Goal: Task Accomplishment & Management: Manage account settings

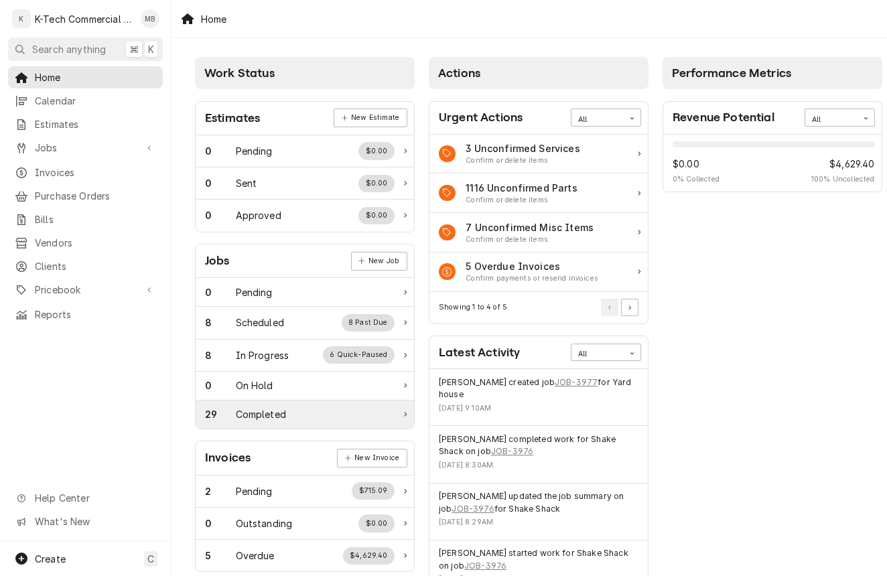
scroll to position [5, 0]
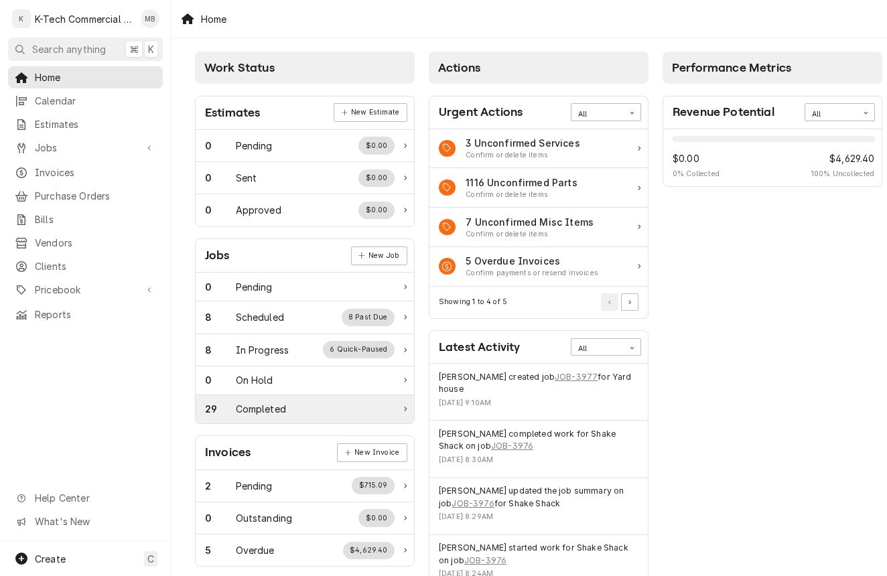
click at [280, 416] on div "29 Completed" at bounding box center [305, 409] width 218 height 28
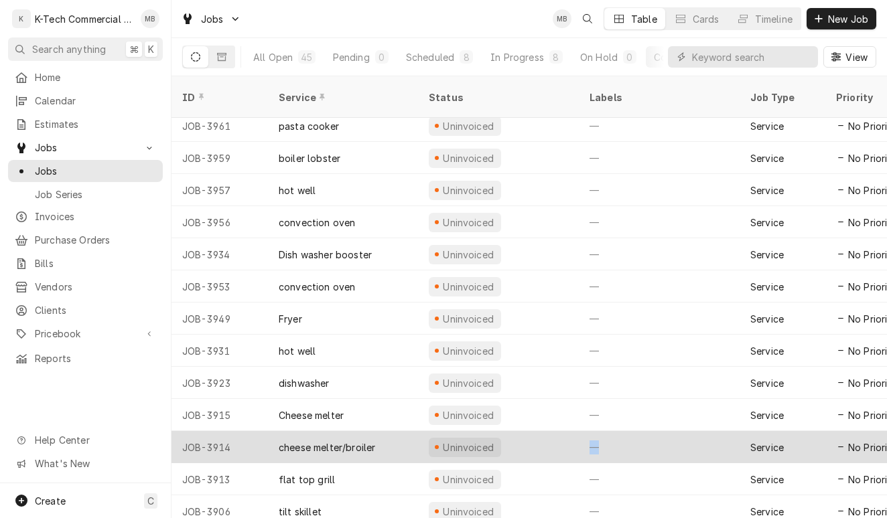
drag, startPoint x: 665, startPoint y: 444, endPoint x: 544, endPoint y: 445, distance: 121.2
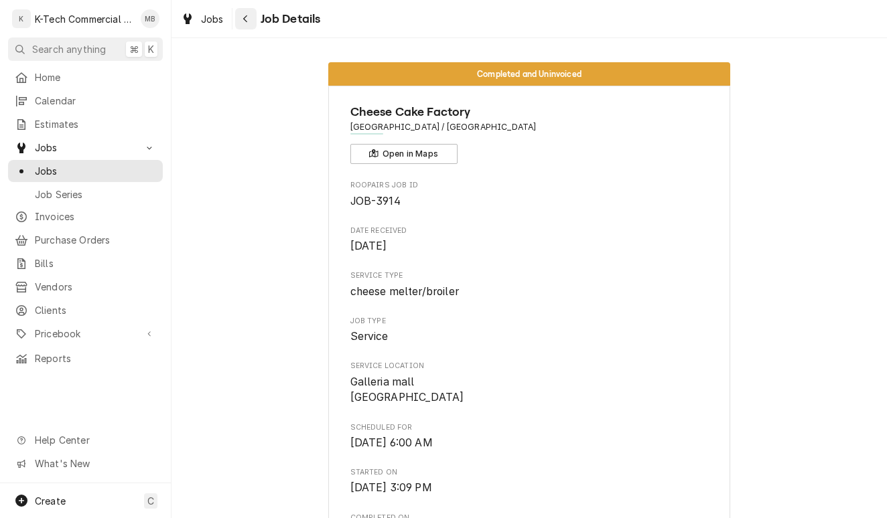
click at [241, 17] on div "Navigate back" at bounding box center [245, 18] width 13 height 13
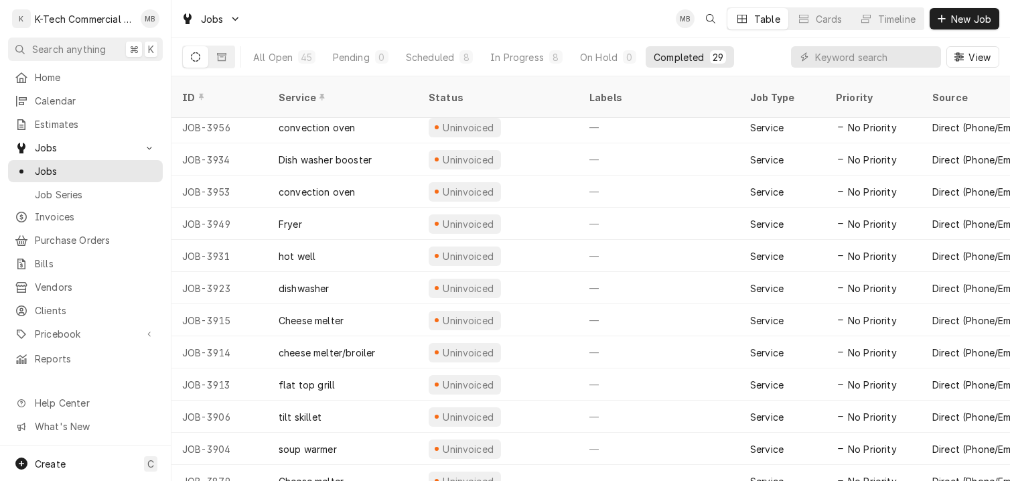
click at [758, 51] on div "All Open 45 Pending 0 Scheduled 8 In Progress 8 On Hold 0 Completed 29 View" at bounding box center [590, 56] width 817 height 37
click at [757, 56] on div "All Open 45 Pending 0 Scheduled 8 In Progress 8 On Hold 0 Completed 29 View" at bounding box center [590, 56] width 817 height 37
drag, startPoint x: 757, startPoint y: 56, endPoint x: 756, endPoint y: 46, distance: 9.5
click at [757, 56] on div "All Open 45 Pending 0 Scheduled 8 In Progress 8 On Hold 0 Completed 29 View" at bounding box center [590, 56] width 817 height 37
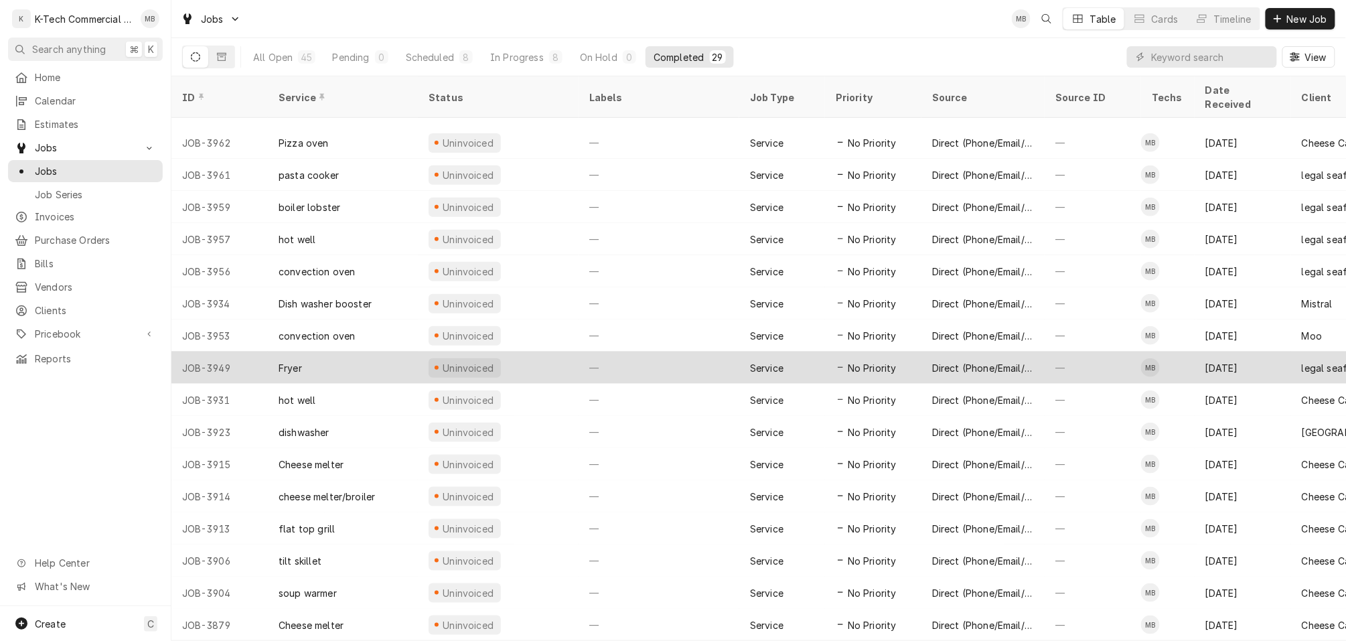
scroll to position [394, 0]
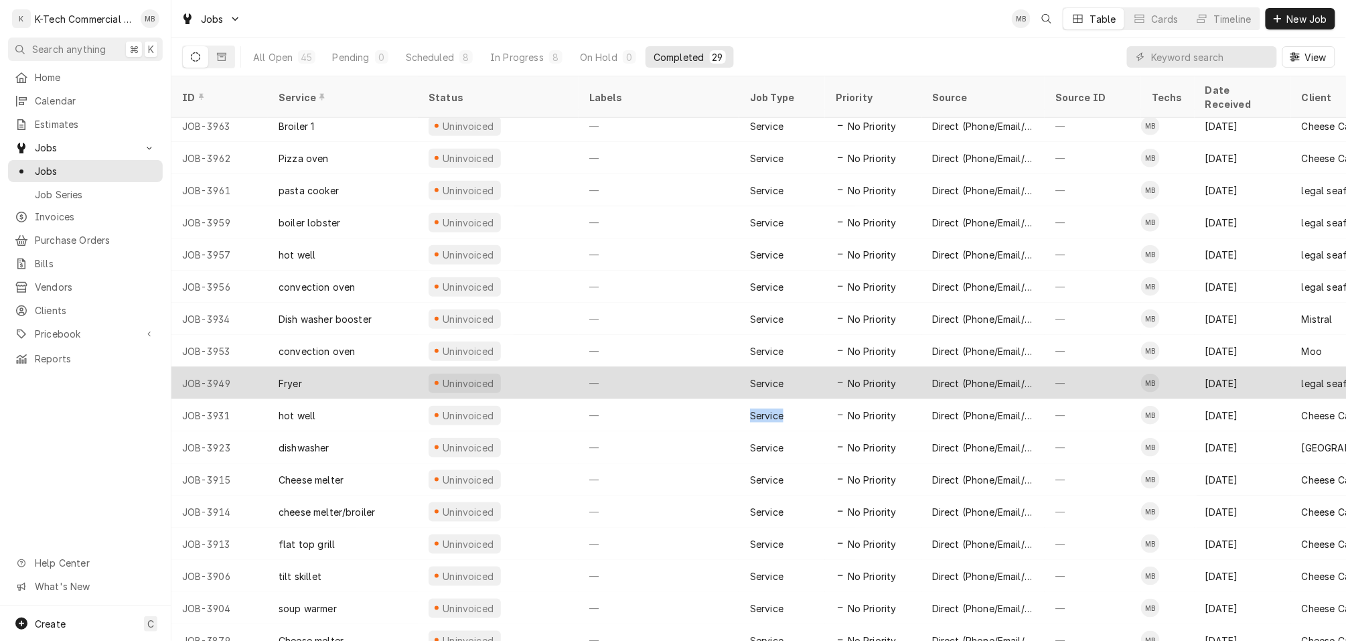
drag, startPoint x: 911, startPoint y: 386, endPoint x: 764, endPoint y: 383, distance: 146.7
click at [761, 399] on tr "JOB-3931 hot well Uninvoiced — Service No Priority Direct (Phone/Email/etc.) — …" at bounding box center [1207, 415] width 2073 height 32
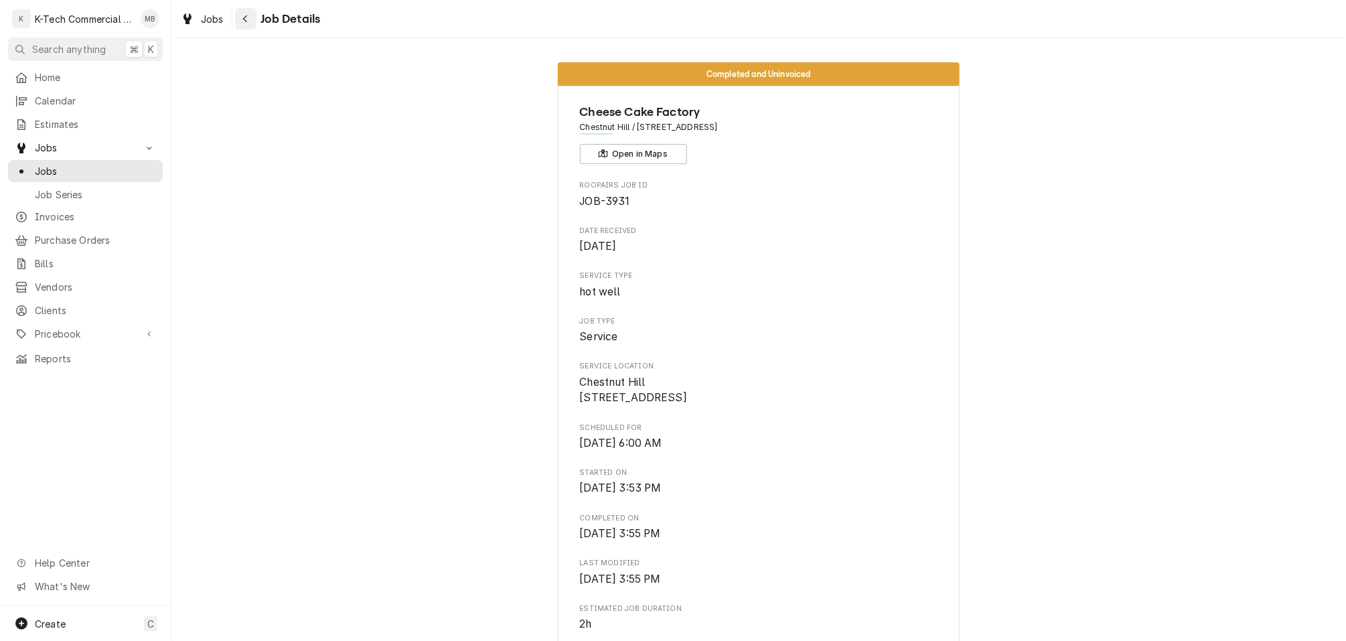
drag, startPoint x: 257, startPoint y: 20, endPoint x: 242, endPoint y: 19, distance: 14.8
click at [257, 20] on span "Job Details" at bounding box center [288, 19] width 64 height 18
click at [243, 19] on icon "Navigate back" at bounding box center [245, 18] width 4 height 7
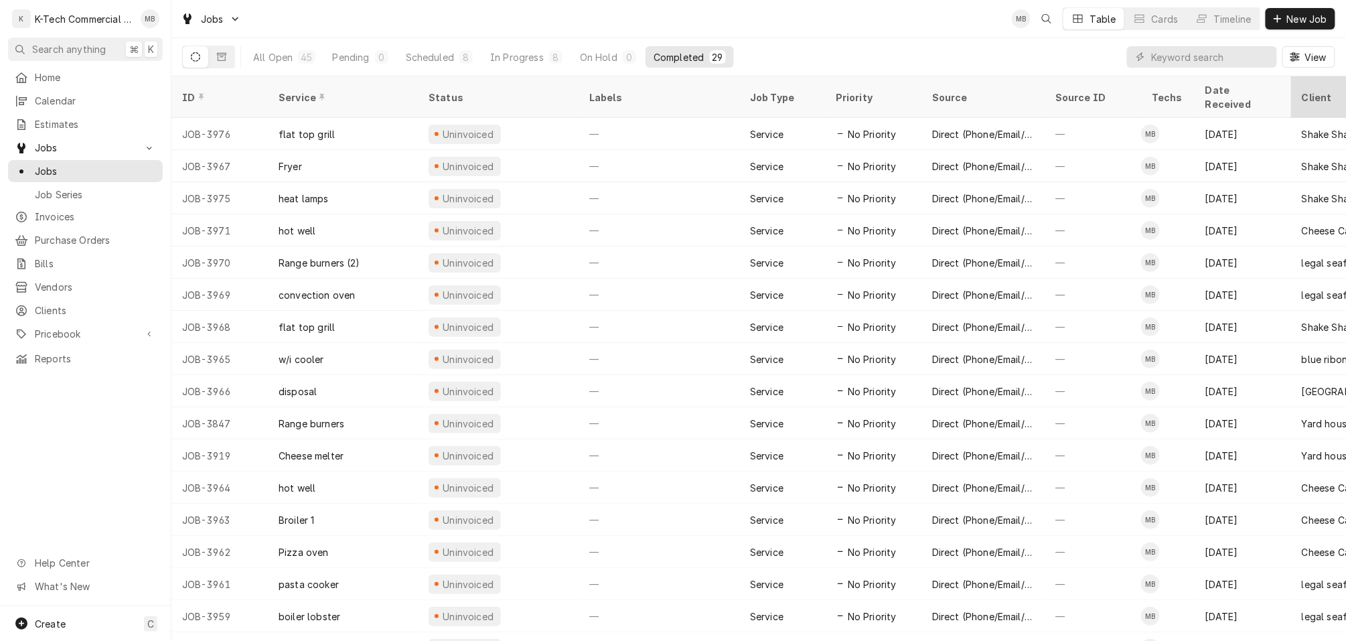
click at [1315, 90] on div "Client" at bounding box center [1365, 97] width 126 height 14
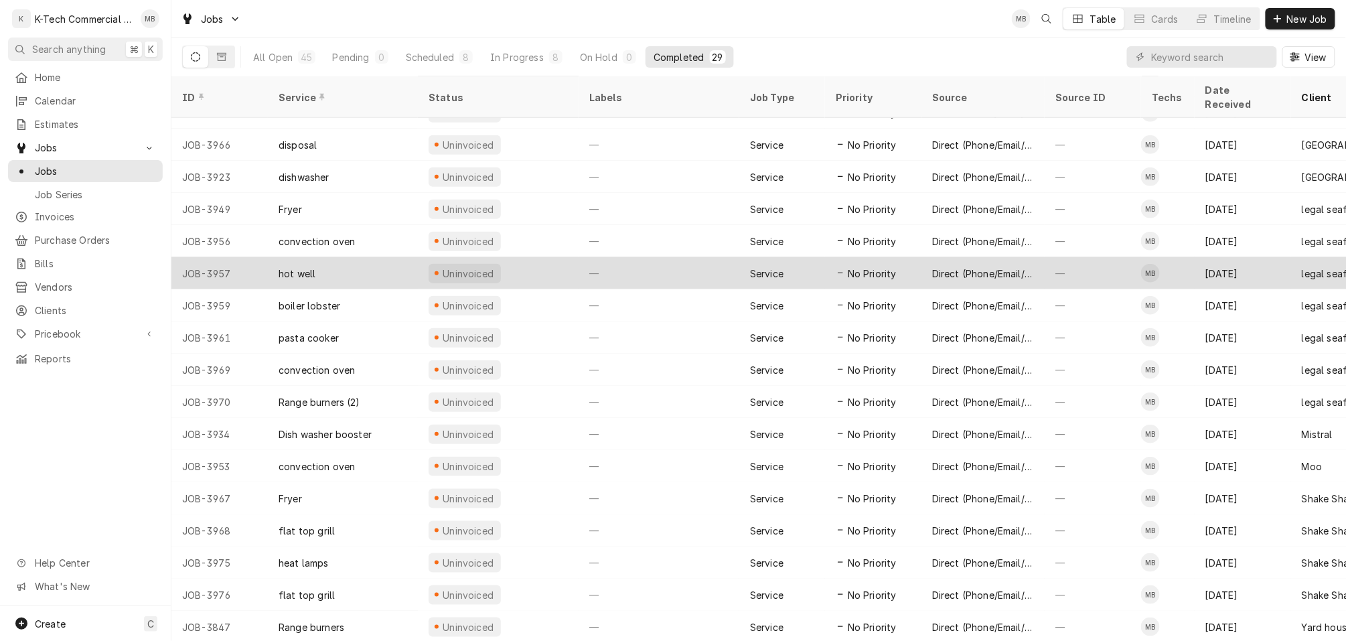
scroll to position [379, 0]
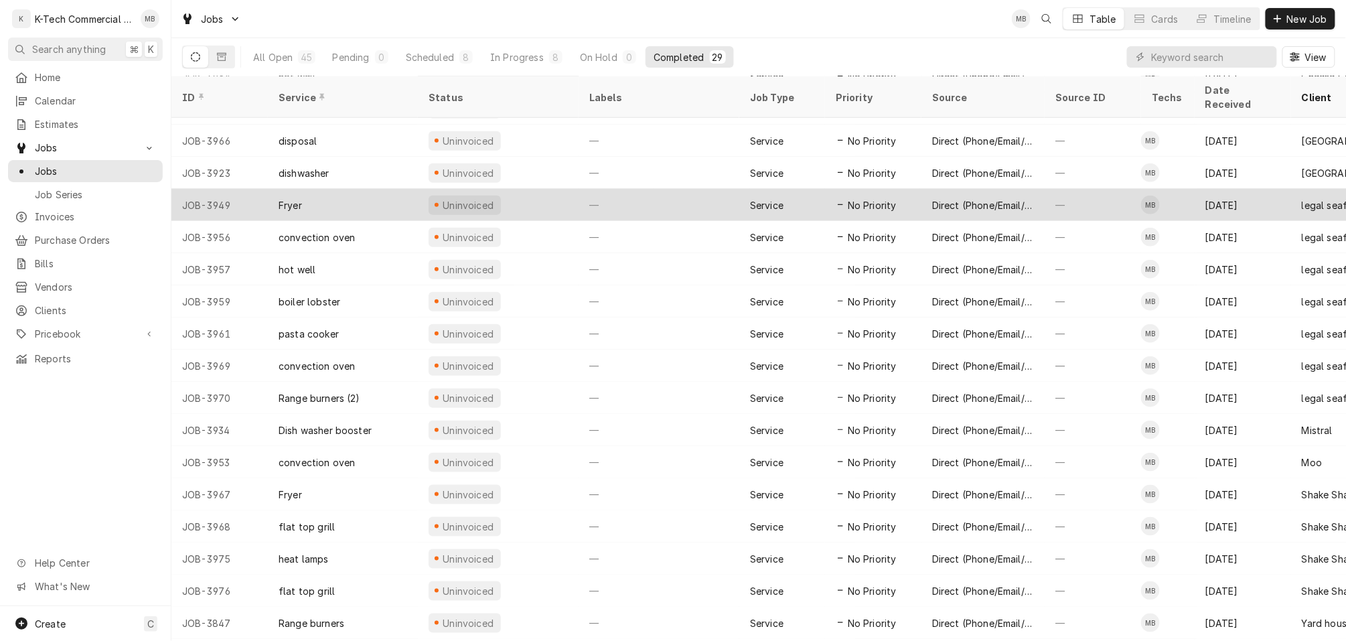
click at [1299, 189] on div "legal seafood" at bounding box center [1366, 205] width 150 height 32
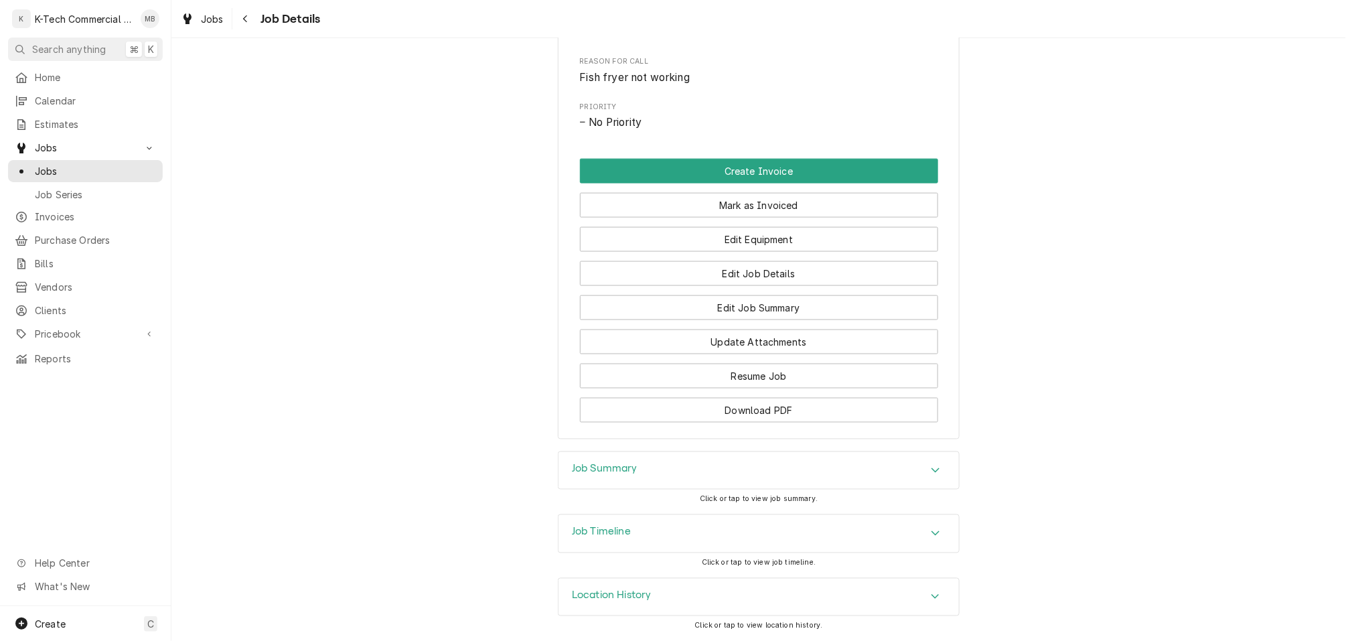
click at [691, 481] on div "Job Summary" at bounding box center [758, 470] width 400 height 37
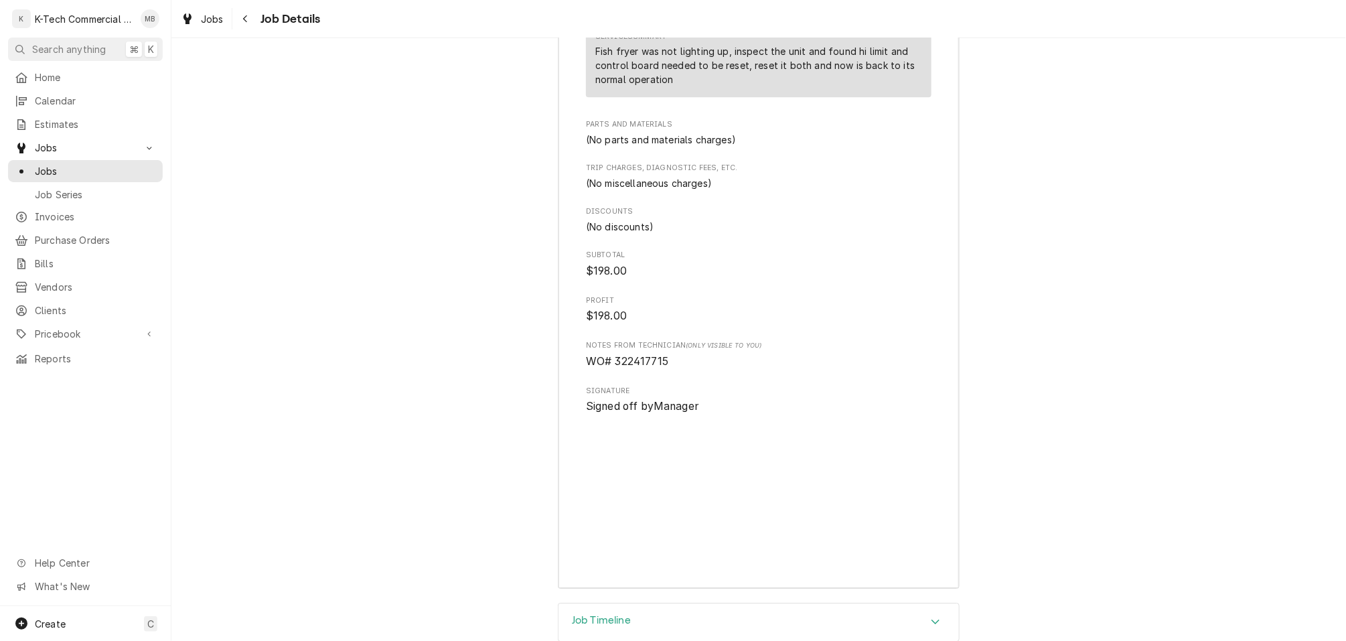
scroll to position [1412, 0]
drag, startPoint x: 617, startPoint y: 403, endPoint x: 662, endPoint y: 404, distance: 44.2
click at [674, 366] on span "WO# 322417715" at bounding box center [759, 358] width 346 height 16
click at [662, 364] on span "WO# 322417715" at bounding box center [627, 357] width 82 height 13
drag, startPoint x: 624, startPoint y: 406, endPoint x: 680, endPoint y: 404, distance: 56.3
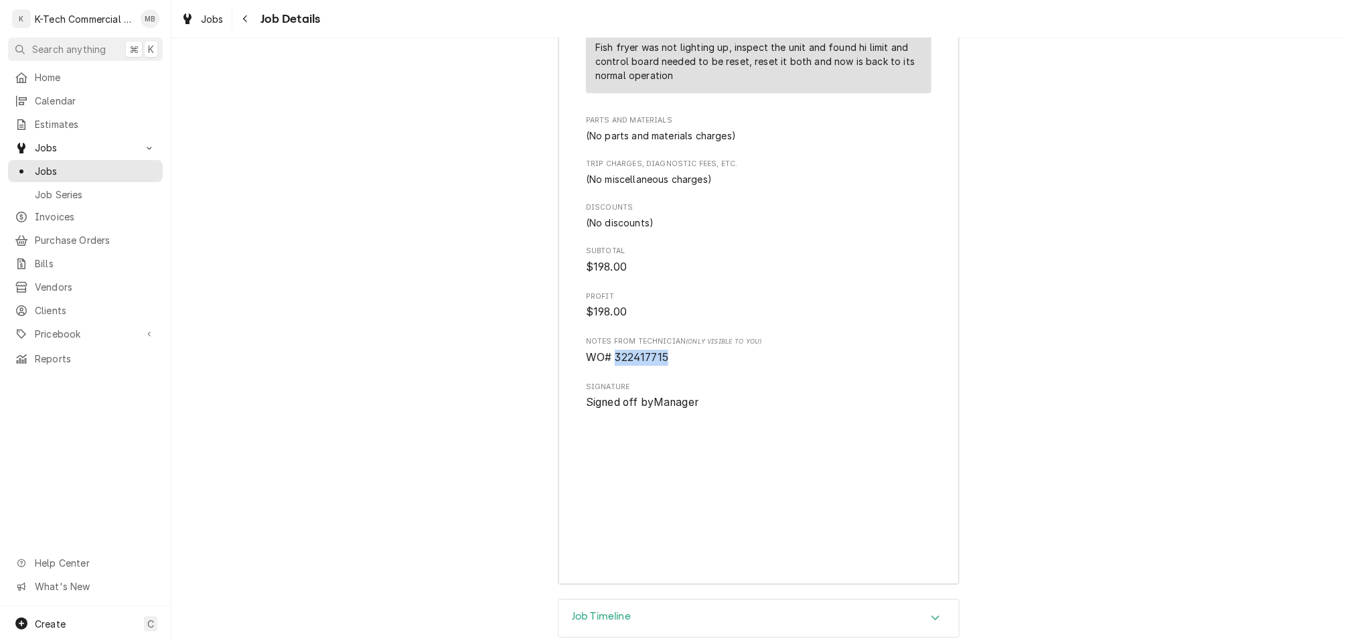
click at [678, 366] on span "WO# 322417715" at bounding box center [759, 358] width 346 height 16
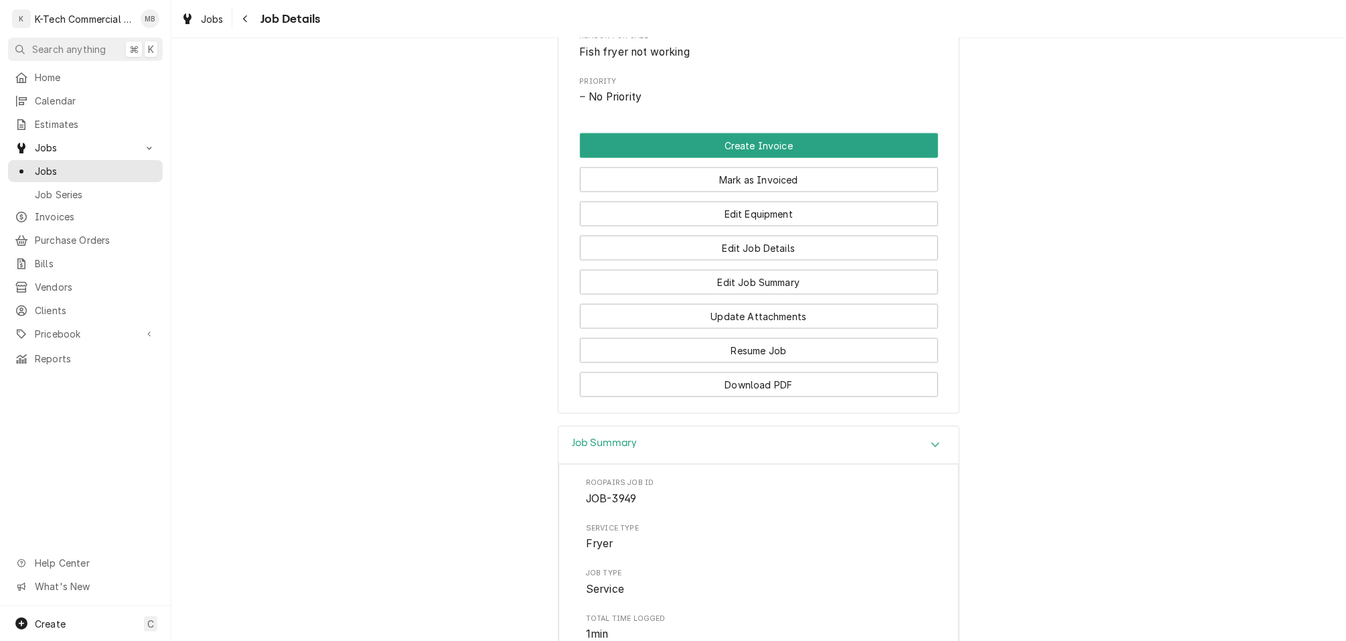
scroll to position [550, 0]
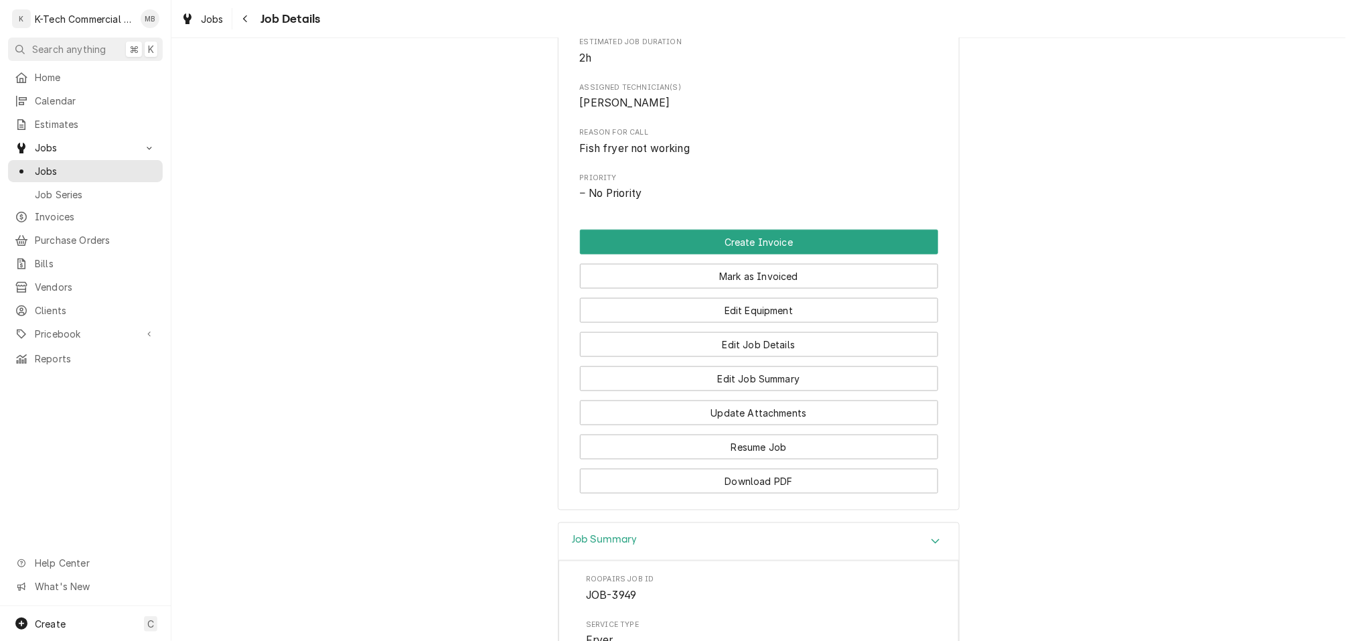
drag, startPoint x: 788, startPoint y: 324, endPoint x: 731, endPoint y: 418, distance: 109.7
click at [787, 289] on button "Mark as Invoiced" at bounding box center [759, 276] width 358 height 25
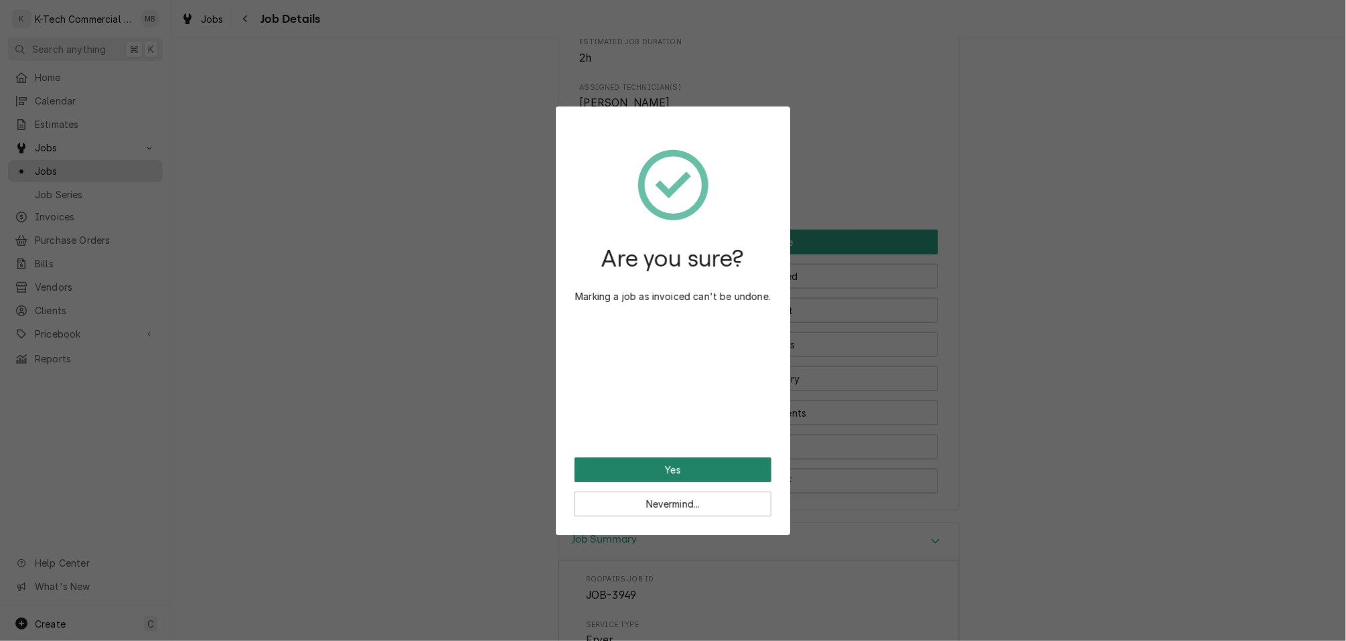
click at [700, 471] on button "Yes" at bounding box center [673, 469] width 197 height 25
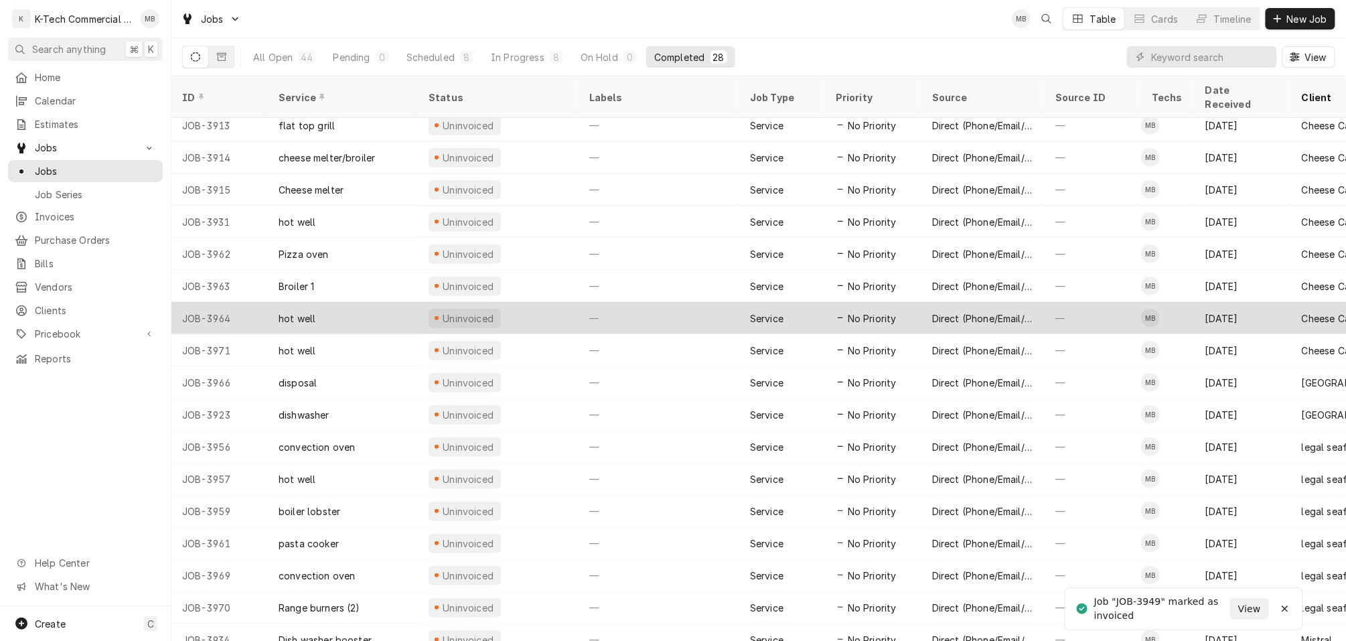
scroll to position [137, 0]
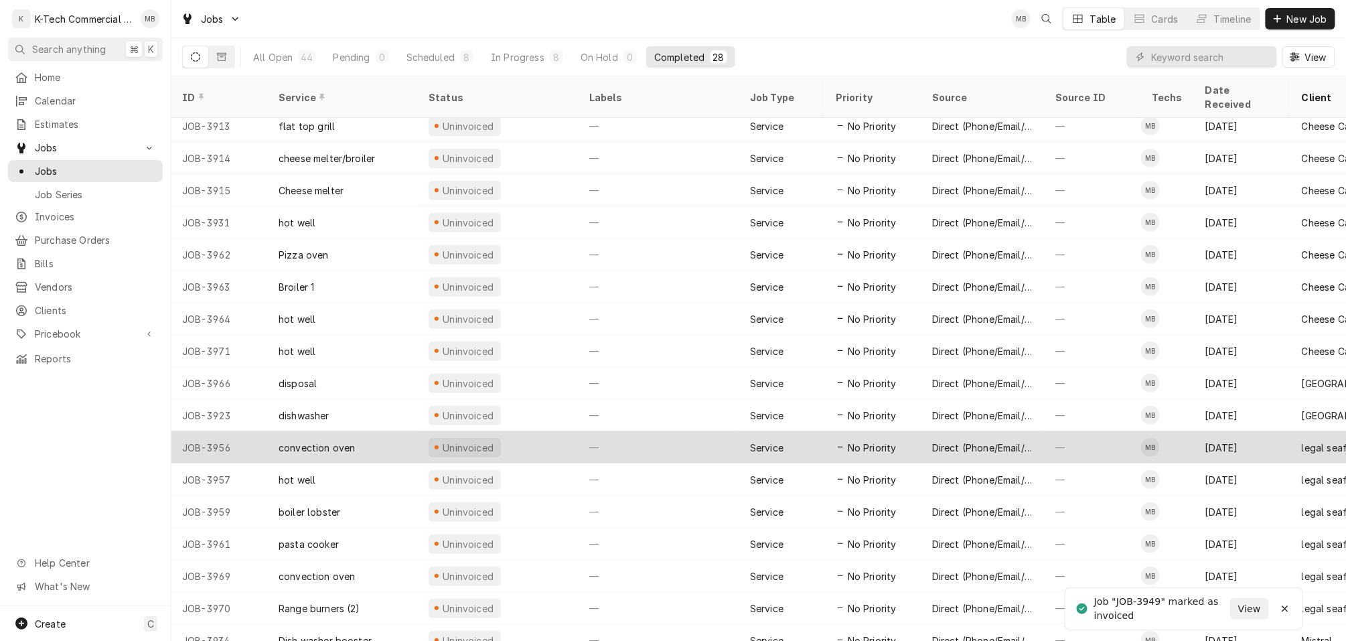
click at [1272, 431] on div "Aug 14" at bounding box center [1243, 447] width 96 height 32
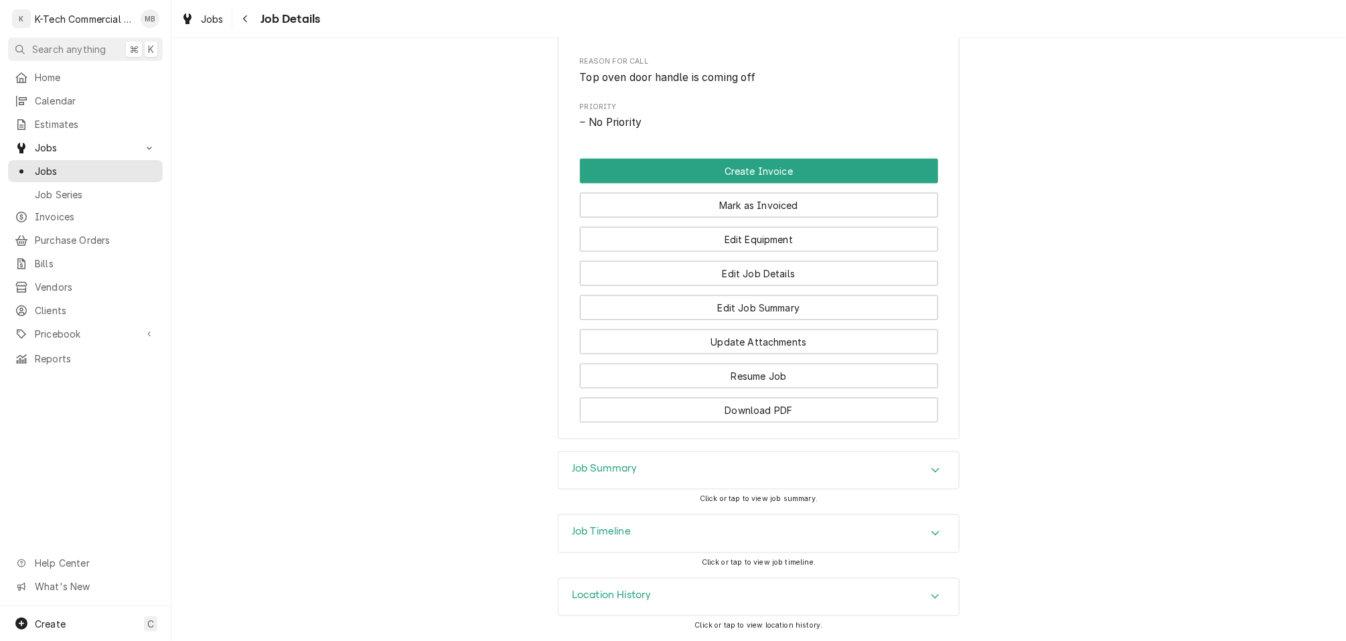
click at [839, 473] on div "Job Summary" at bounding box center [758, 470] width 400 height 37
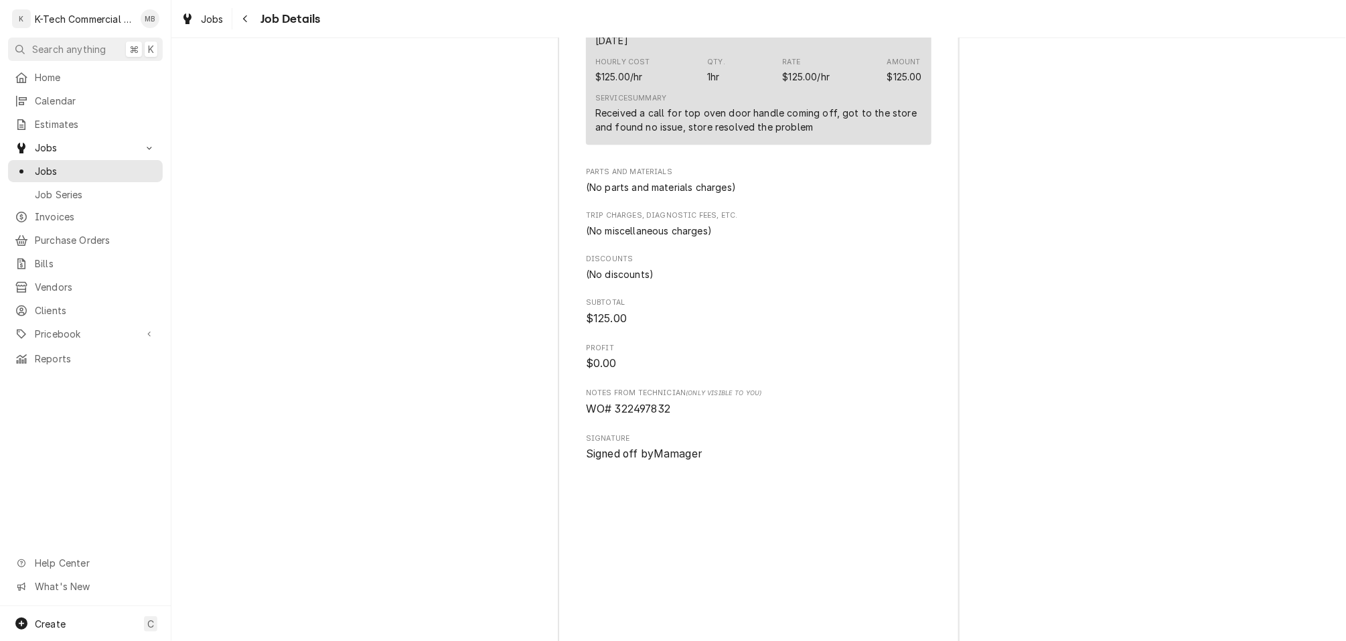
scroll to position [1367, 0]
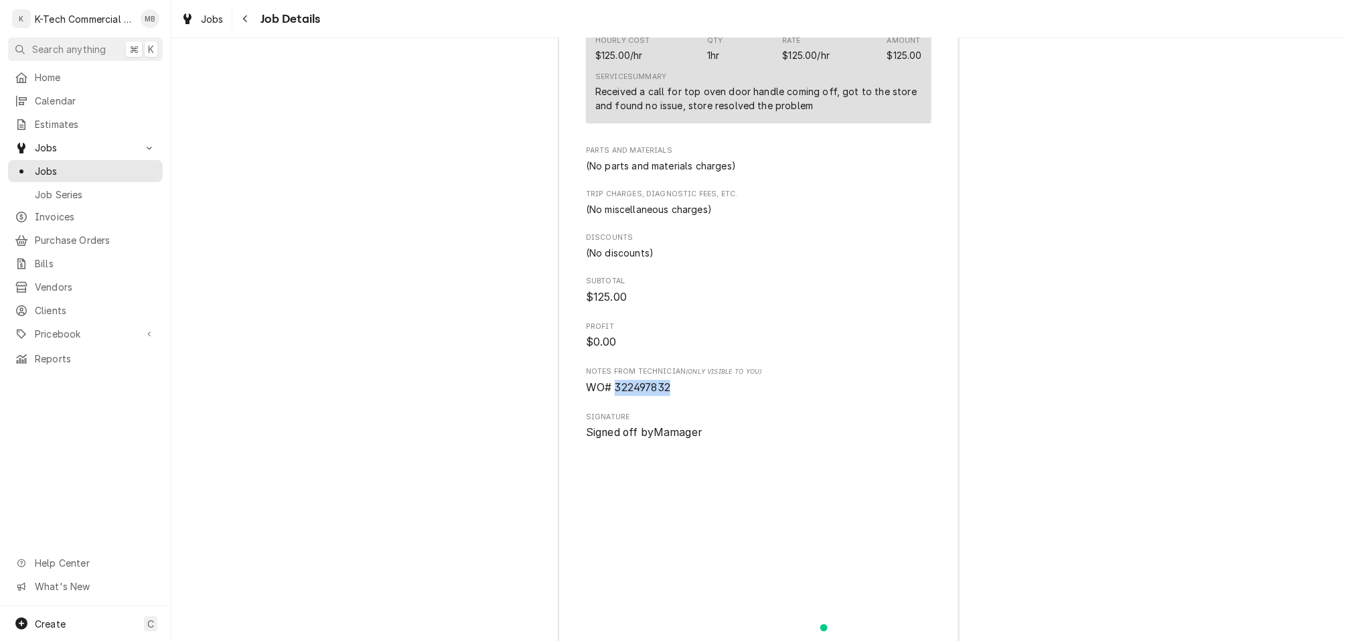
drag, startPoint x: 617, startPoint y: 434, endPoint x: 674, endPoint y: 435, distance: 56.3
click at [680, 396] on span "WO# 322497832" at bounding box center [759, 388] width 346 height 16
click at [663, 394] on span "WO# 322497832" at bounding box center [628, 387] width 84 height 13
drag, startPoint x: 616, startPoint y: 434, endPoint x: 681, endPoint y: 434, distance: 65.0
click at [681, 396] on span "WO# 322497832" at bounding box center [759, 388] width 346 height 16
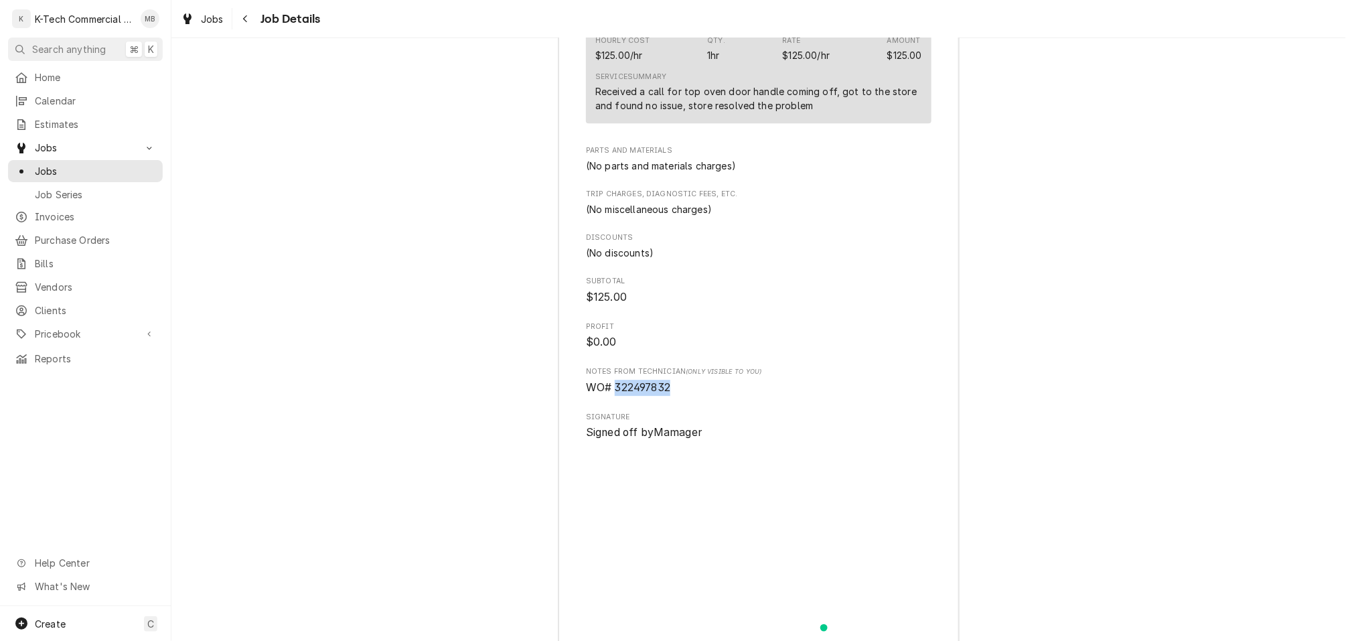
copy span "322497832"
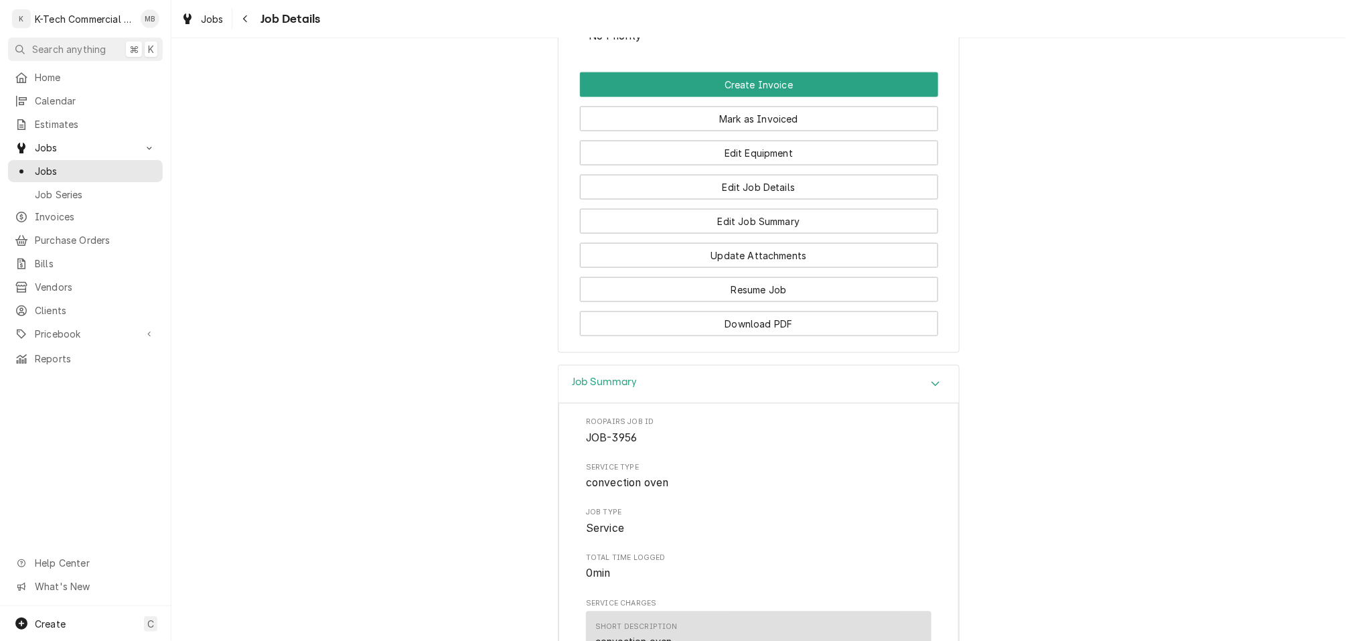
scroll to position [680, 0]
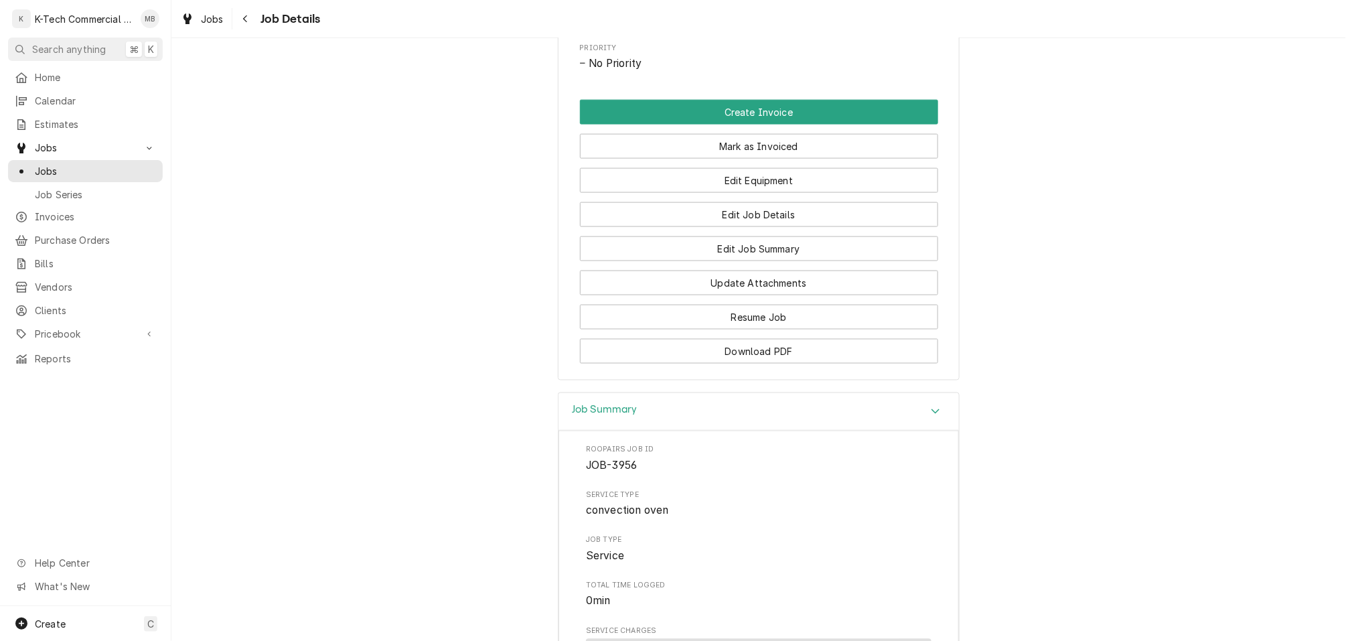
drag, startPoint x: 765, startPoint y: 179, endPoint x: 716, endPoint y: 309, distance: 138.6
click at [765, 159] on button "Mark as Invoiced" at bounding box center [759, 146] width 358 height 25
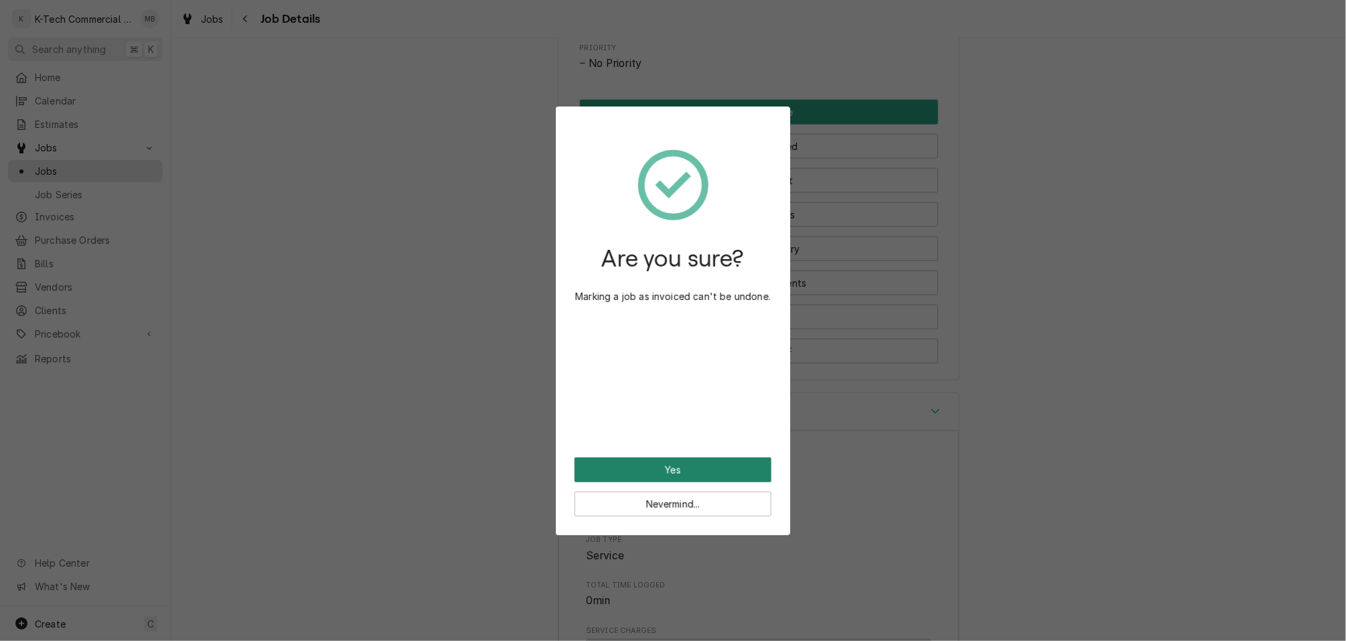
click at [676, 470] on button "Yes" at bounding box center [673, 469] width 197 height 25
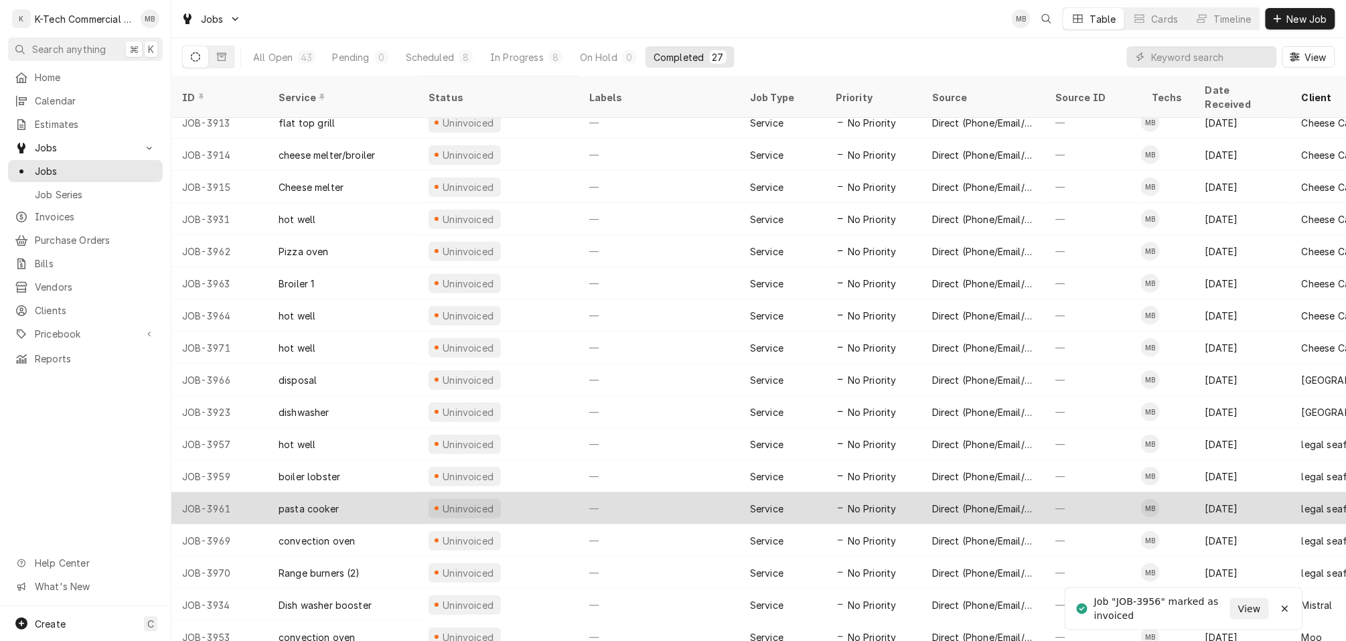
scroll to position [145, 0]
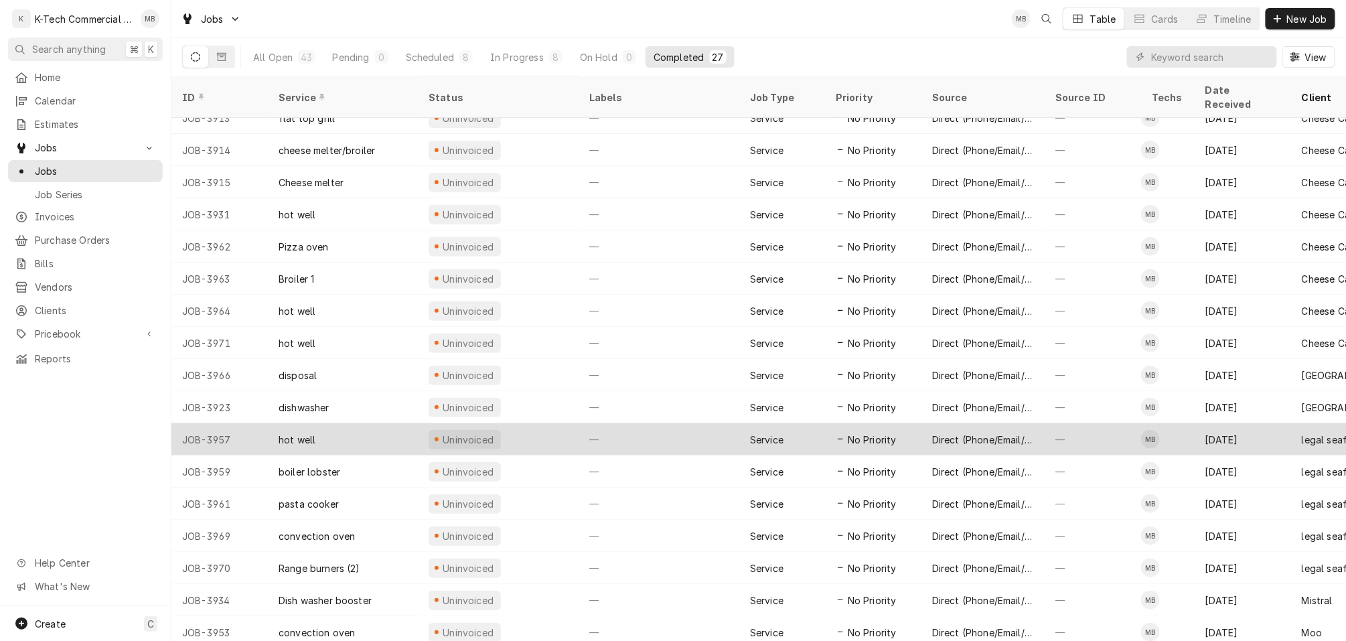
click at [1265, 423] on div "Aug 14" at bounding box center [1243, 439] width 96 height 32
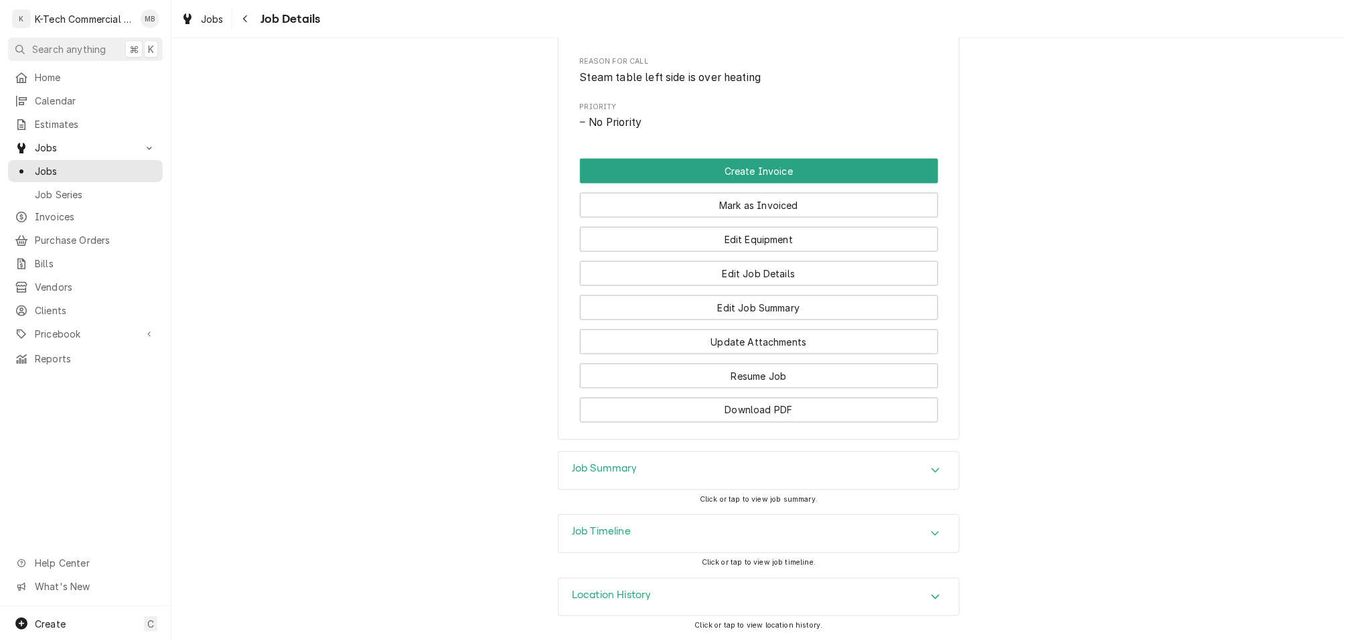
click at [745, 469] on div "Job Summary" at bounding box center [758, 470] width 400 height 37
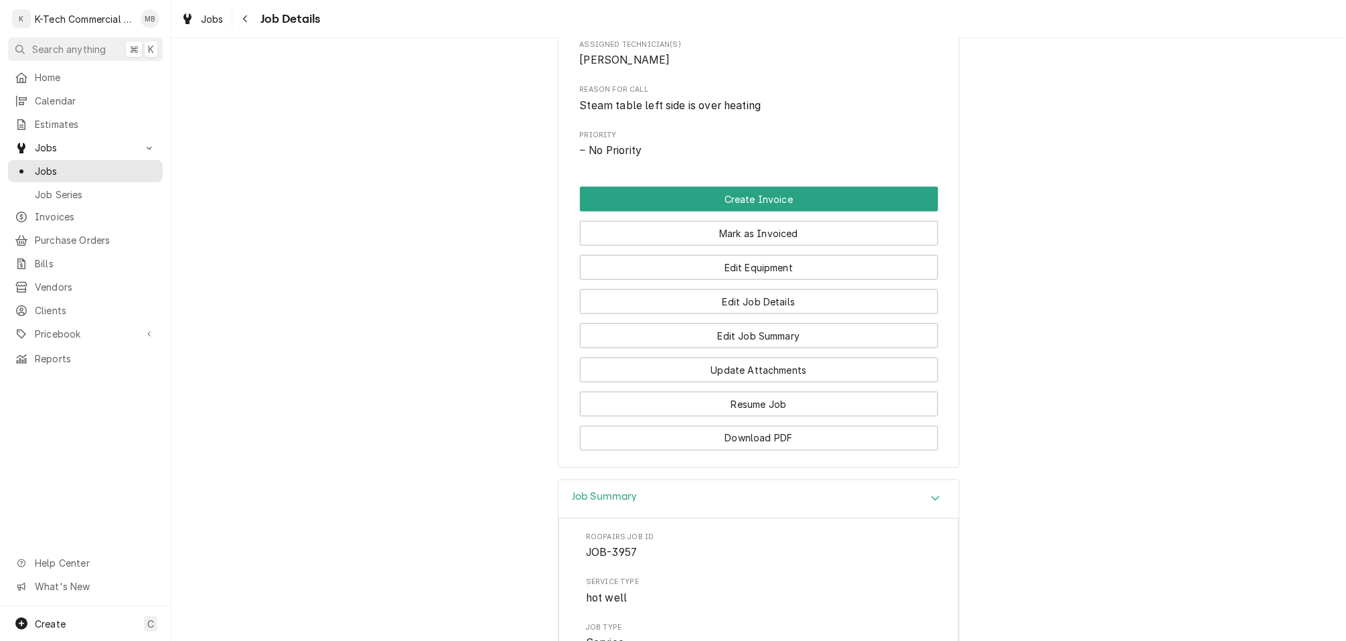
scroll to position [621, 0]
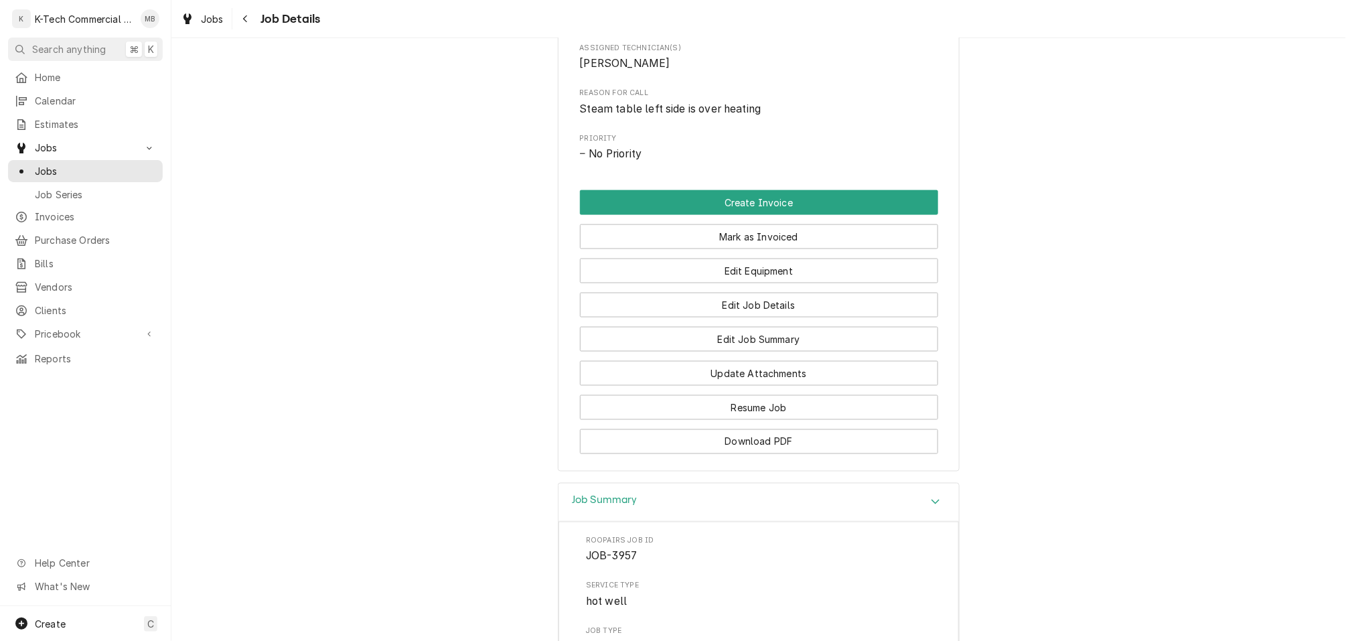
drag, startPoint x: 751, startPoint y: 242, endPoint x: 726, endPoint y: 339, distance: 99.7
click at [751, 242] on button "Mark as Invoiced" at bounding box center [759, 236] width 358 height 25
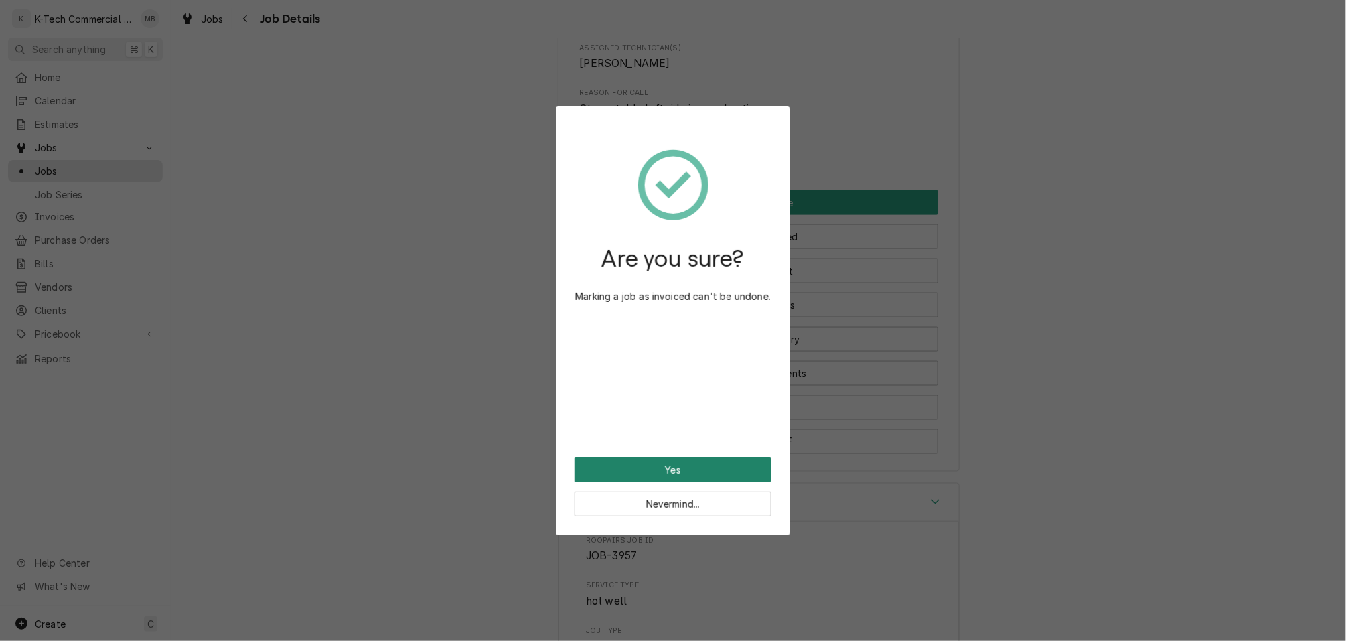
click at [671, 467] on button "Yes" at bounding box center [673, 469] width 197 height 25
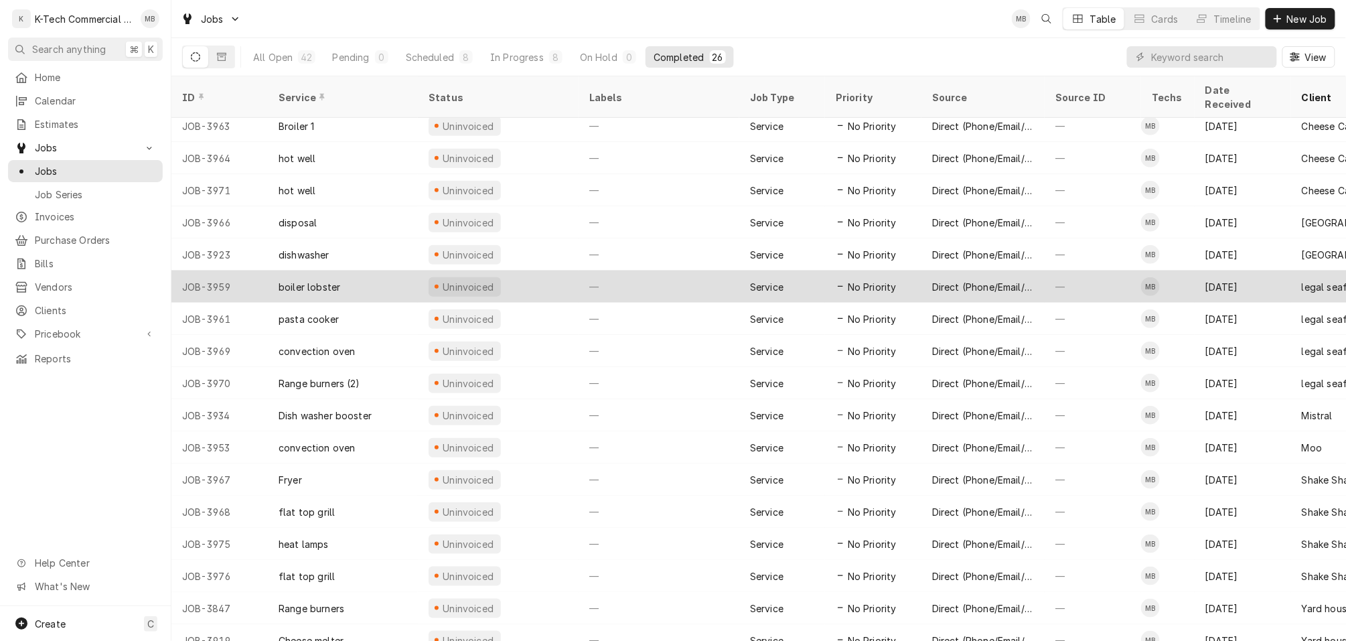
click at [1251, 271] on div "Aug 15" at bounding box center [1243, 287] width 96 height 32
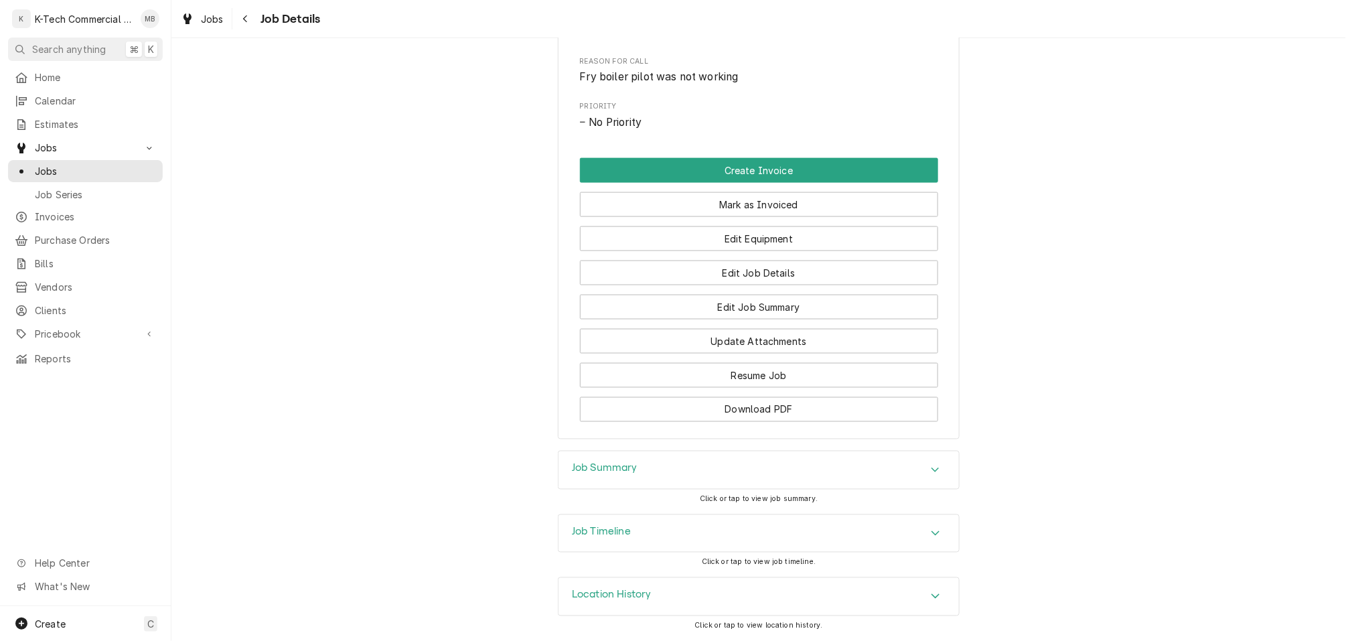
click at [798, 457] on div "Job Summary" at bounding box center [758, 469] width 400 height 37
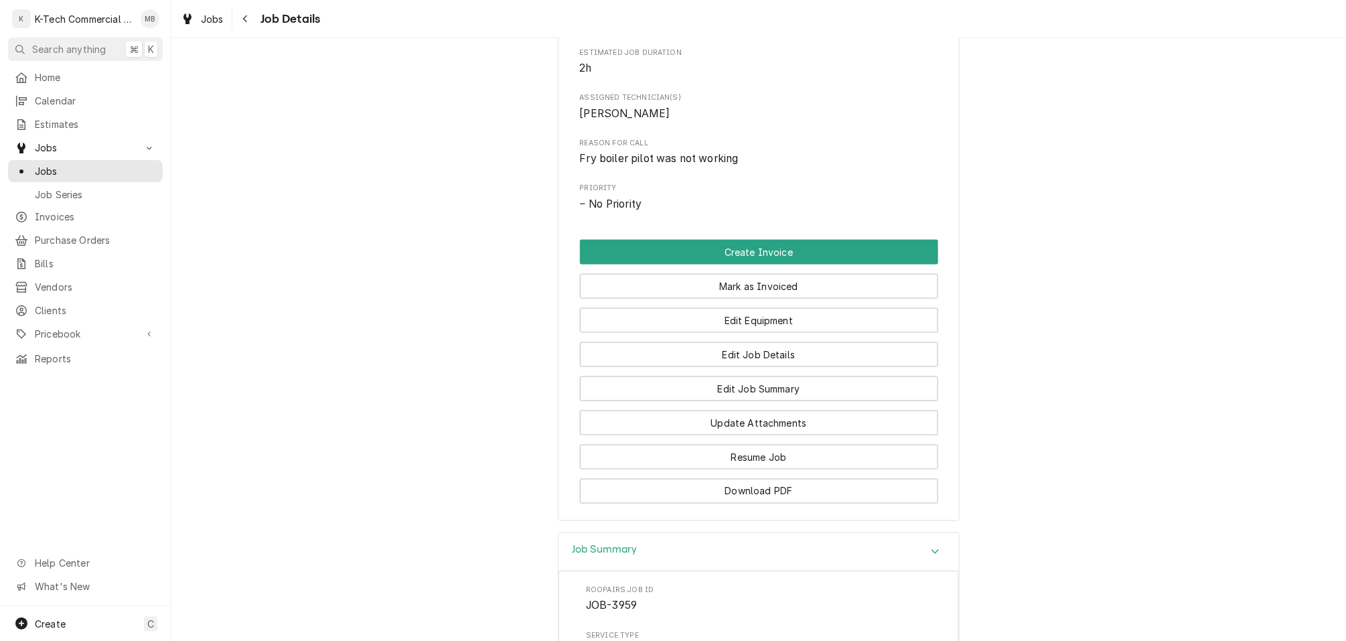
scroll to position [510, 0]
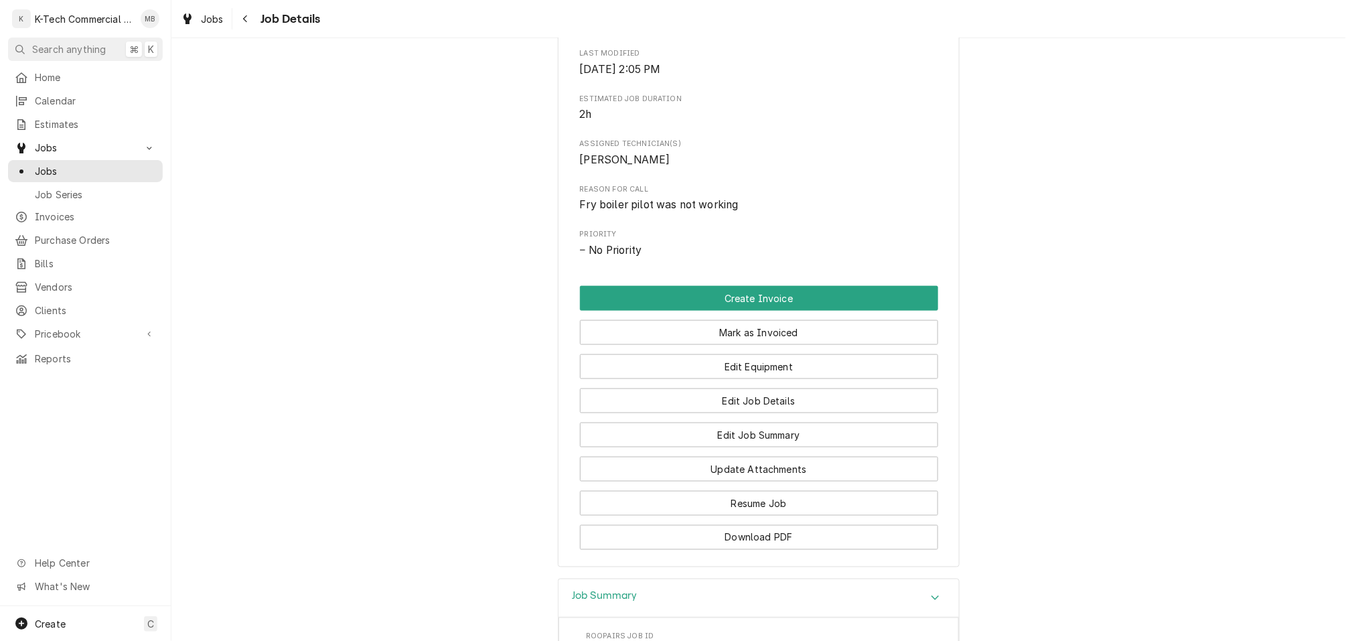
drag, startPoint x: 801, startPoint y: 335, endPoint x: 723, endPoint y: 471, distance: 157.1
click at [801, 335] on button "Mark as Invoiced" at bounding box center [759, 332] width 358 height 25
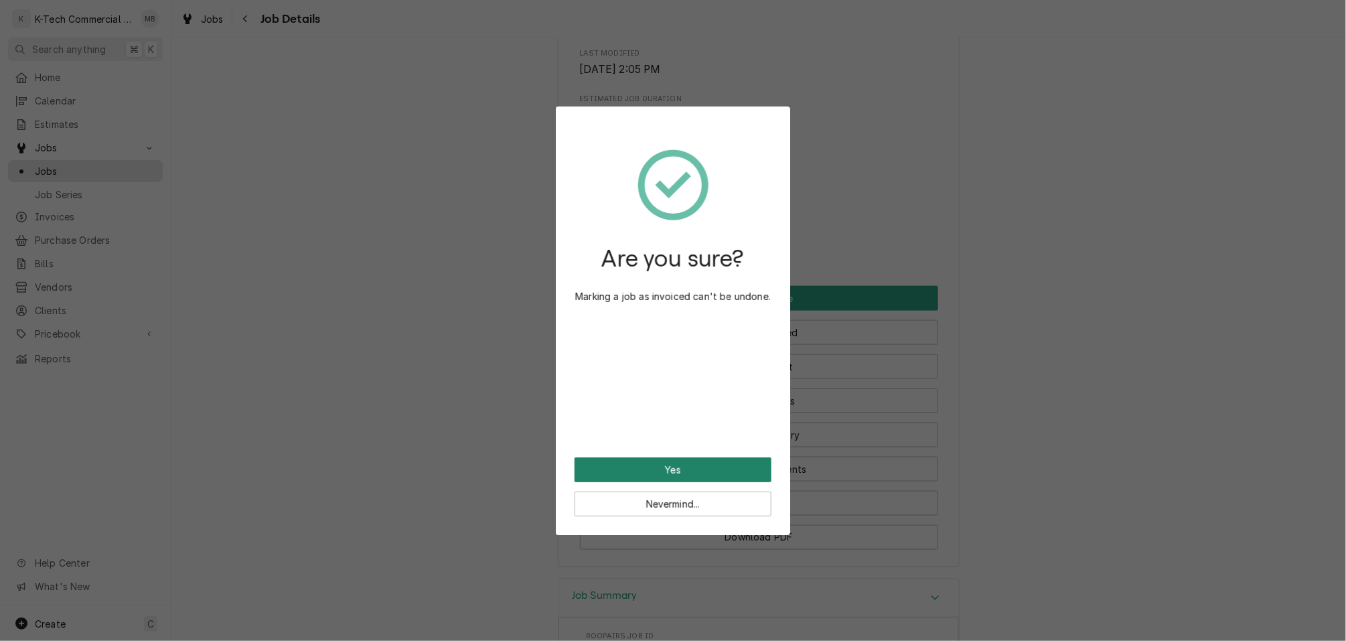
click at [696, 465] on button "Yes" at bounding box center [673, 469] width 197 height 25
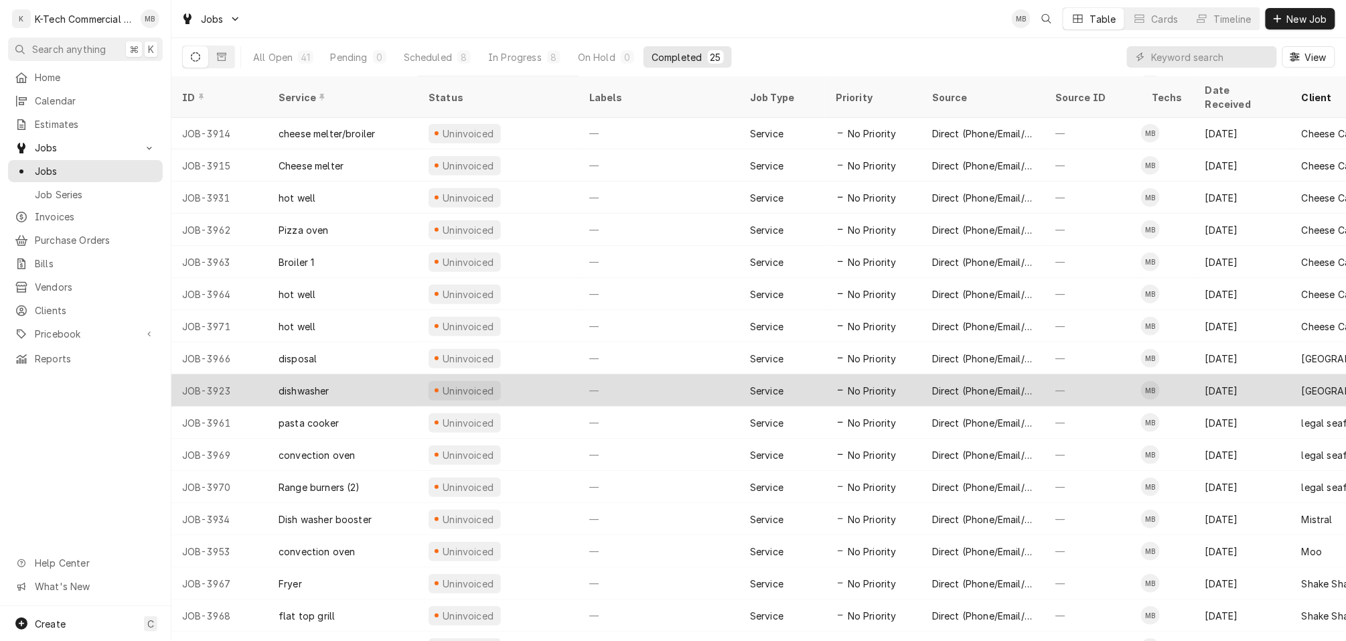
scroll to position [161, 0]
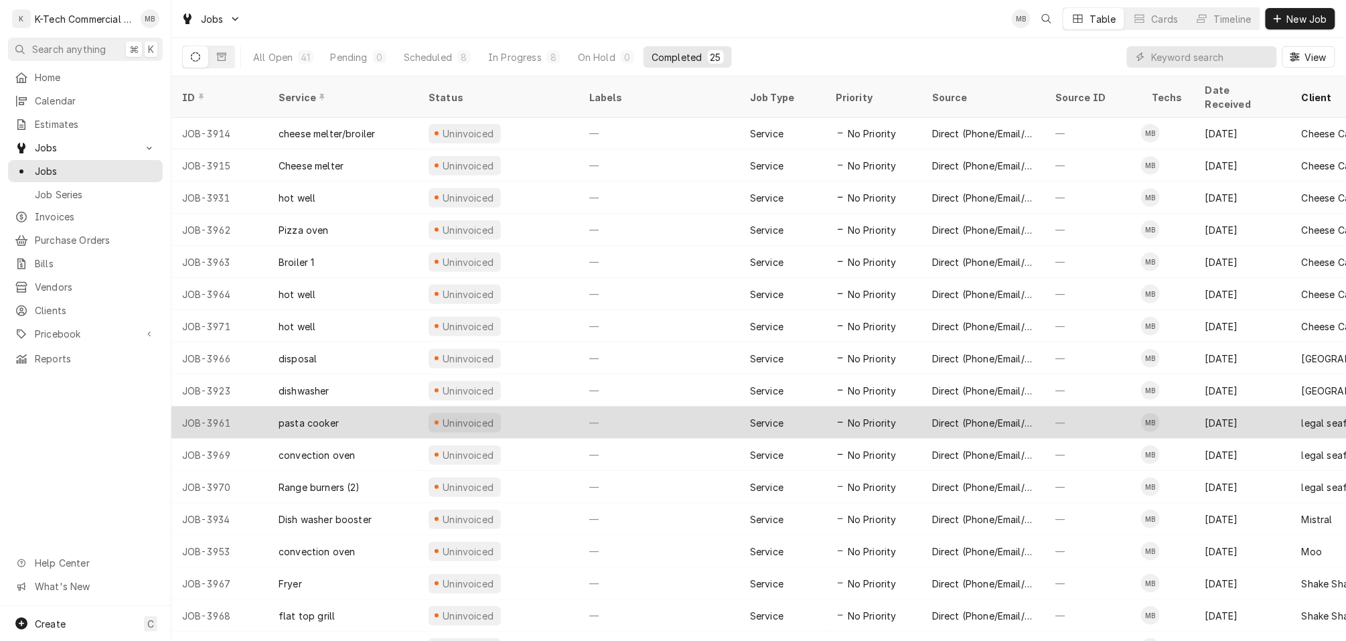
click at [1278, 406] on div "[DATE]" at bounding box center [1243, 422] width 96 height 32
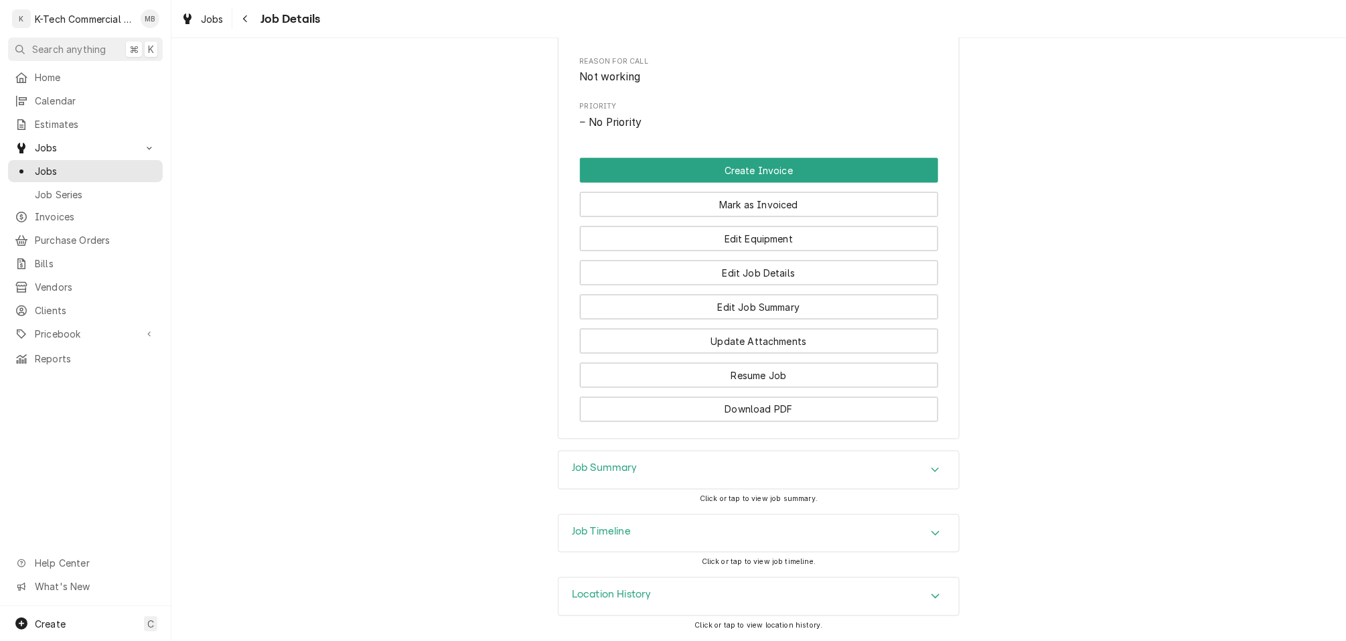
click at [721, 475] on div "Job Summary" at bounding box center [758, 469] width 400 height 37
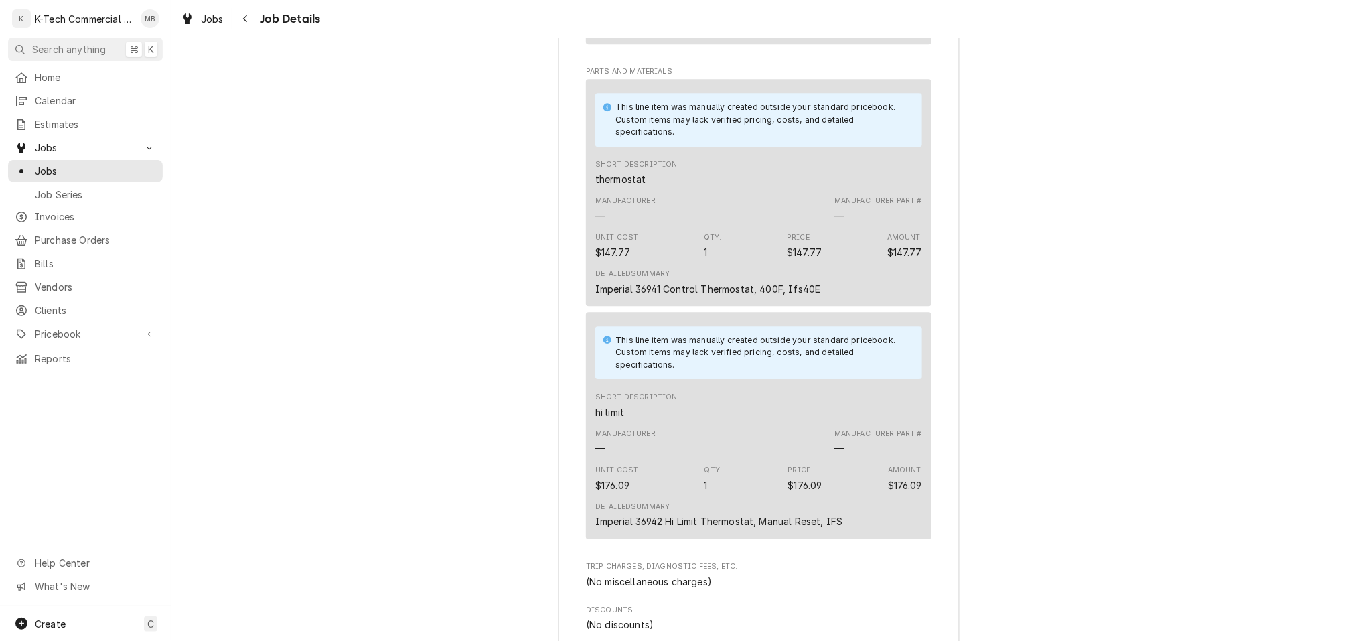
scroll to position [1434, 0]
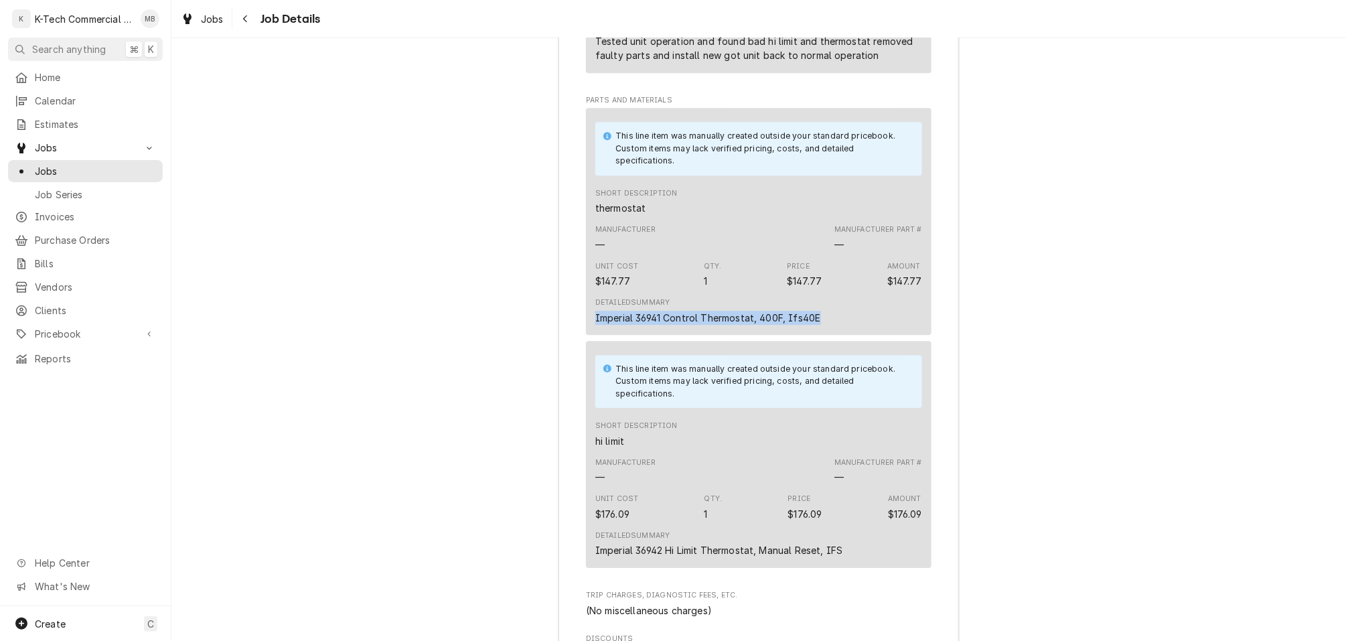
drag, startPoint x: 625, startPoint y: 331, endPoint x: 842, endPoint y: 325, distance: 217.7
click at [862, 335] on div "This line item was manually created outside your standard pricebook. Custom ite…" at bounding box center [759, 221] width 346 height 227
copy div "Imperial 36941 Control Thermostat, 400F, Ifs40E"
drag, startPoint x: 592, startPoint y: 565, endPoint x: 781, endPoint y: 212, distance: 400.2
click at [865, 563] on div "This line item was manually created outside your standard pricebook. Custom ite…" at bounding box center [759, 454] width 346 height 227
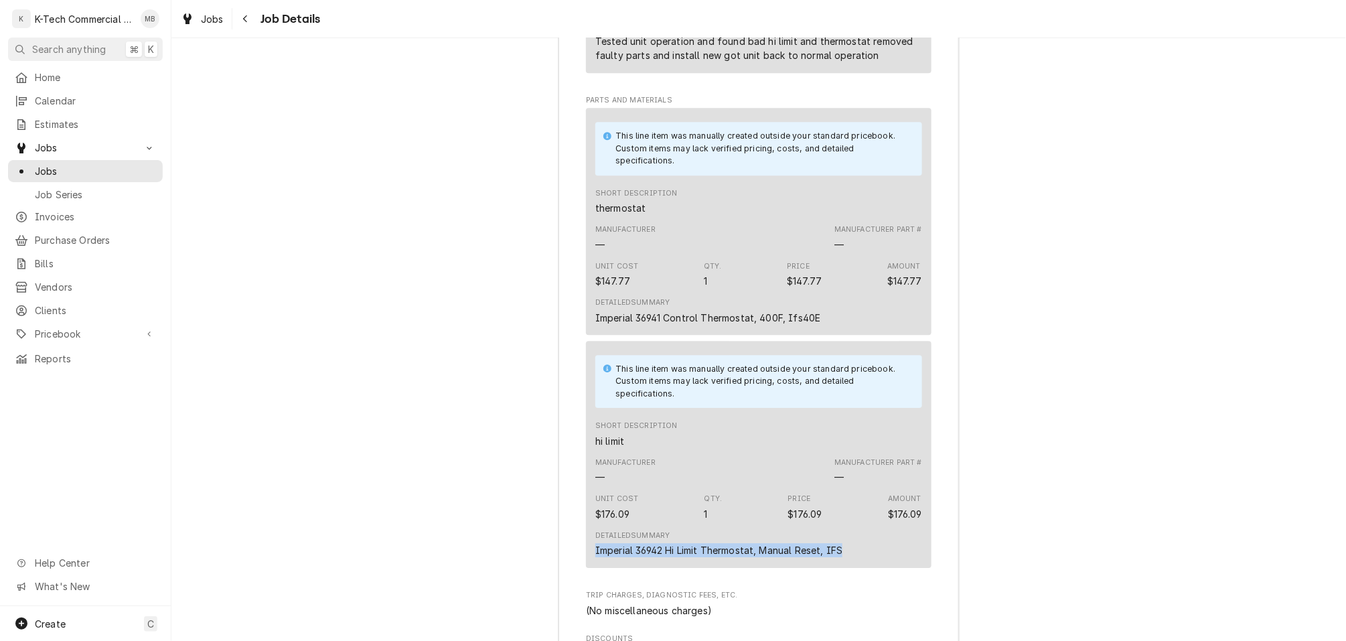
copy div "Imperial 36942 Hi Limit Thermostat, Manual Reset, IFS"
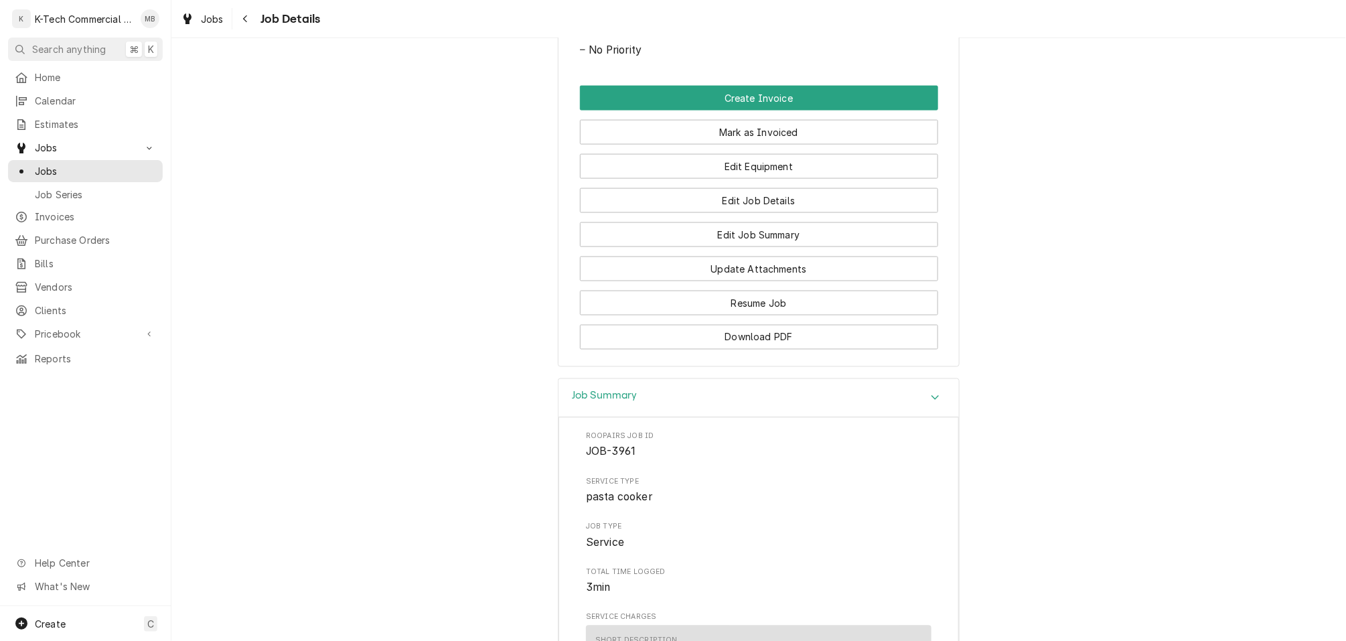
scroll to position [691, 0]
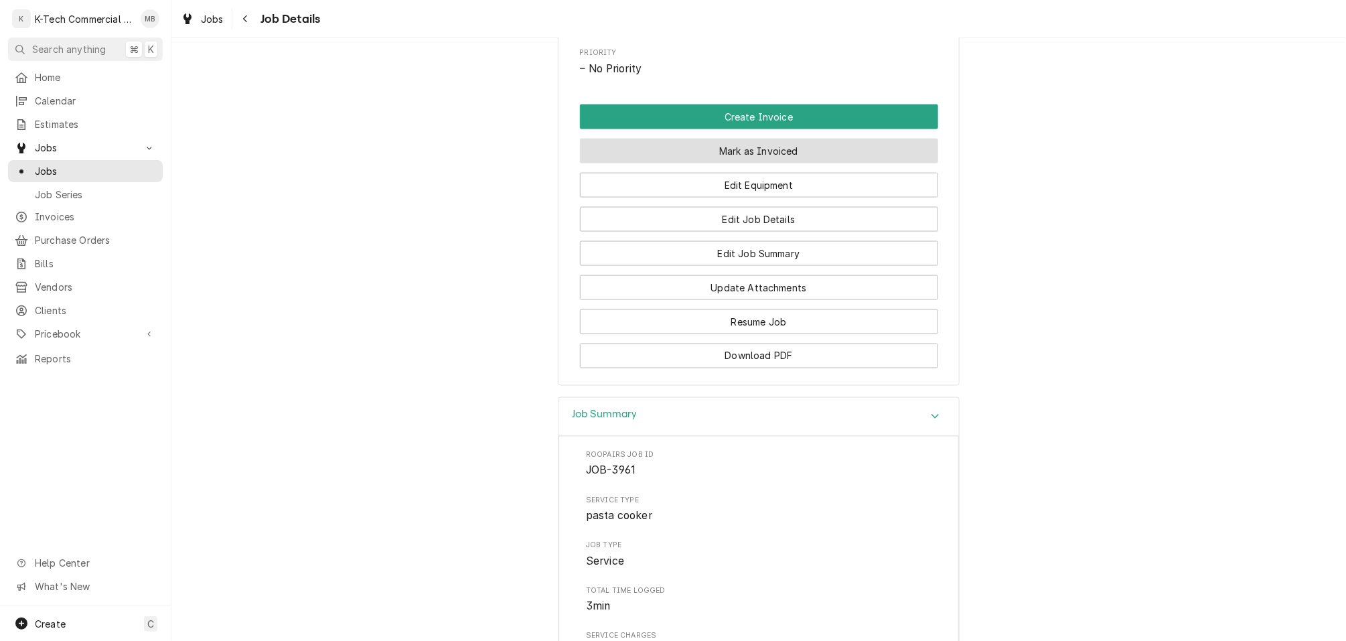
click at [802, 157] on button "Mark as Invoiced" at bounding box center [759, 151] width 358 height 25
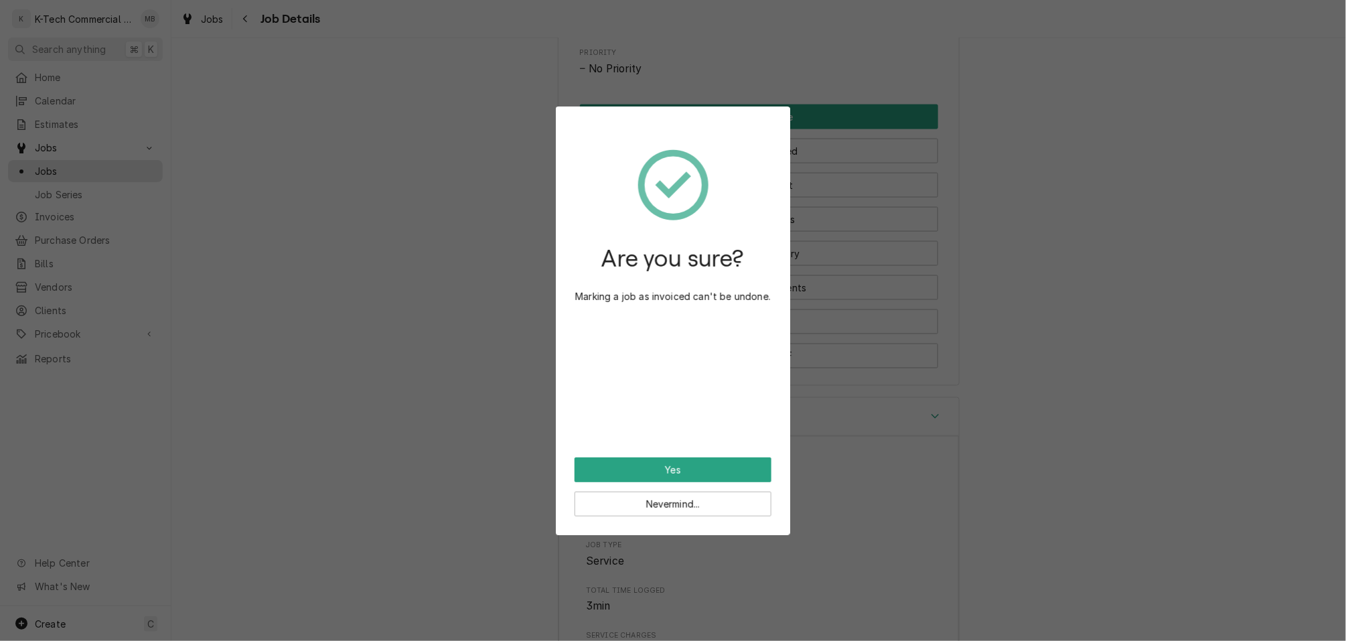
click at [680, 465] on button "Yes" at bounding box center [673, 469] width 197 height 25
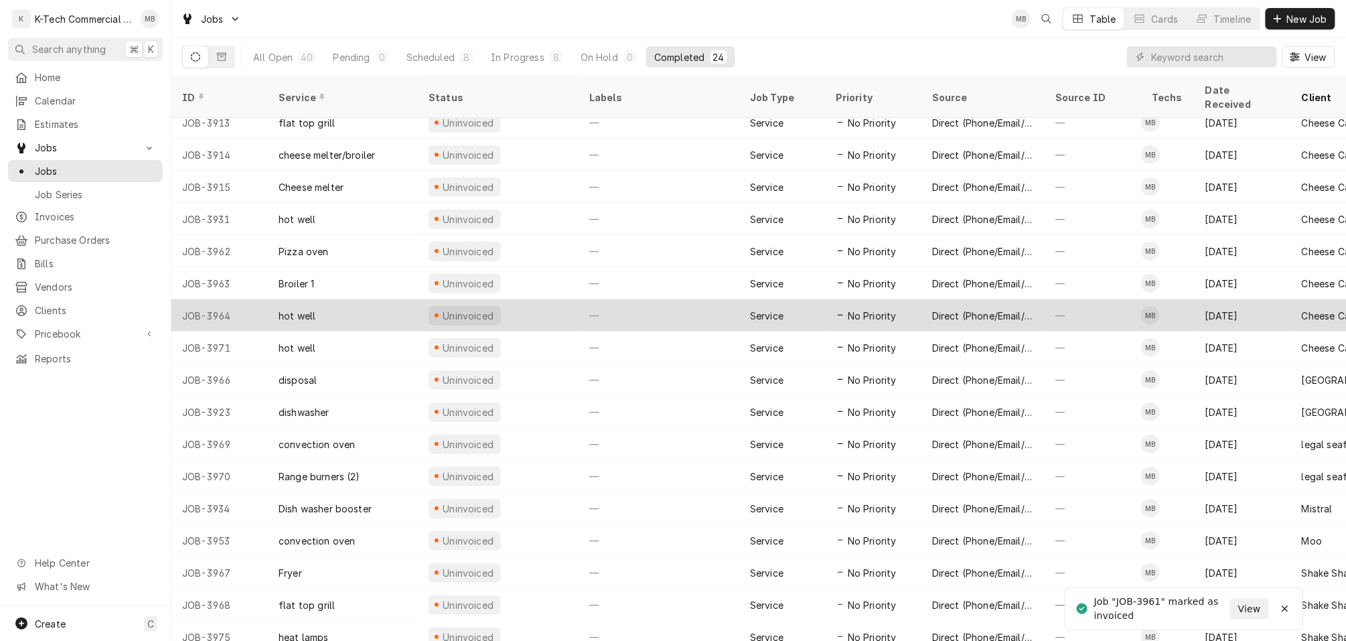
scroll to position [143, 0]
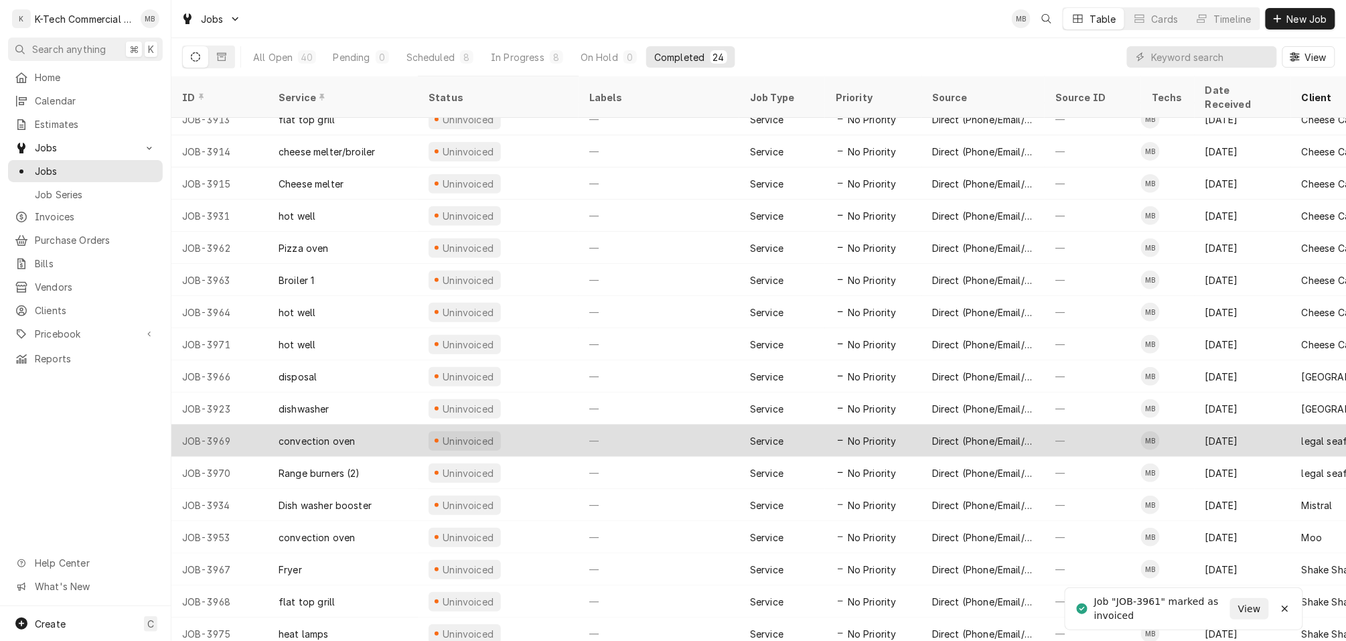
click at [1279, 427] on div "[DATE]" at bounding box center [1243, 441] width 96 height 32
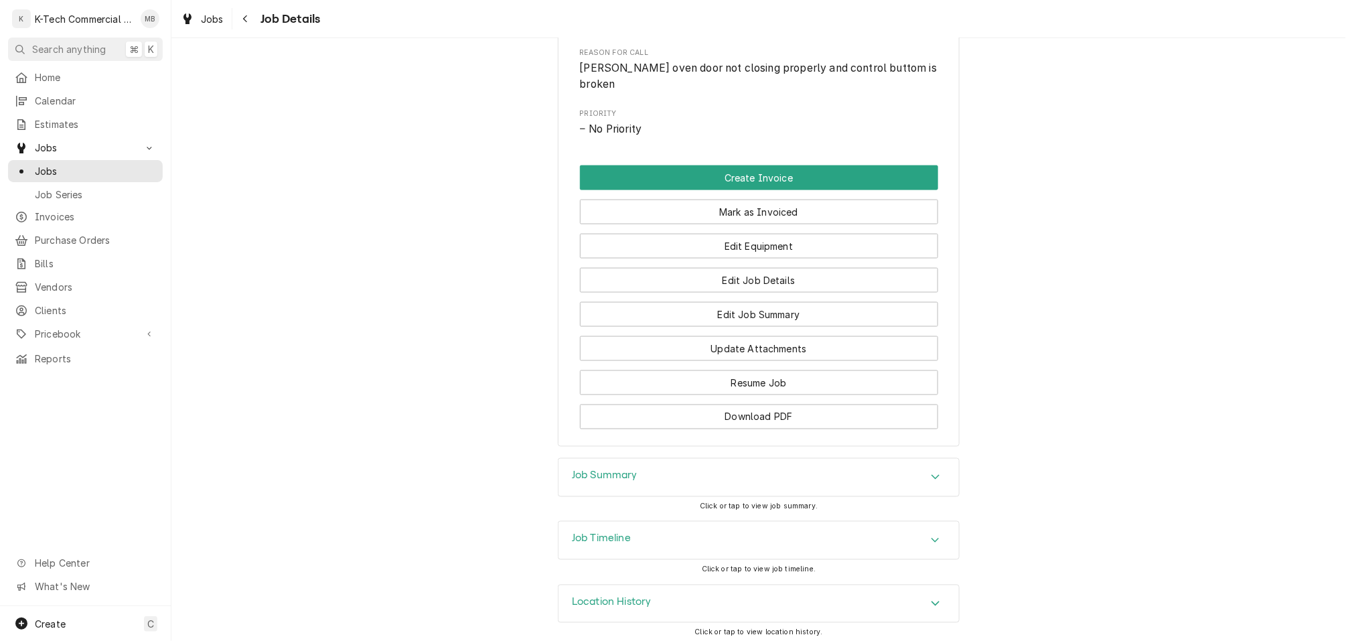
click at [723, 459] on div "Job Summary" at bounding box center [758, 477] width 400 height 37
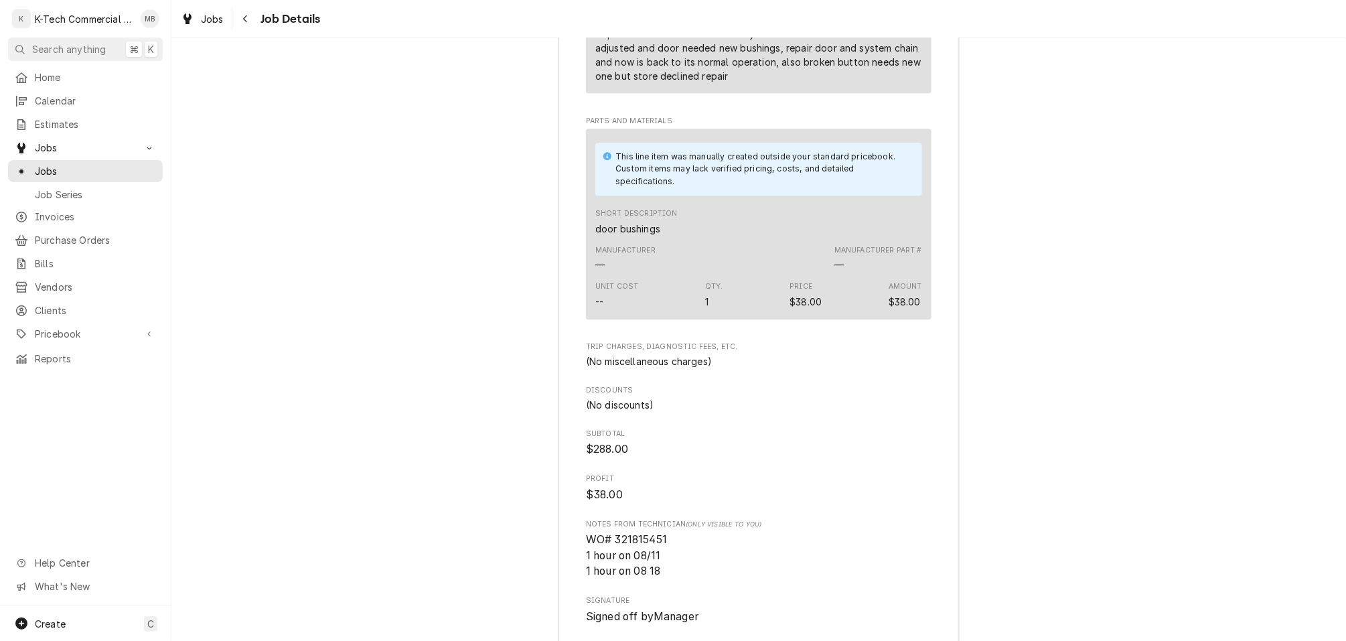
scroll to position [1503, 0]
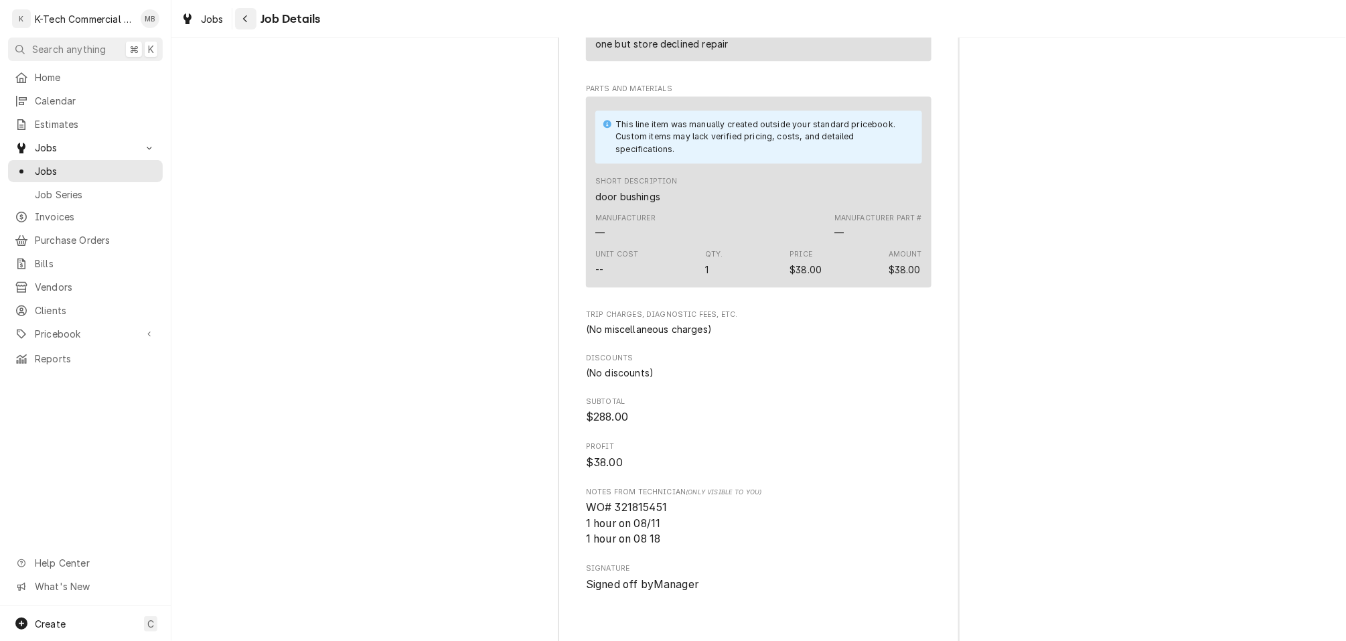
click at [244, 19] on icon "Navigate back" at bounding box center [245, 18] width 6 height 9
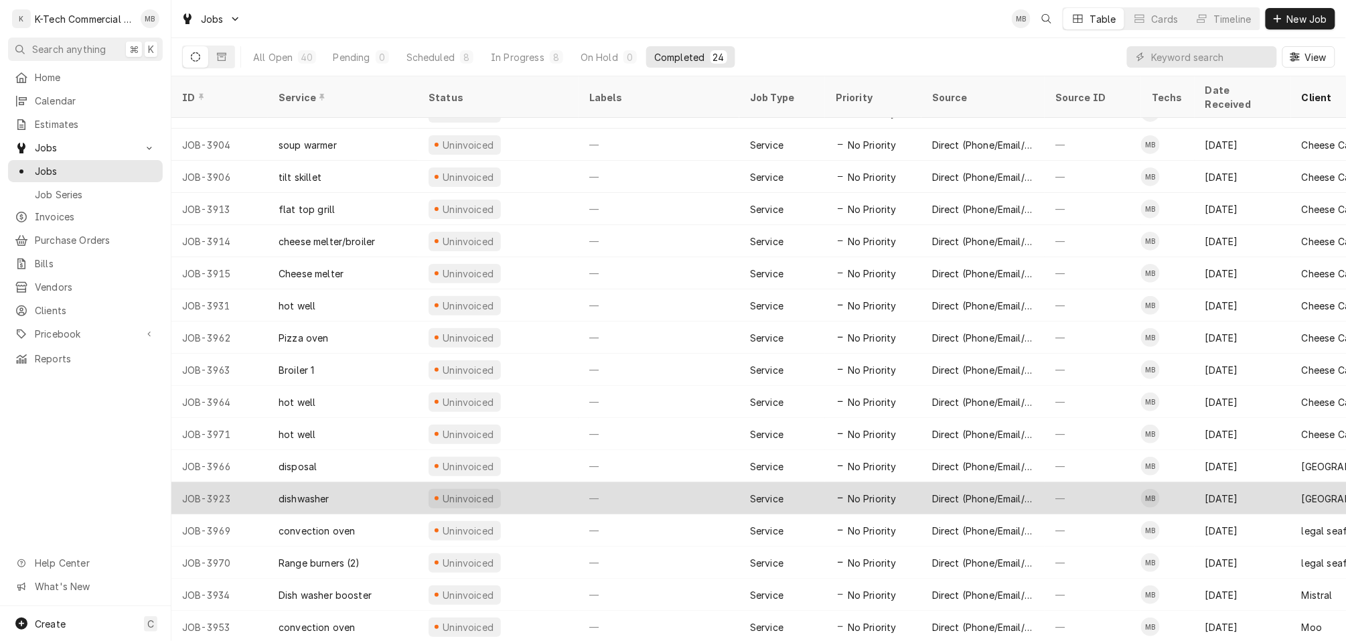
scroll to position [74, 0]
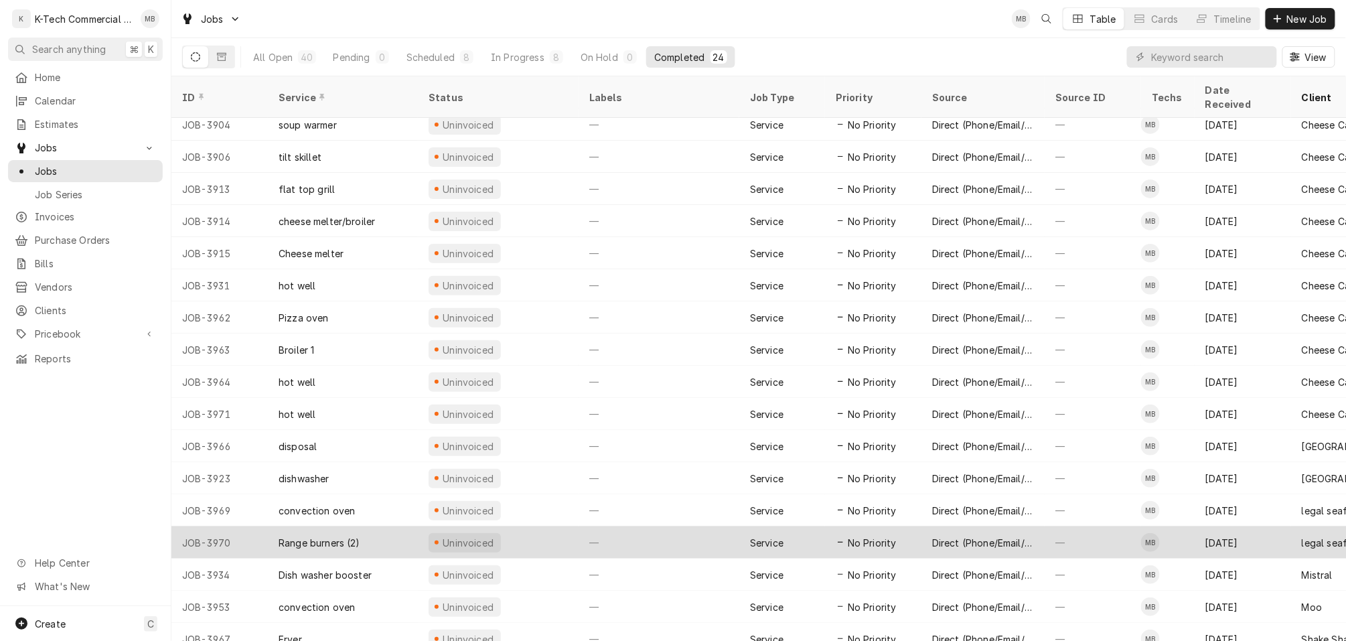
click at [1241, 526] on div "[DATE]" at bounding box center [1243, 542] width 96 height 32
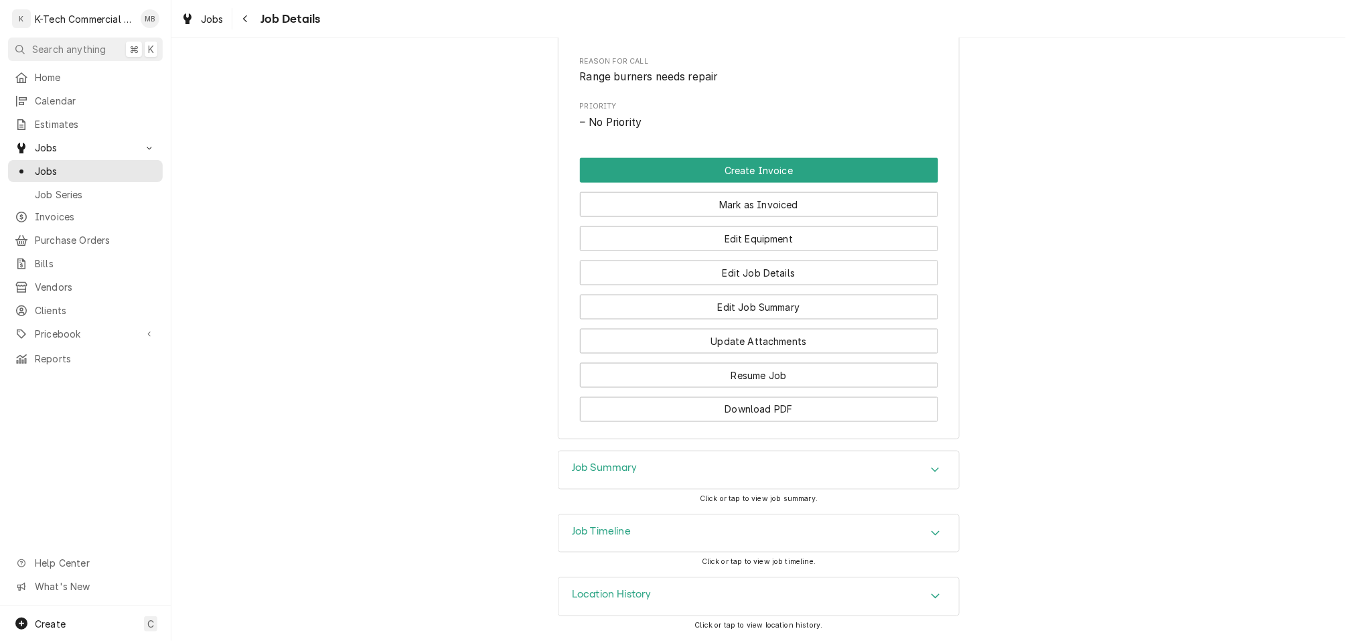
click at [846, 463] on div "Job Summary" at bounding box center [758, 469] width 400 height 37
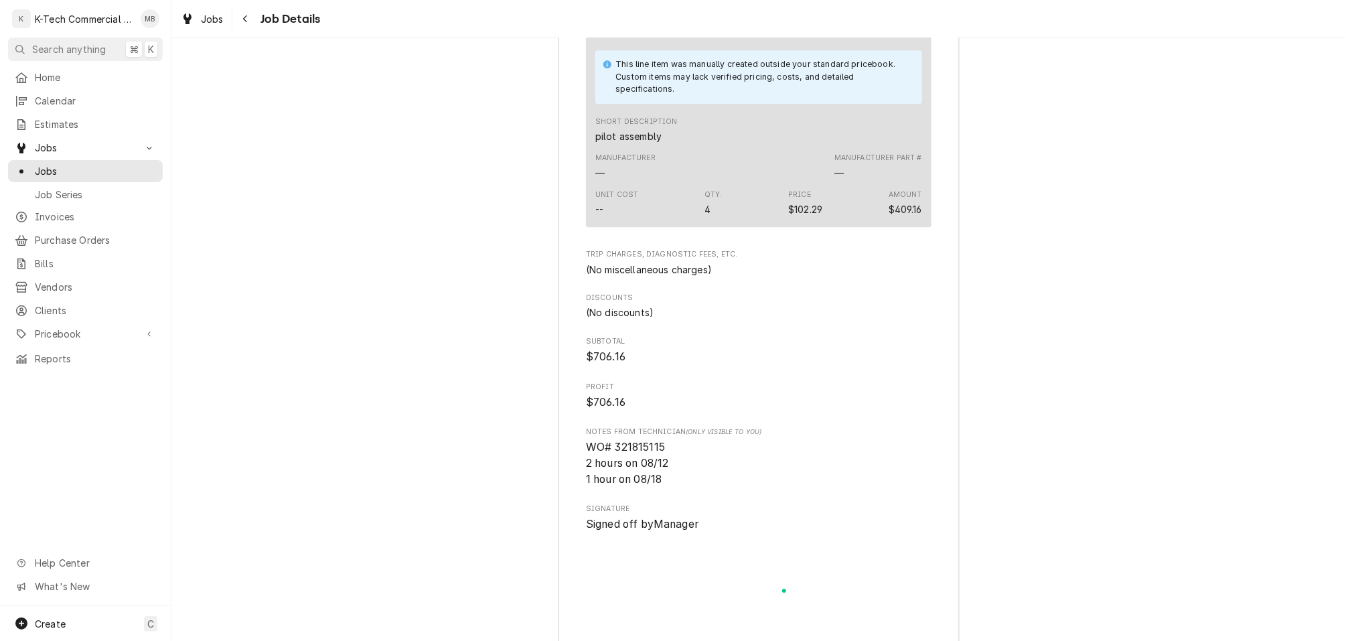
scroll to position [1525, 0]
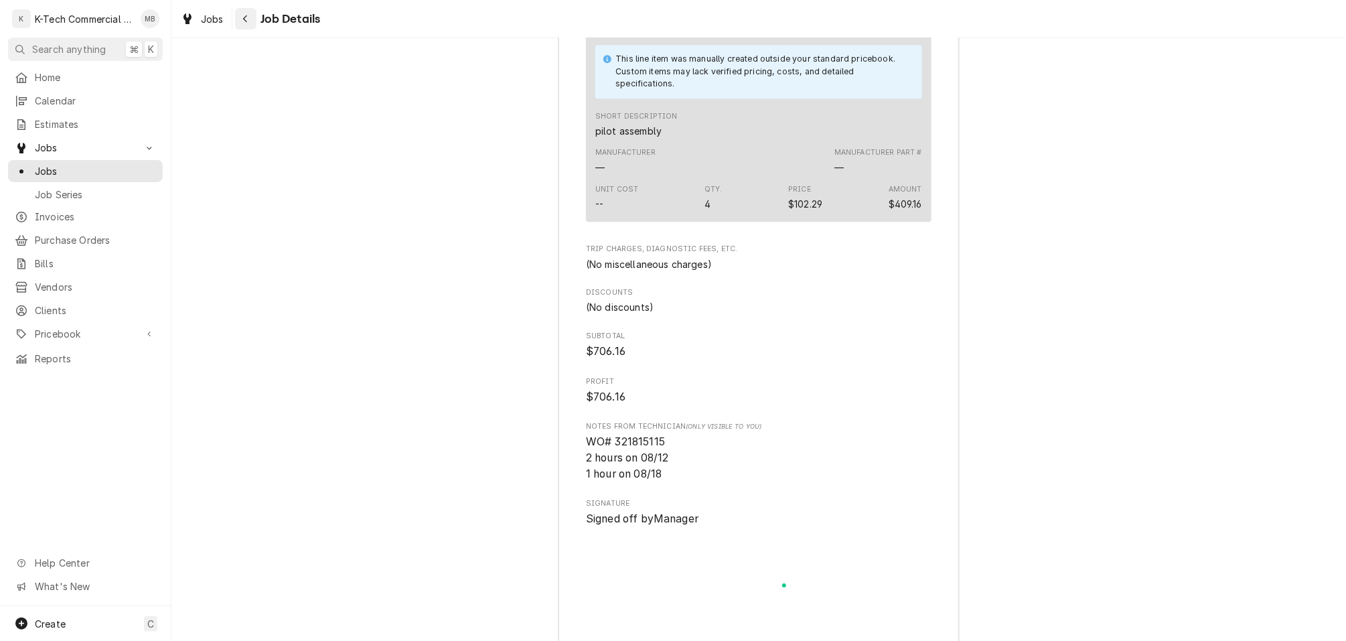
click at [248, 19] on icon "Navigate back" at bounding box center [245, 18] width 6 height 9
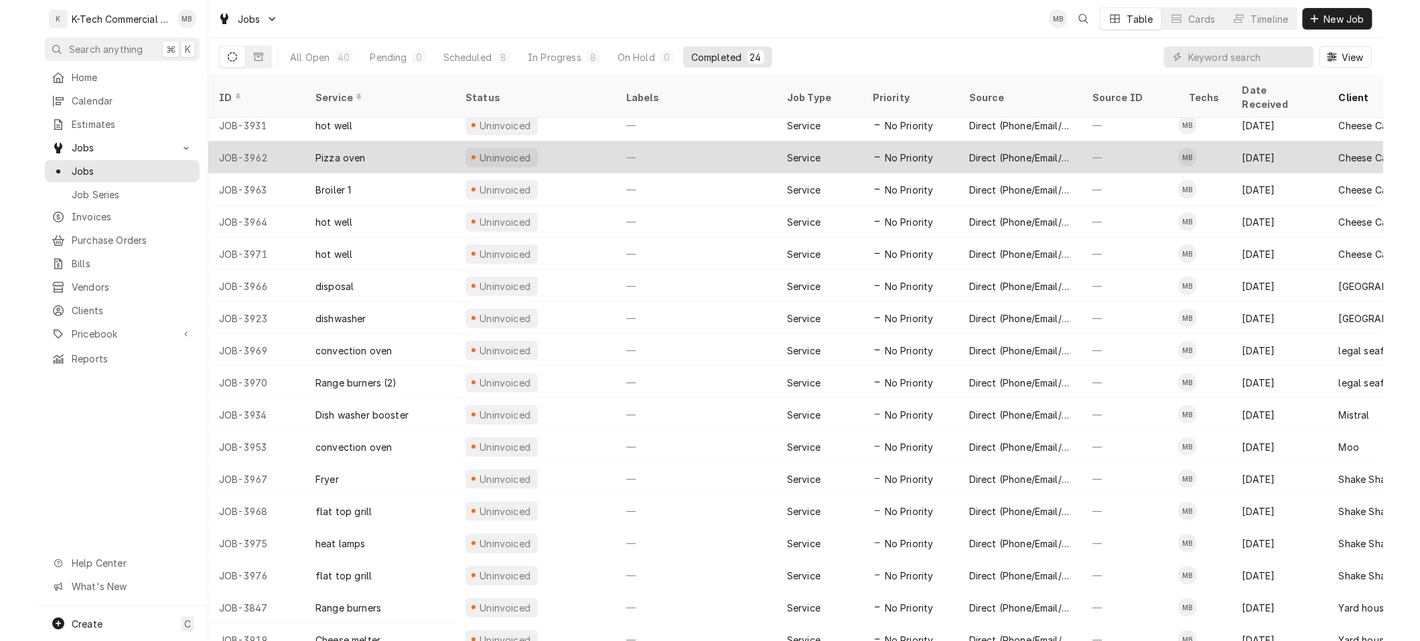
scroll to position [233, 0]
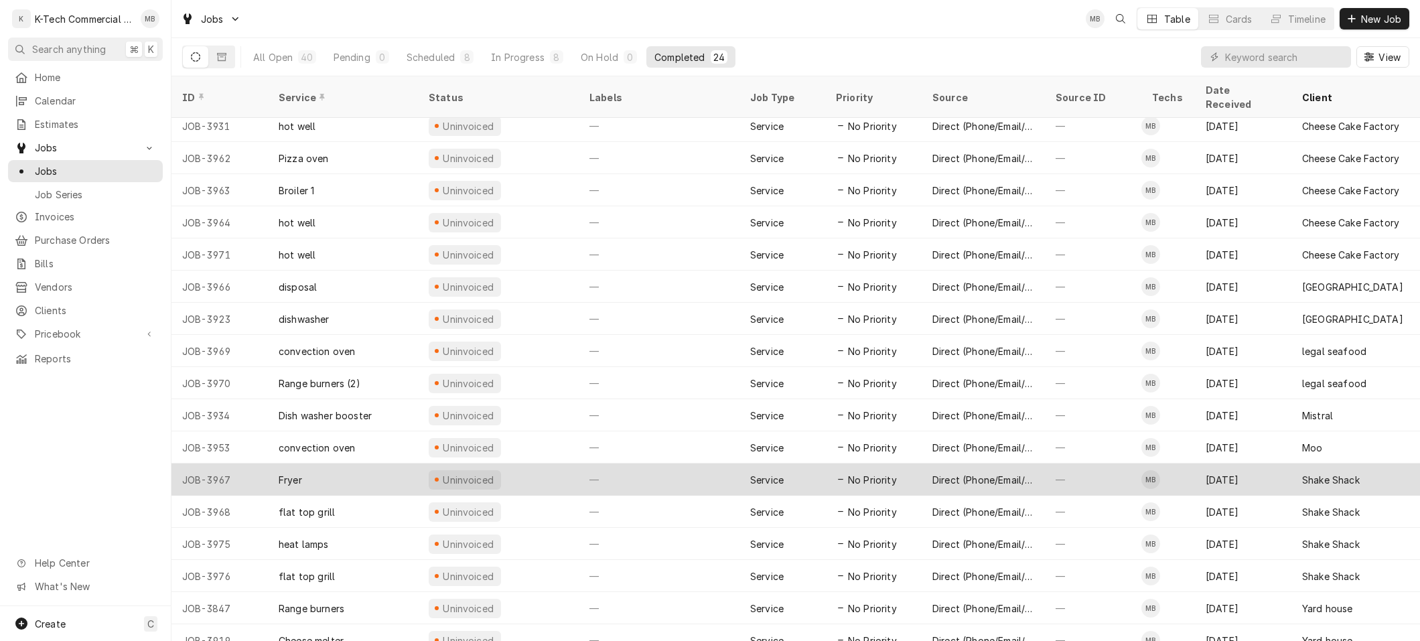
click at [1086, 463] on div "—" at bounding box center [1093, 479] width 96 height 32
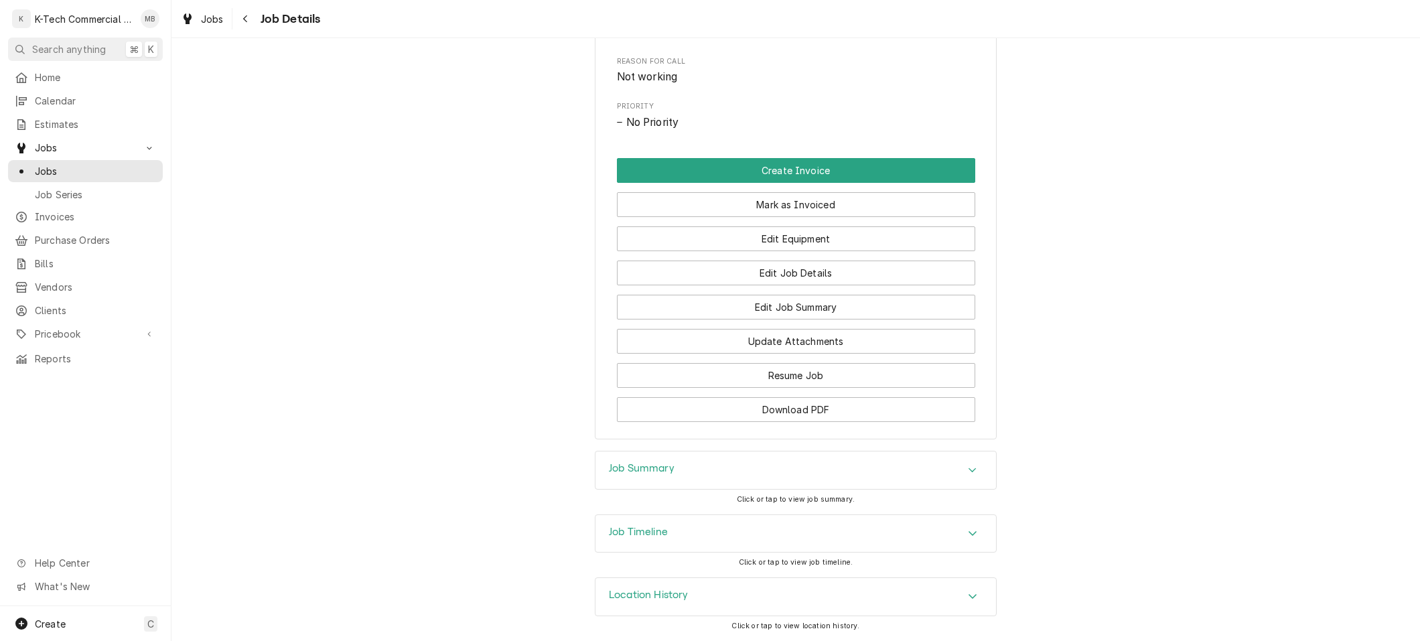
click at [804, 465] on div "Job Summary" at bounding box center [795, 469] width 400 height 37
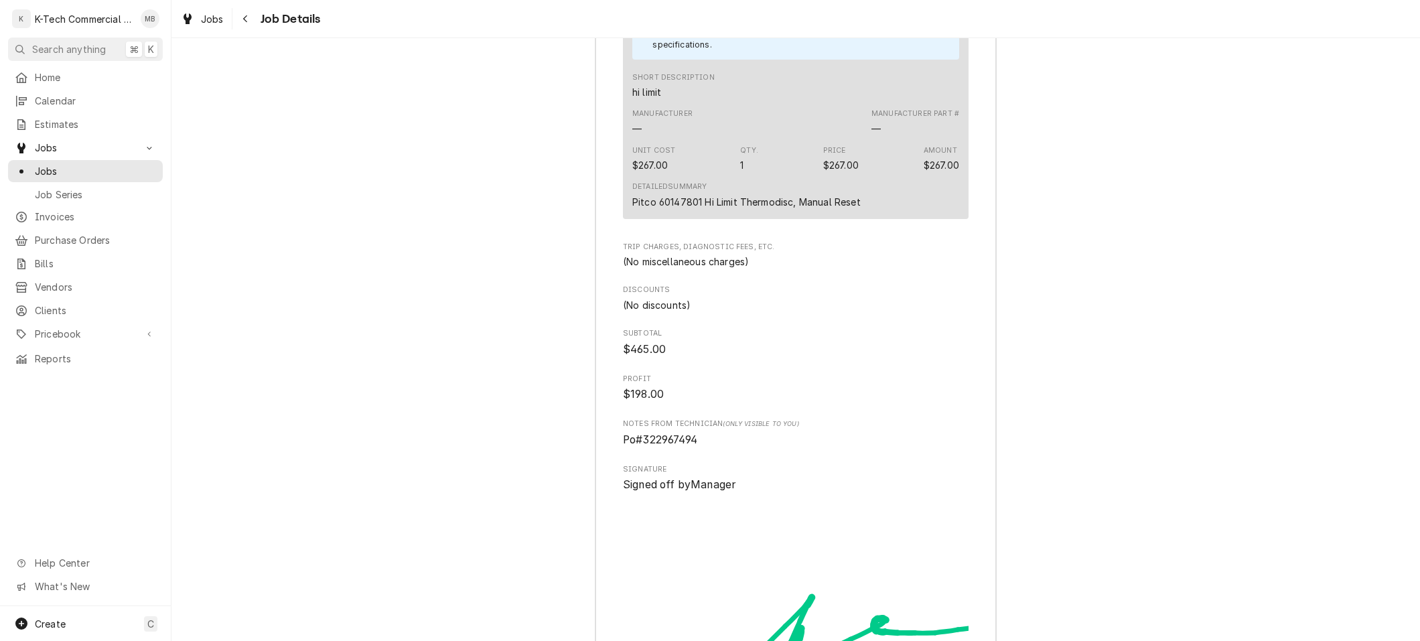
scroll to position [1605, 0]
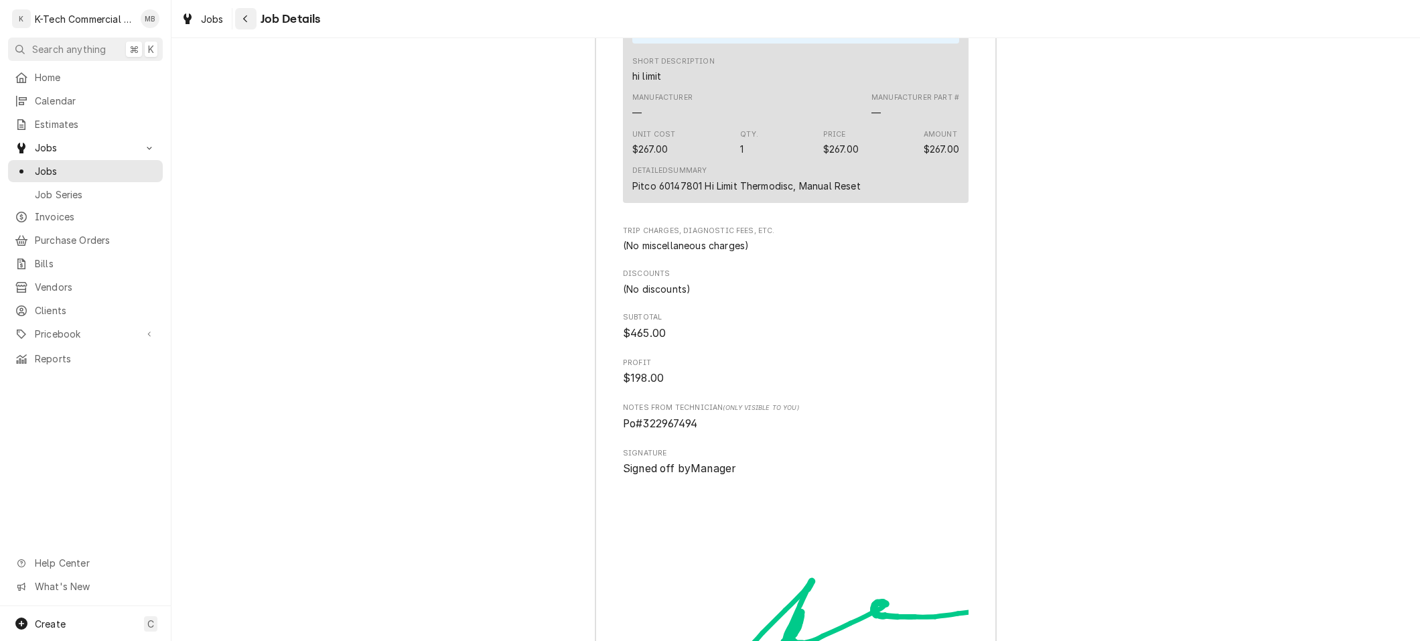
click at [244, 17] on icon "Navigate back" at bounding box center [245, 18] width 4 height 7
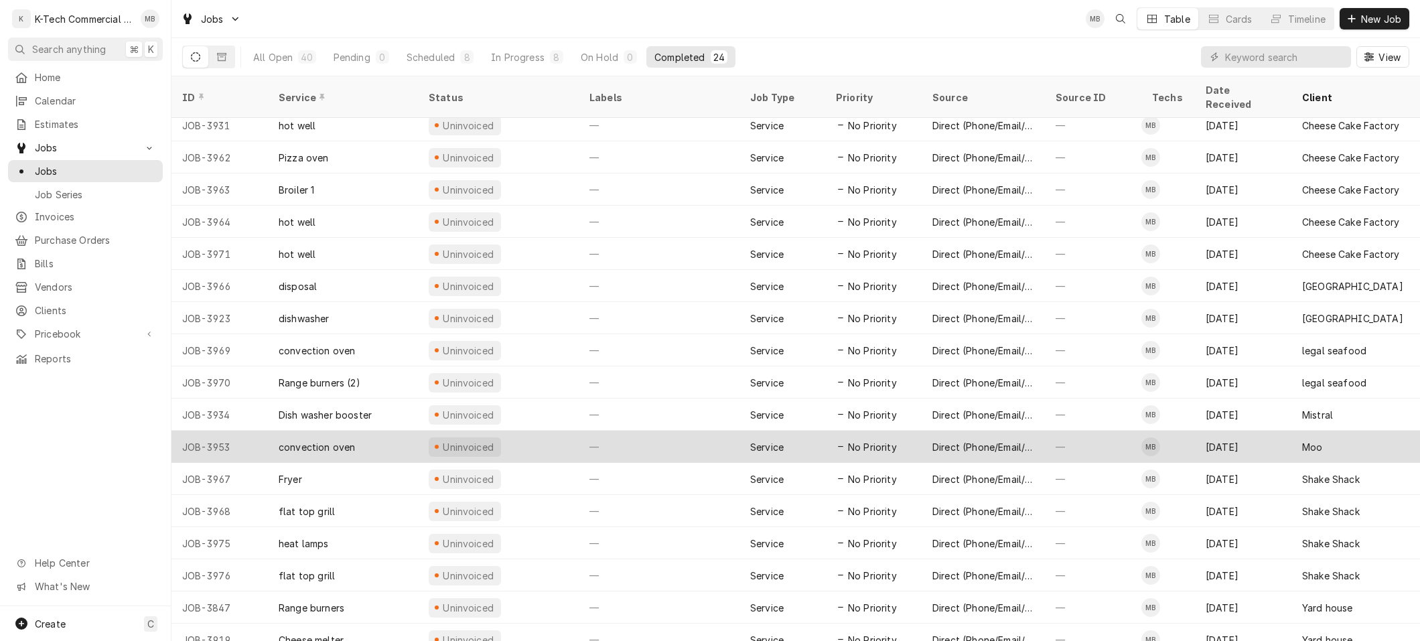
scroll to position [233, 0]
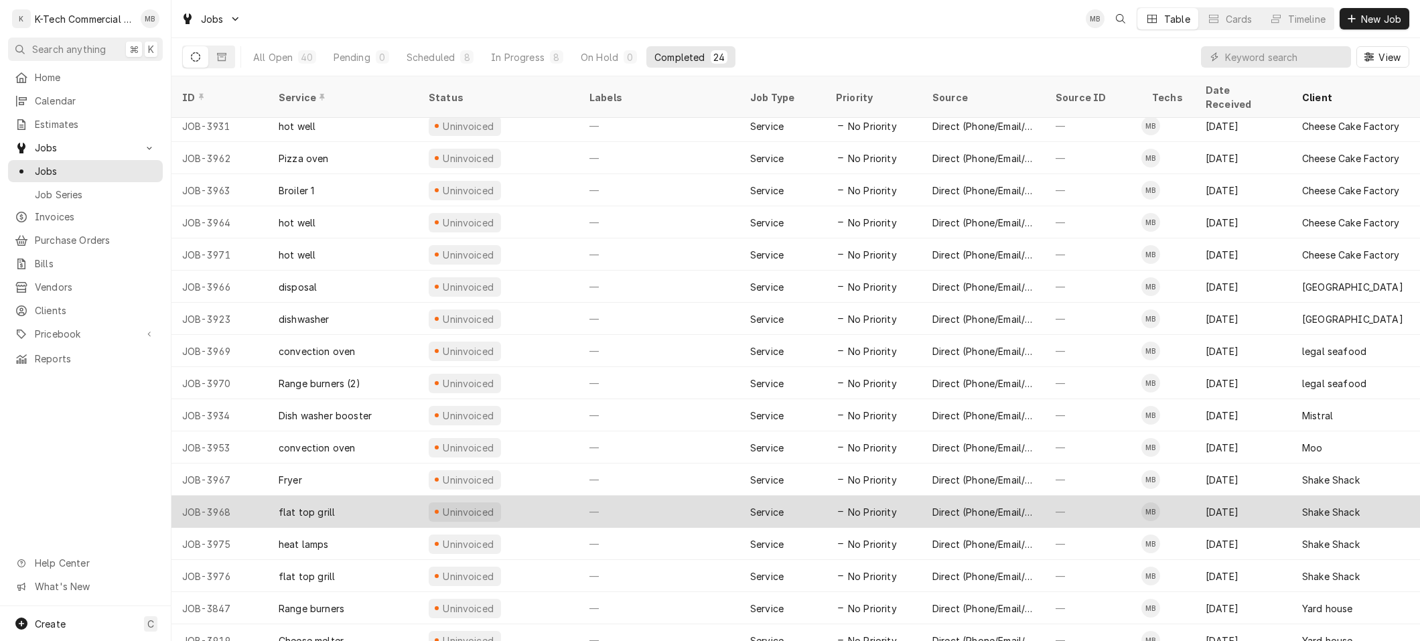
click at [1252, 496] on div "Aug 18" at bounding box center [1243, 512] width 96 height 32
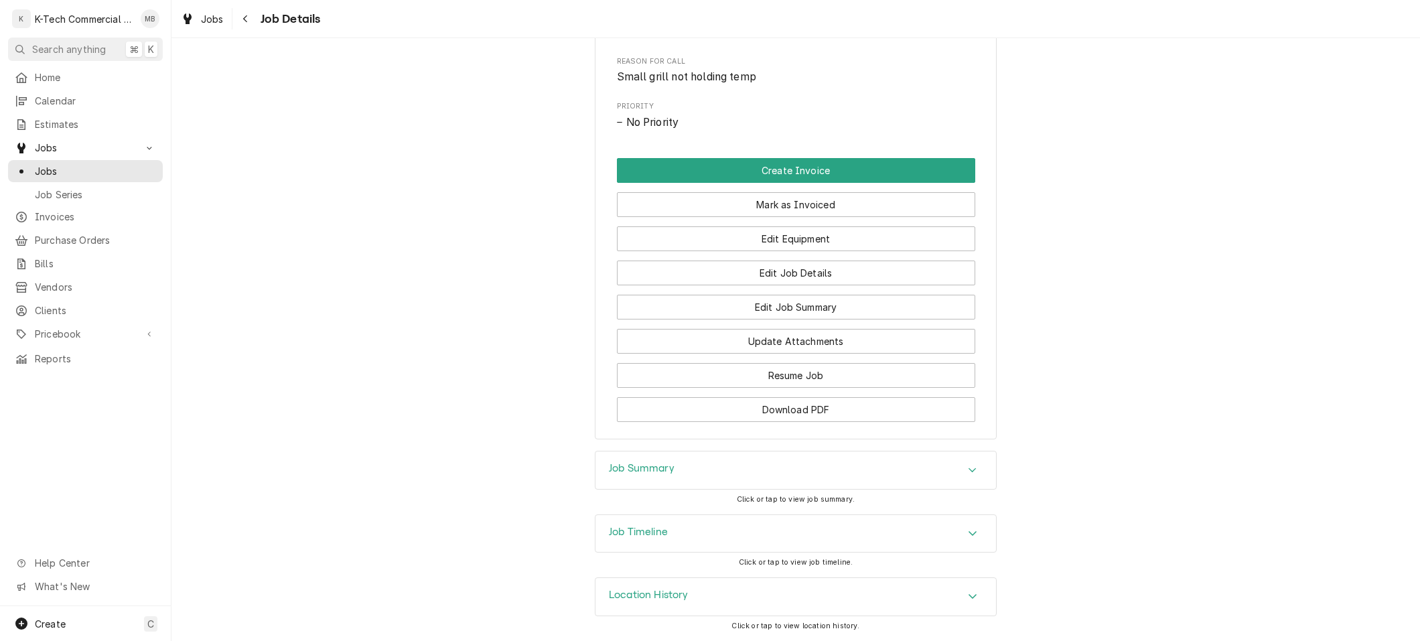
click at [808, 461] on div "Job Summary" at bounding box center [795, 469] width 400 height 37
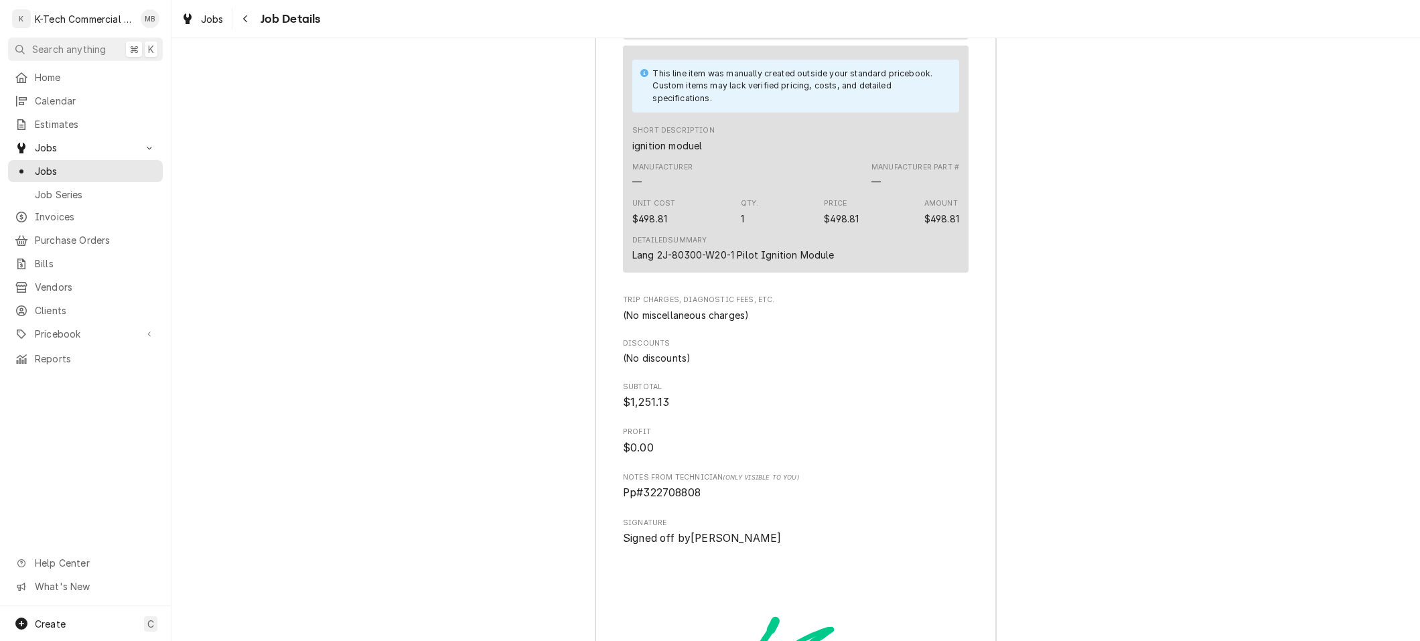
scroll to position [1755, 0]
click at [252, 22] on button "Navigate back" at bounding box center [245, 18] width 21 height 21
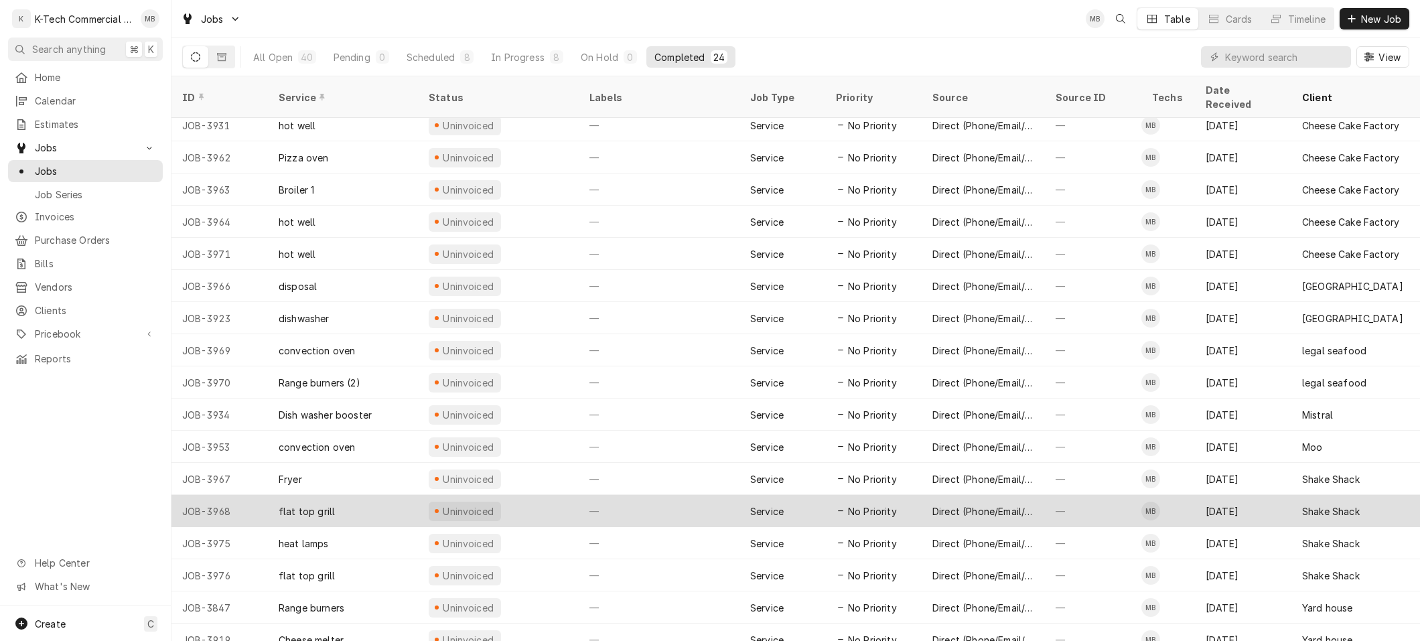
scroll to position [233, 0]
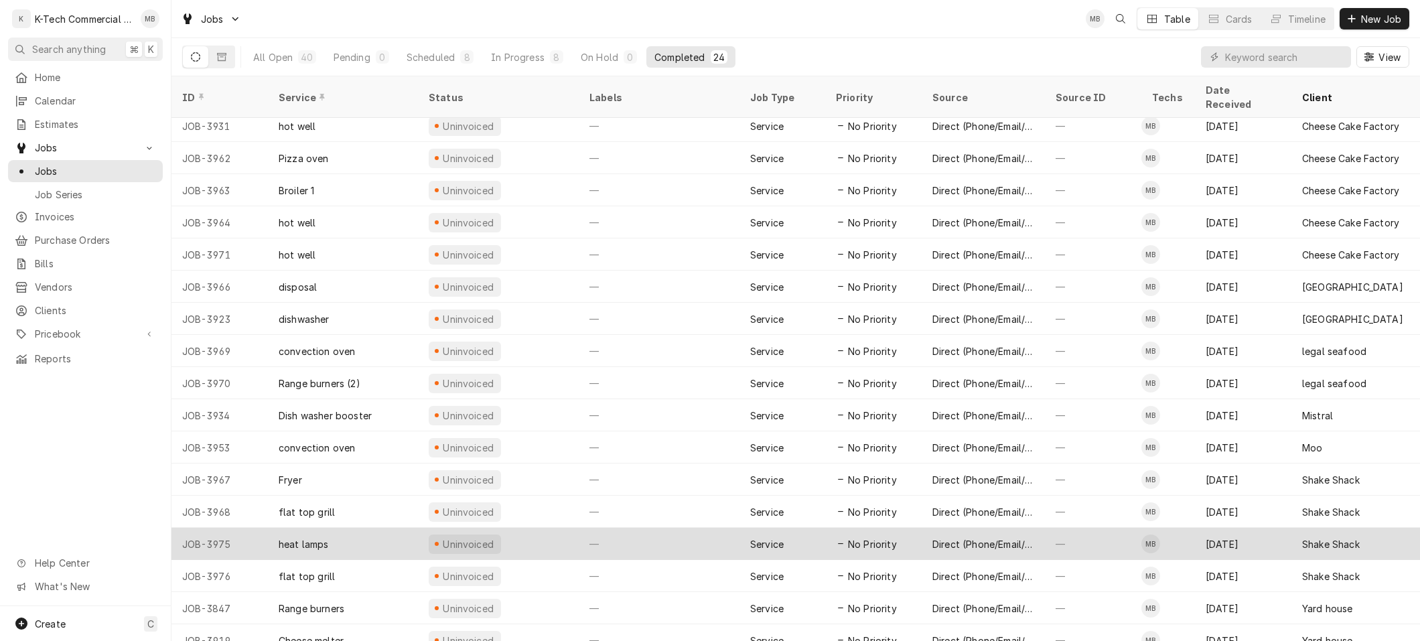
click at [1278, 528] on div "Aug 20" at bounding box center [1243, 544] width 96 height 32
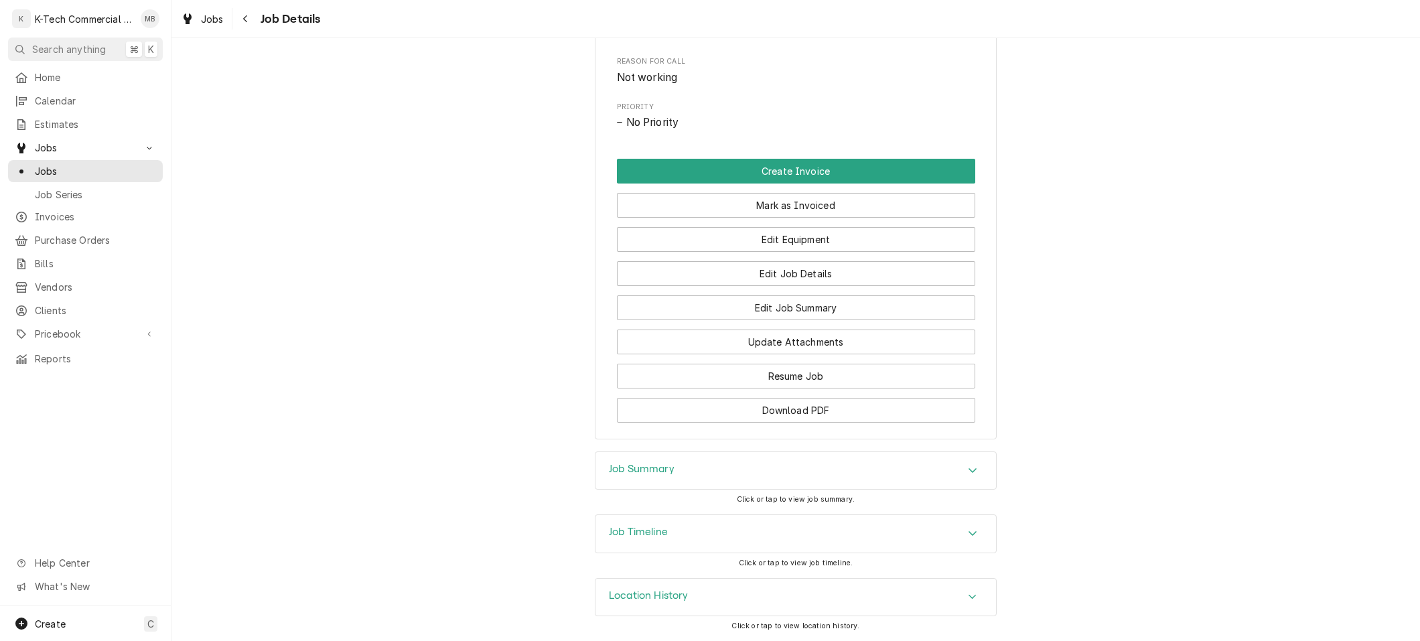
click at [860, 475] on div "Job Summary" at bounding box center [795, 470] width 400 height 37
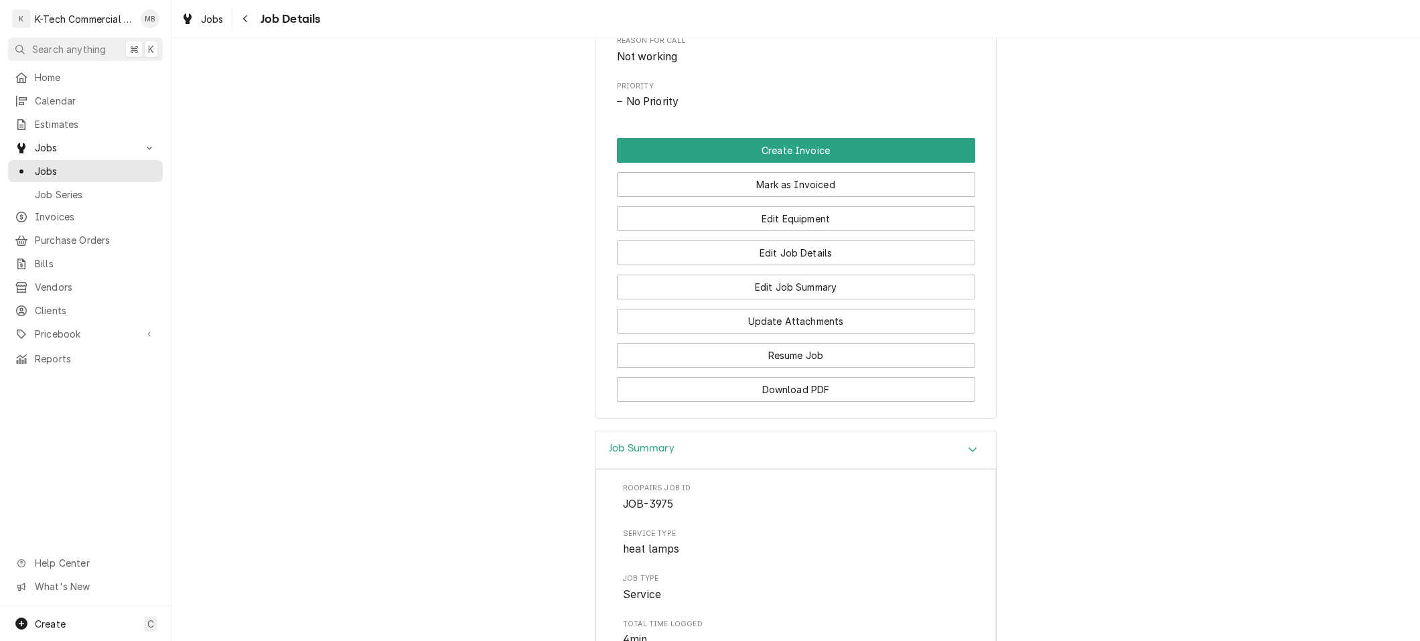
scroll to position [635, 0]
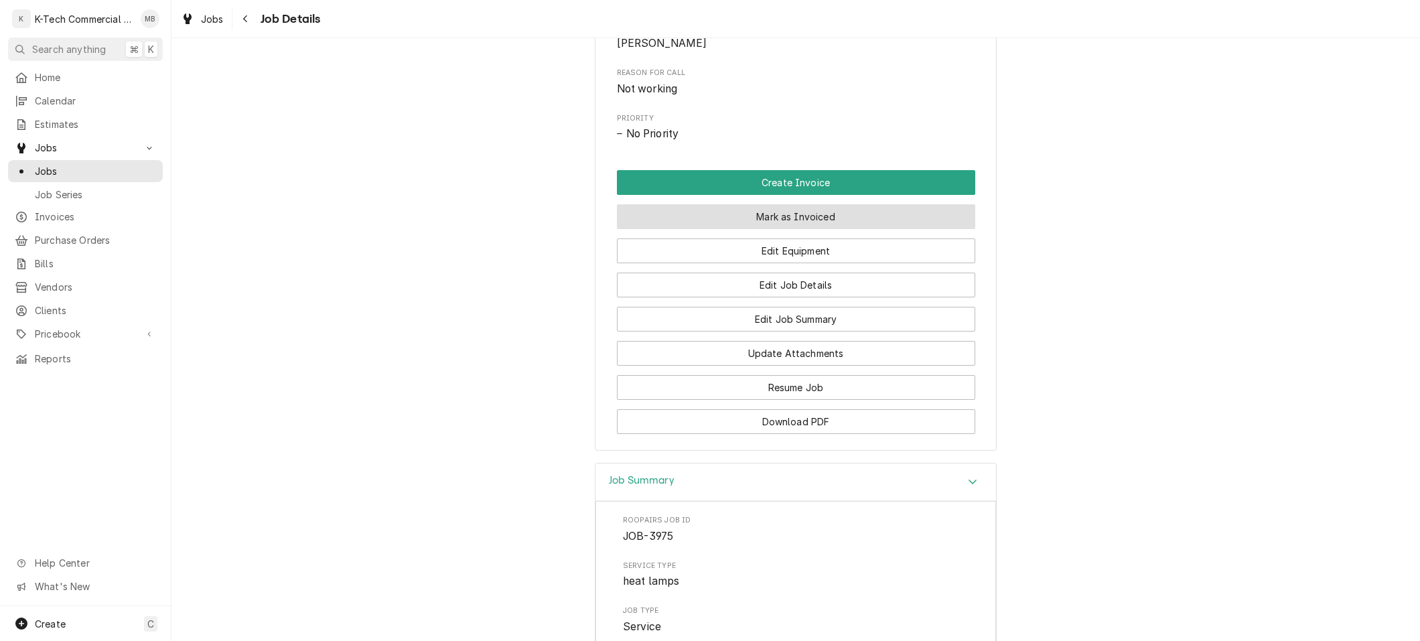
click at [824, 229] on button "Mark as Invoiced" at bounding box center [796, 216] width 358 height 25
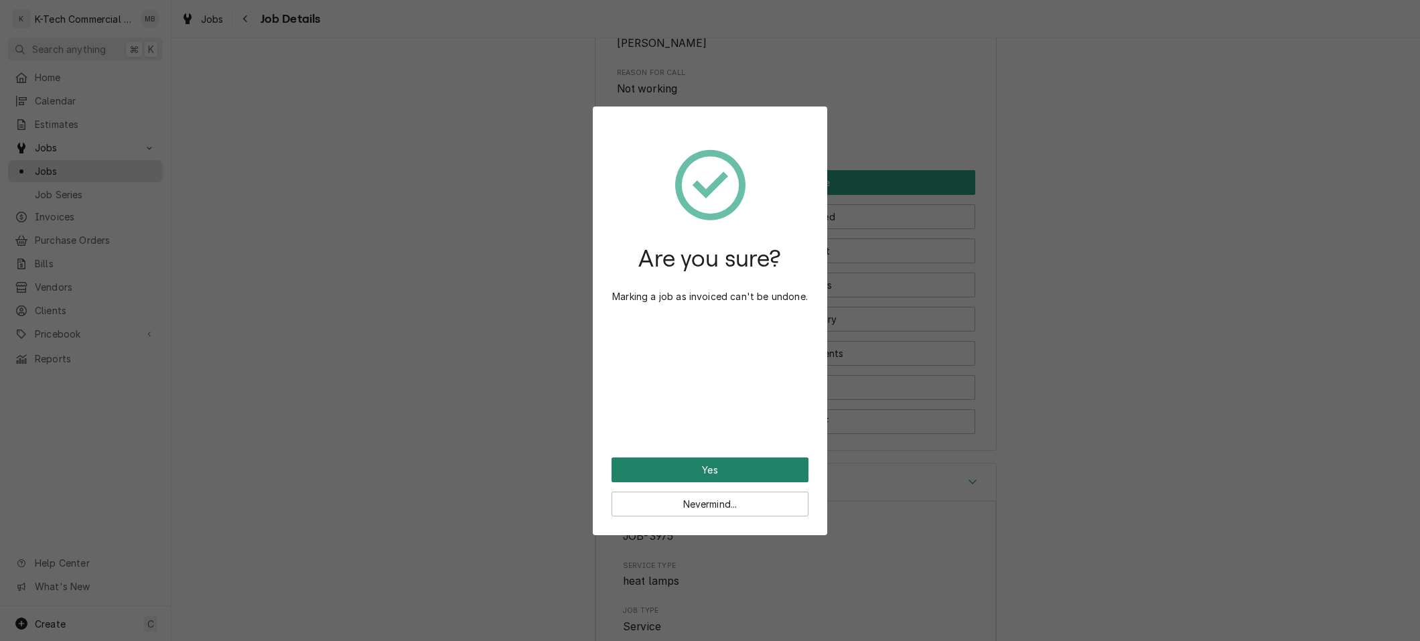
click at [753, 467] on button "Yes" at bounding box center [709, 469] width 197 height 25
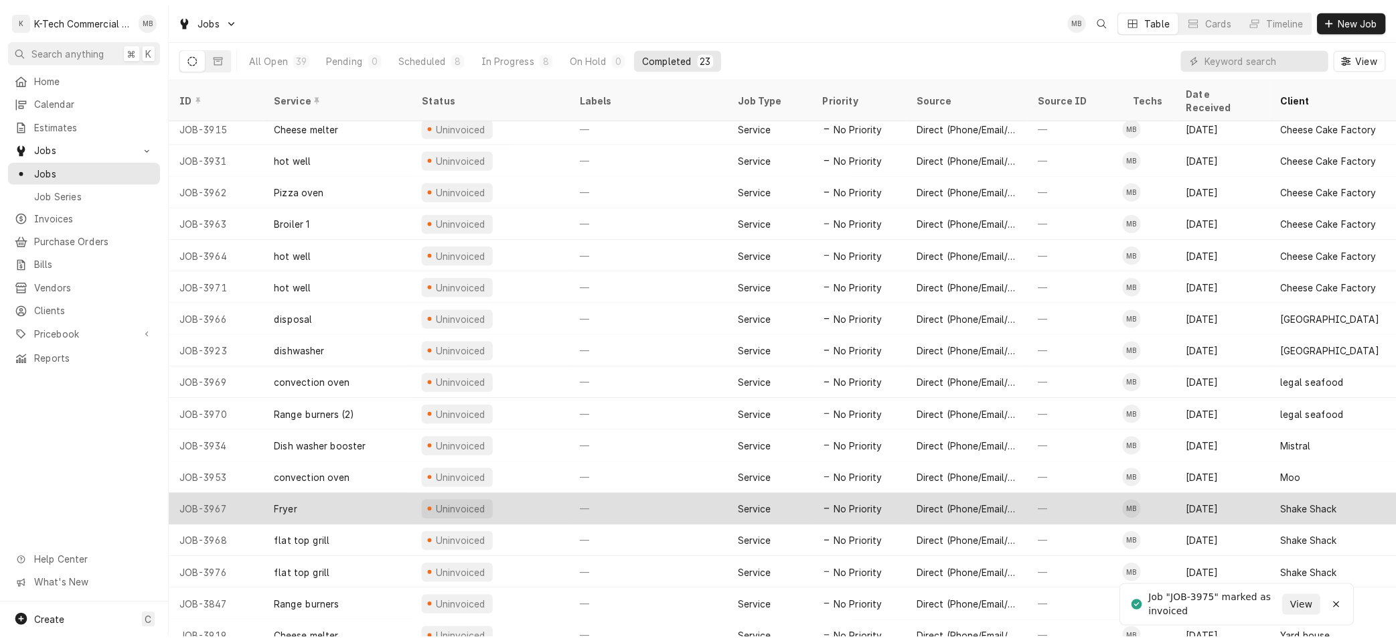
scroll to position [198, 1]
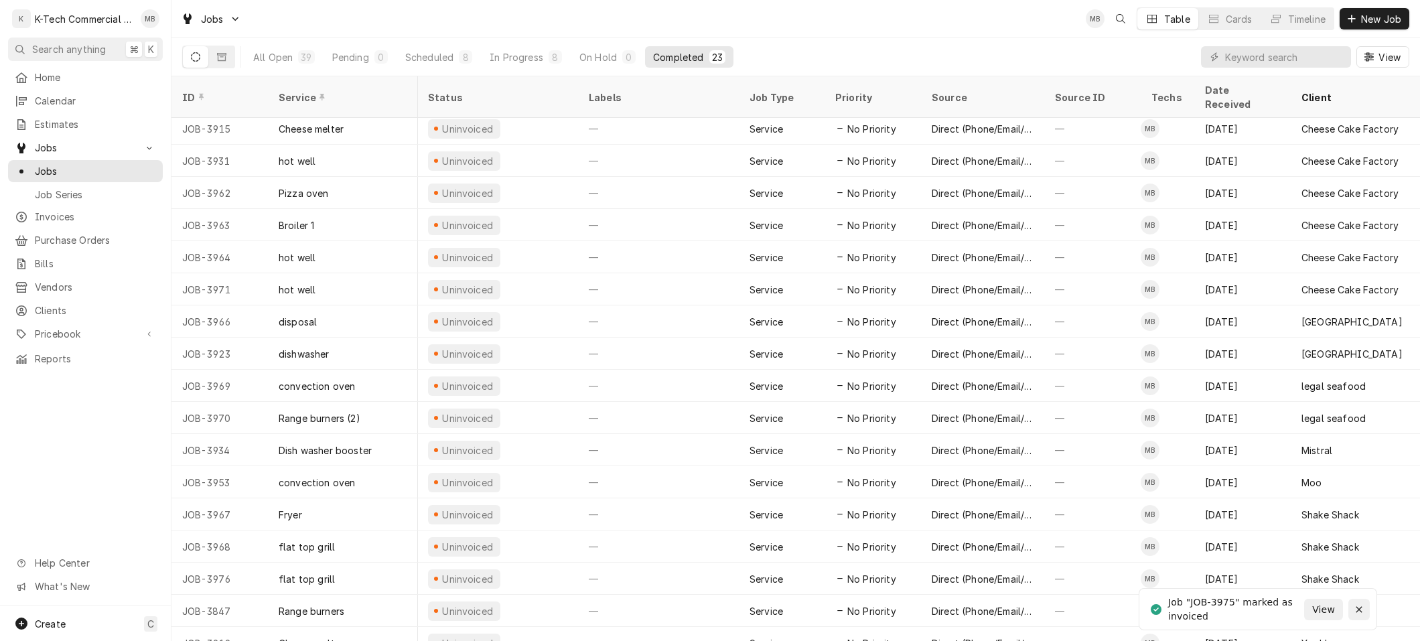
click at [1359, 609] on icon "Notifications alt+T" at bounding box center [1358, 610] width 6 height 6
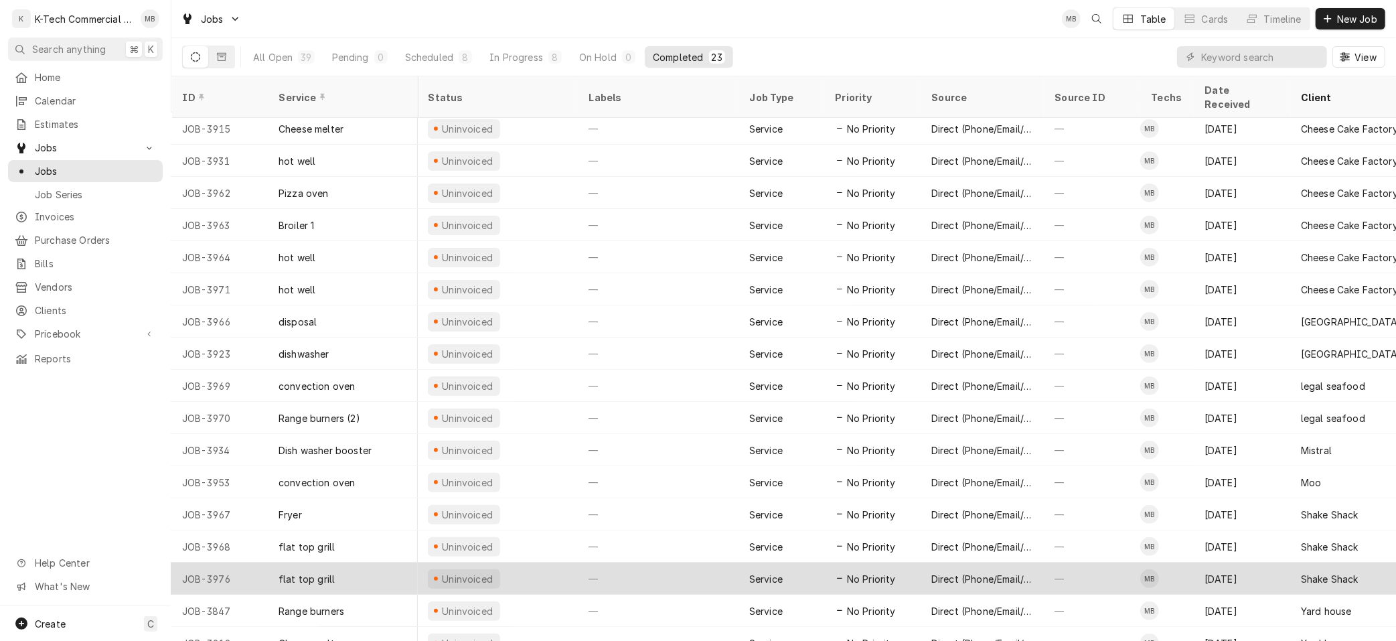
click at [1318, 572] on div "Shake Shack" at bounding box center [1330, 579] width 58 height 14
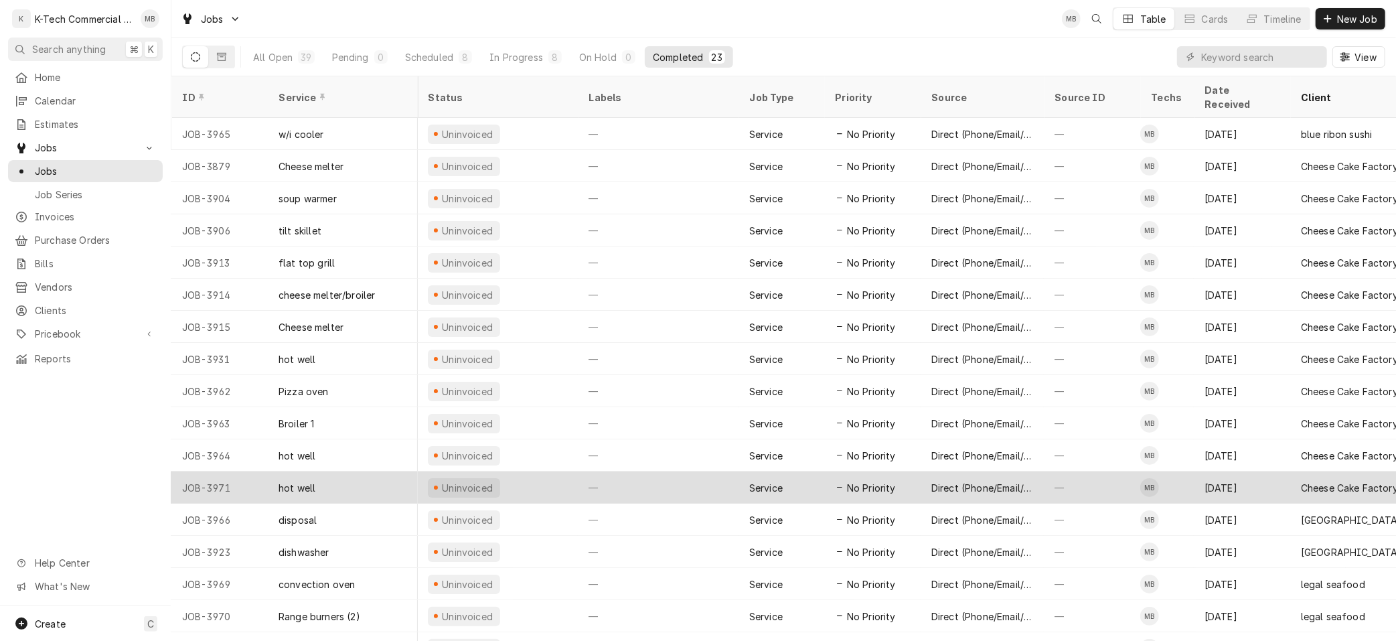
scroll to position [0, 1]
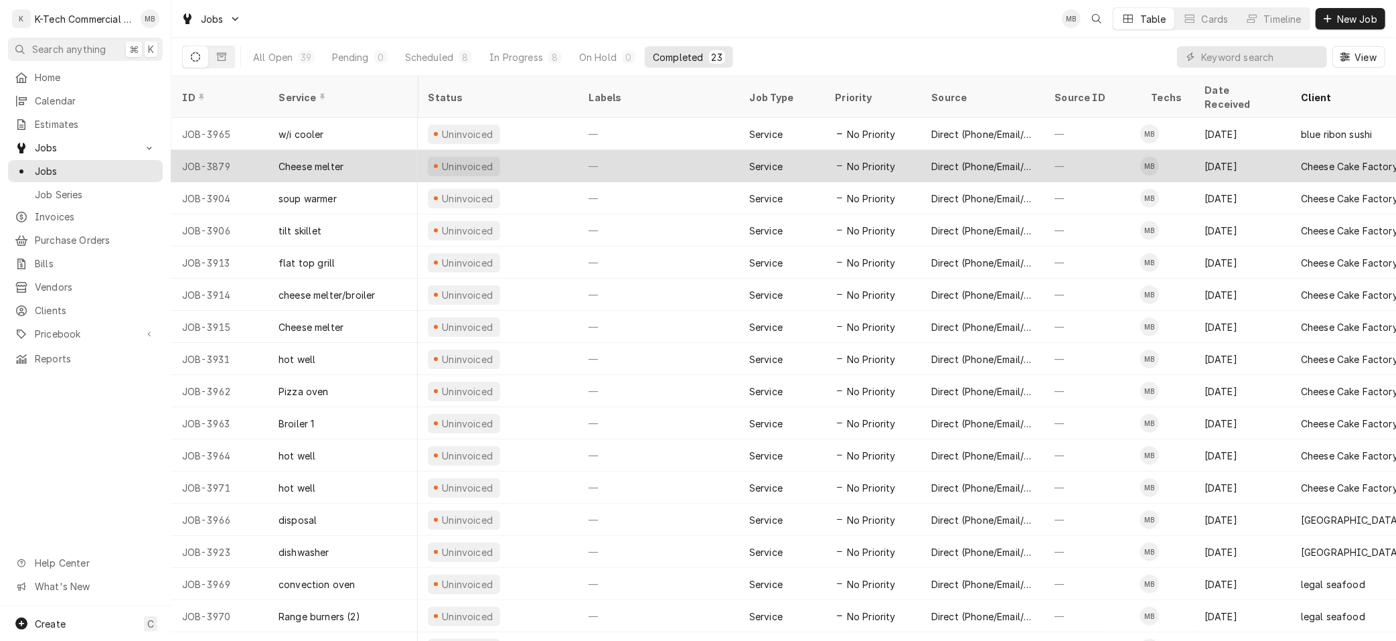
click at [1243, 150] on div "Jul 14" at bounding box center [1242, 166] width 96 height 32
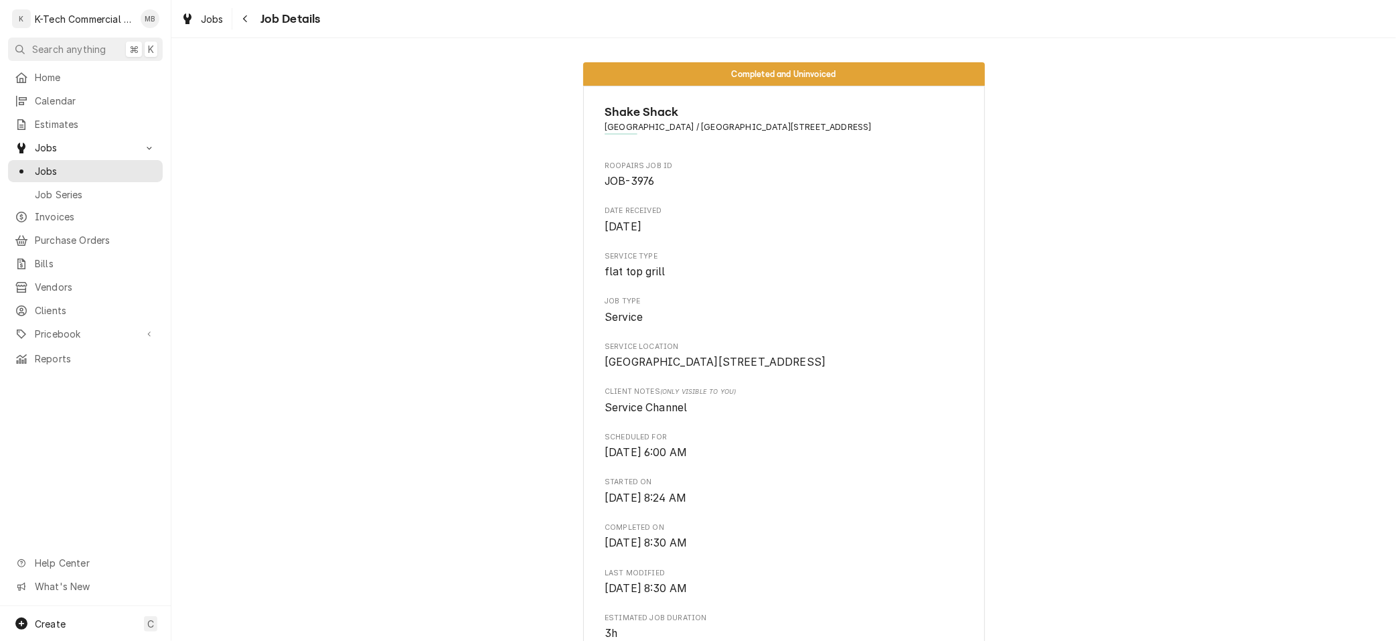
scroll to position [3, 0]
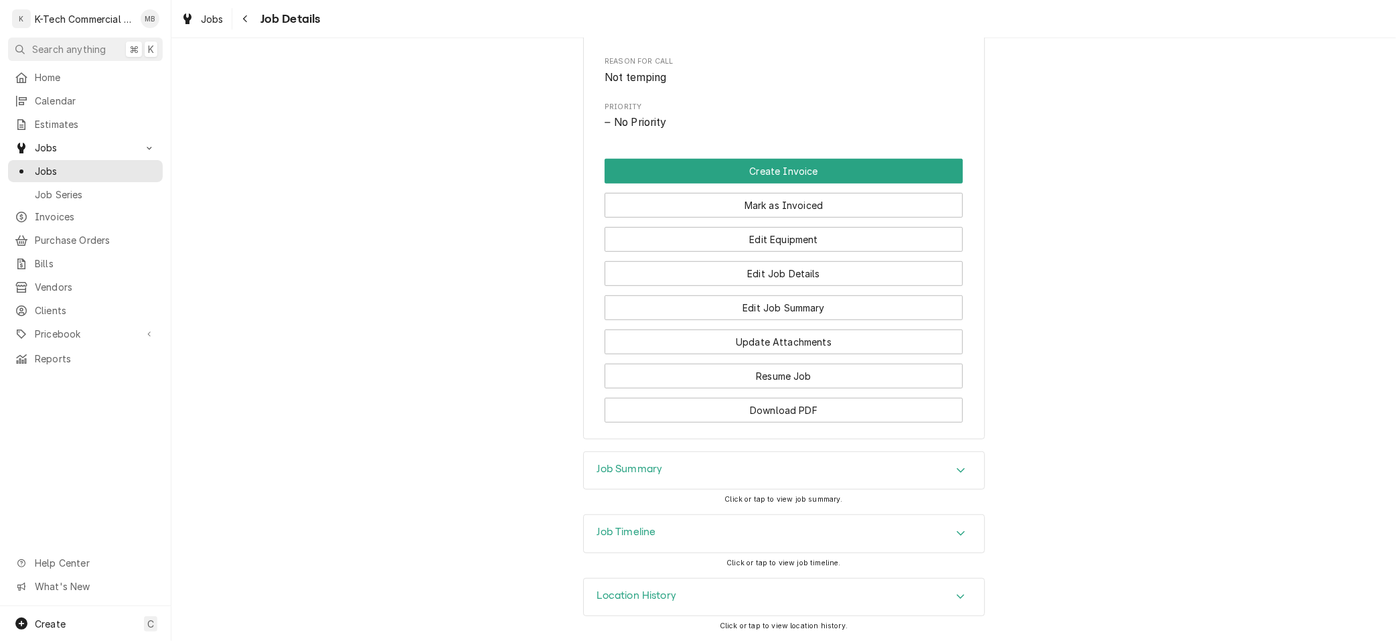
click at [715, 471] on div "Job Summary" at bounding box center [784, 470] width 400 height 37
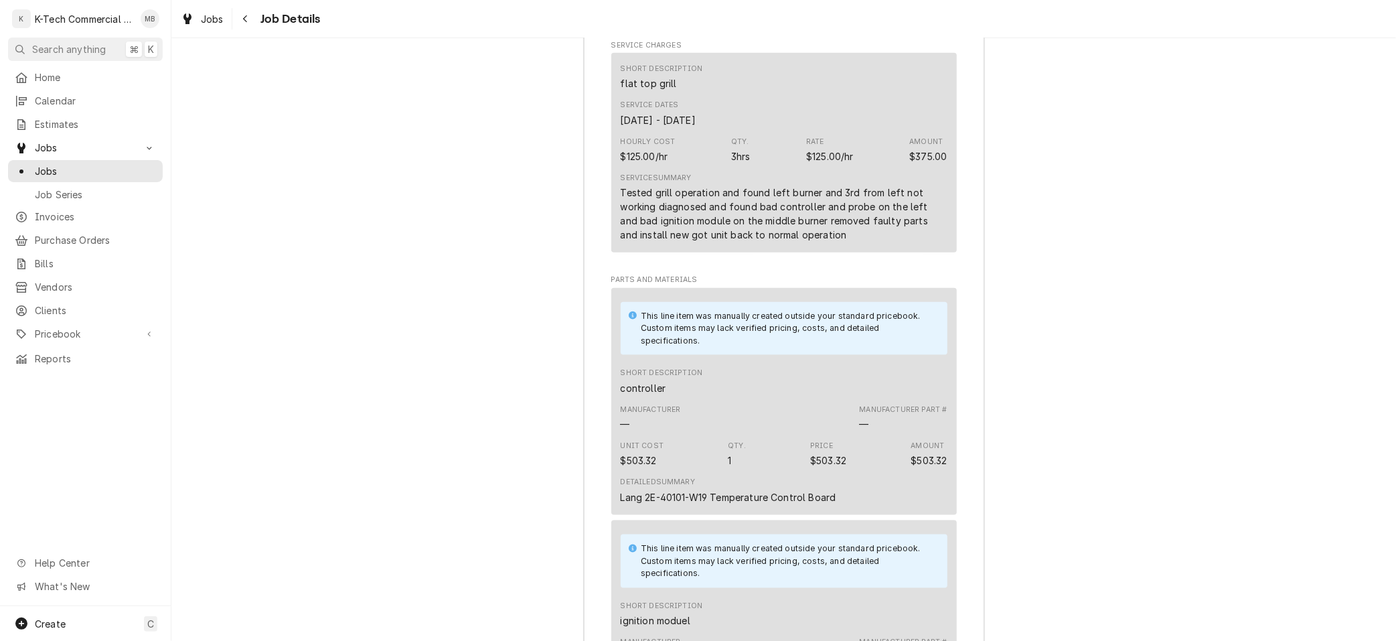
scroll to position [1306, 0]
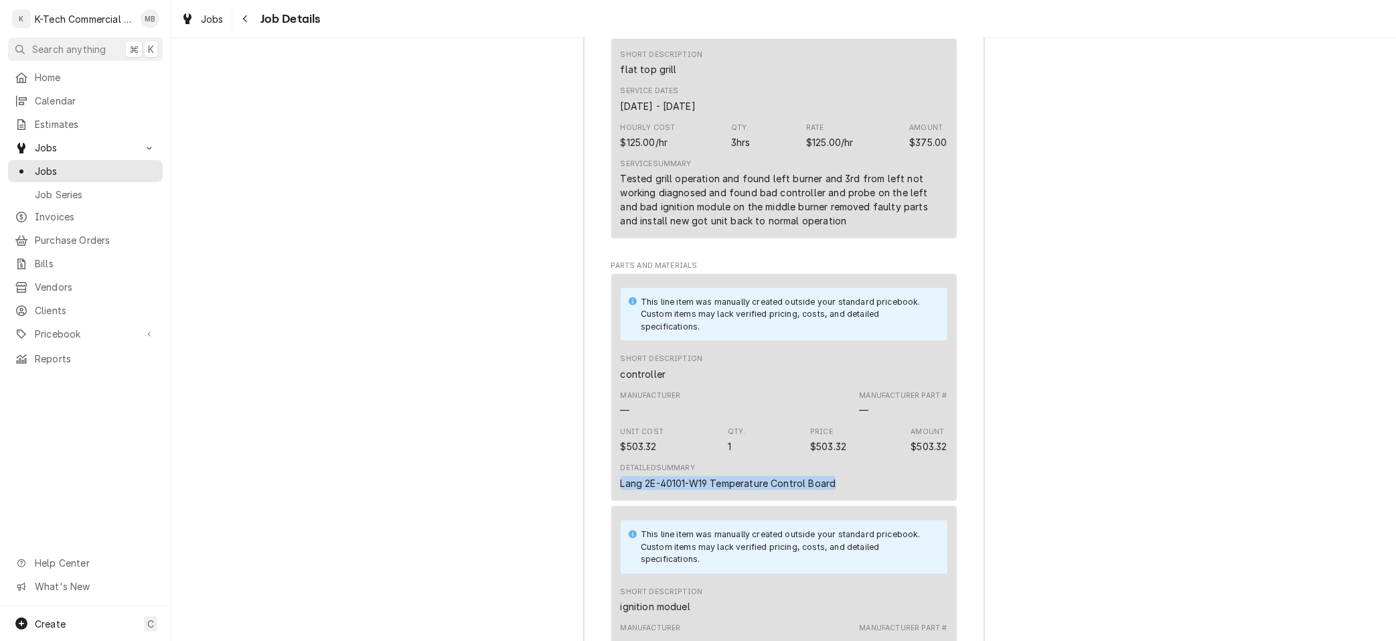
drag, startPoint x: 619, startPoint y: 528, endPoint x: 637, endPoint y: 239, distance: 289.9
click at [848, 501] on div "This line item was manually created outside your standard pricebook. Custom ite…" at bounding box center [784, 387] width 346 height 227
copy div "Lang 2E-40101-W19 Temperature Control Board"
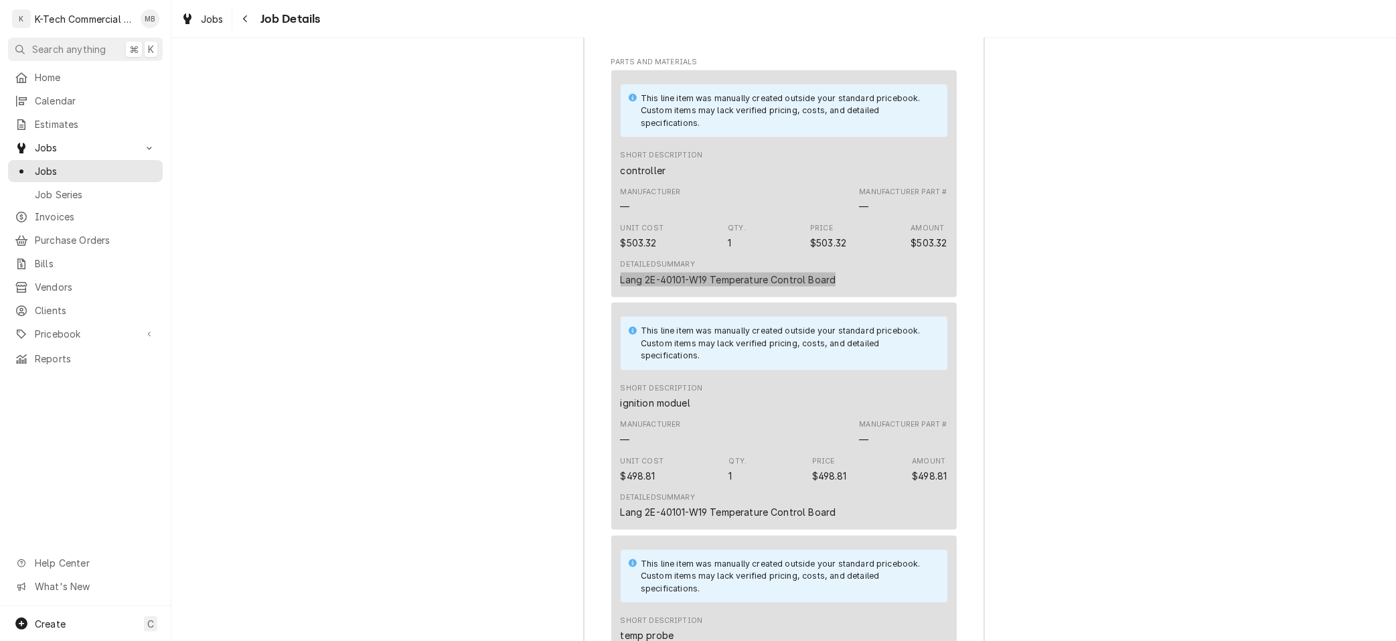
scroll to position [1519, 0]
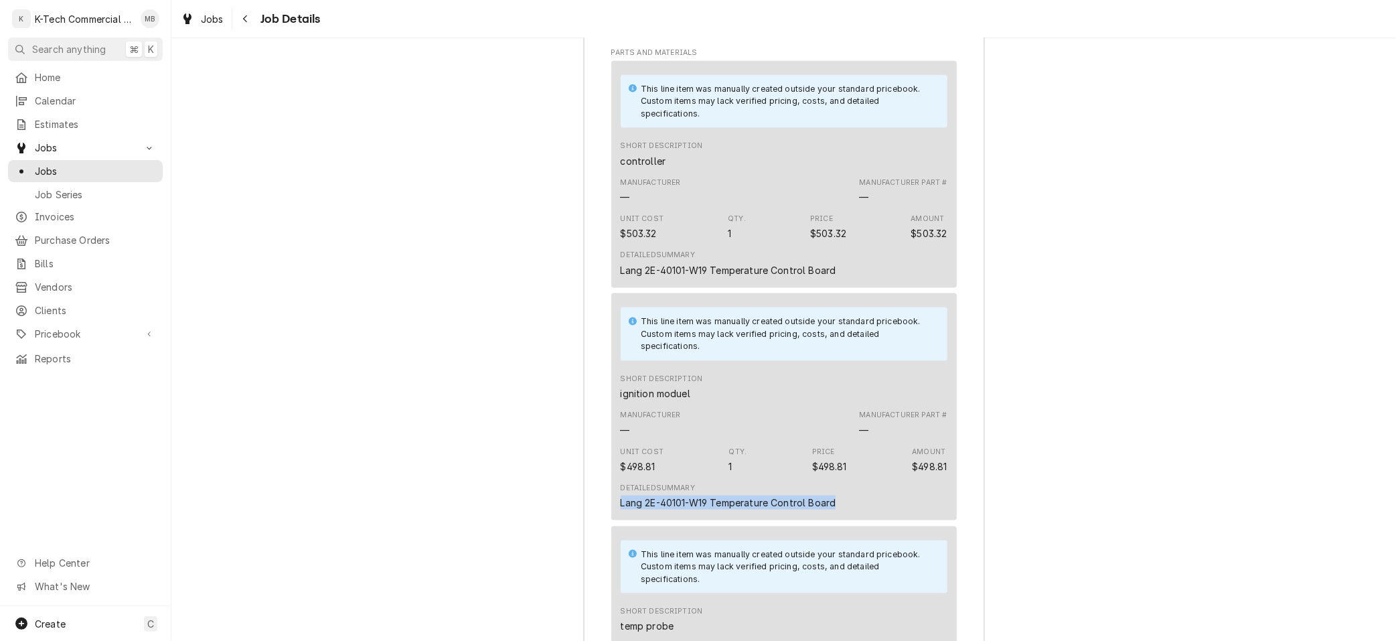
drag, startPoint x: 621, startPoint y: 548, endPoint x: 850, endPoint y: 546, distance: 228.3
click at [850, 514] on div "Detailed Summary Lang 2E-40101-W19 Temperature Control Board" at bounding box center [784, 496] width 327 height 36
copy div "Lang 2E-40101-W19 Temperature Control Board"
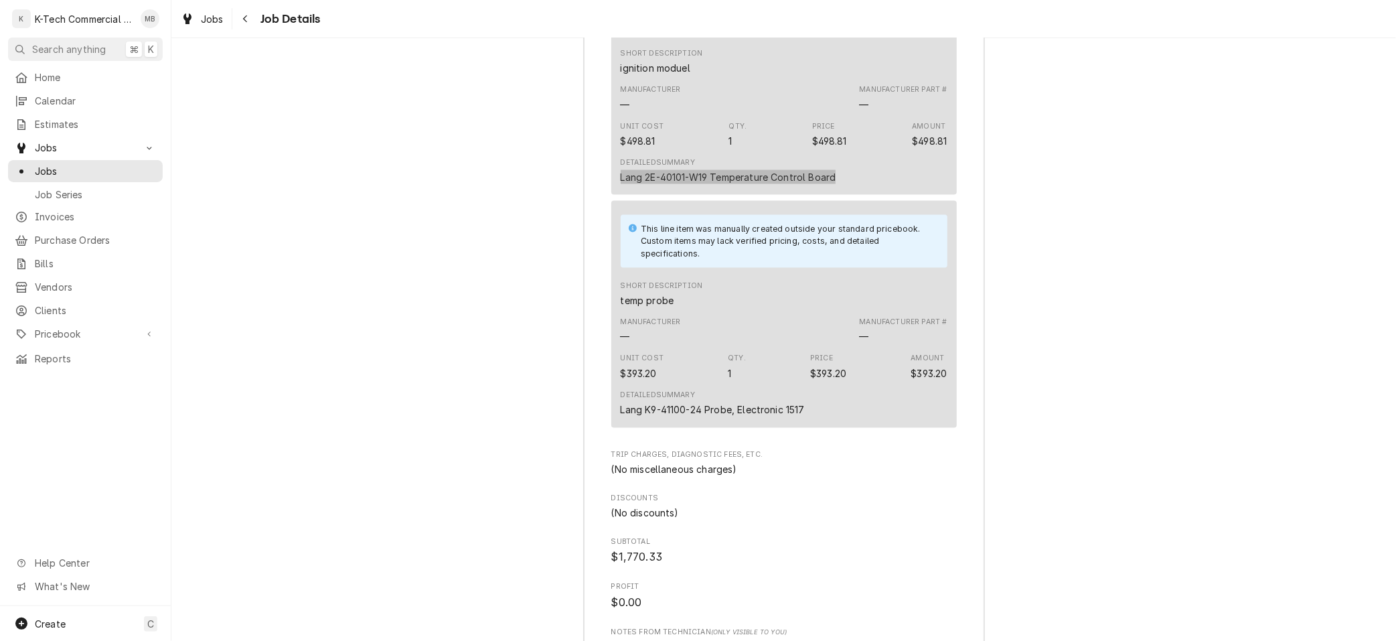
scroll to position [1846, 0]
drag, startPoint x: 621, startPoint y: 456, endPoint x: 798, endPoint y: 453, distance: 176.8
click at [825, 420] on div "Detailed Summary Lang K9-41100-24 Probe, Electronic 1517" at bounding box center [784, 402] width 327 height 36
copy div "Lang K9-41100-24 Probe, Electronic 1517"
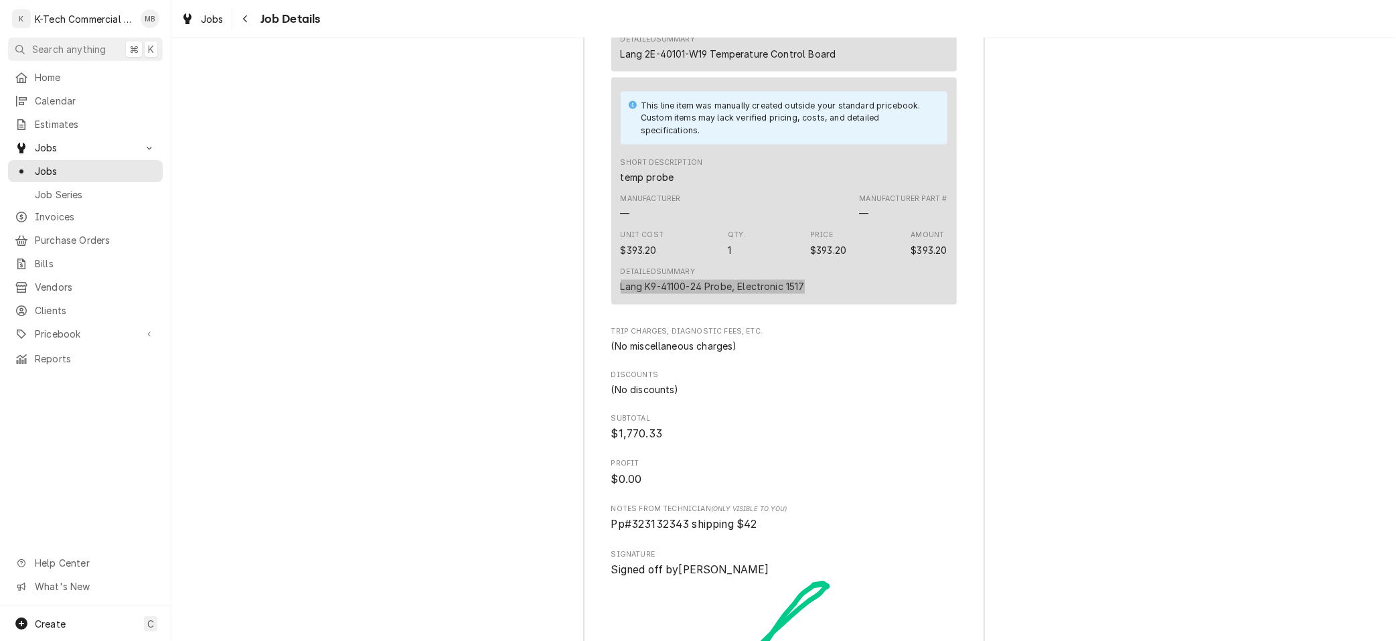
scroll to position [1985, 0]
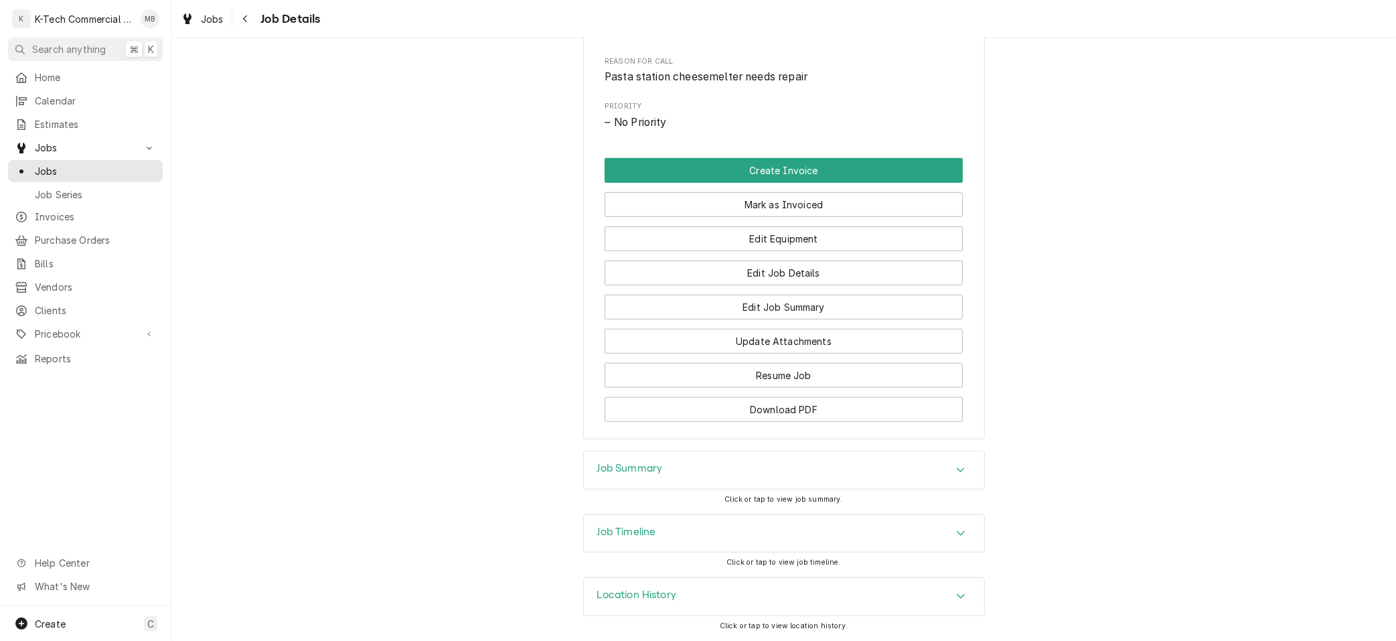
click at [754, 474] on div "Job Summary" at bounding box center [784, 469] width 400 height 37
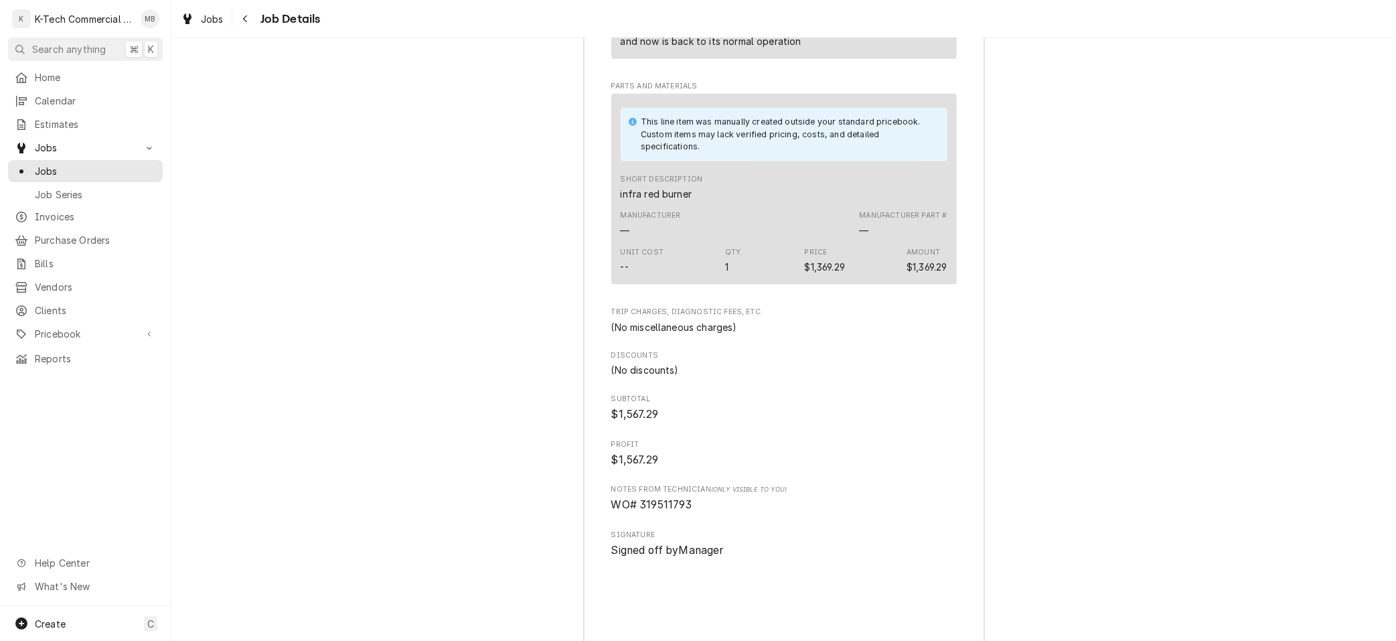
scroll to position [1460, 0]
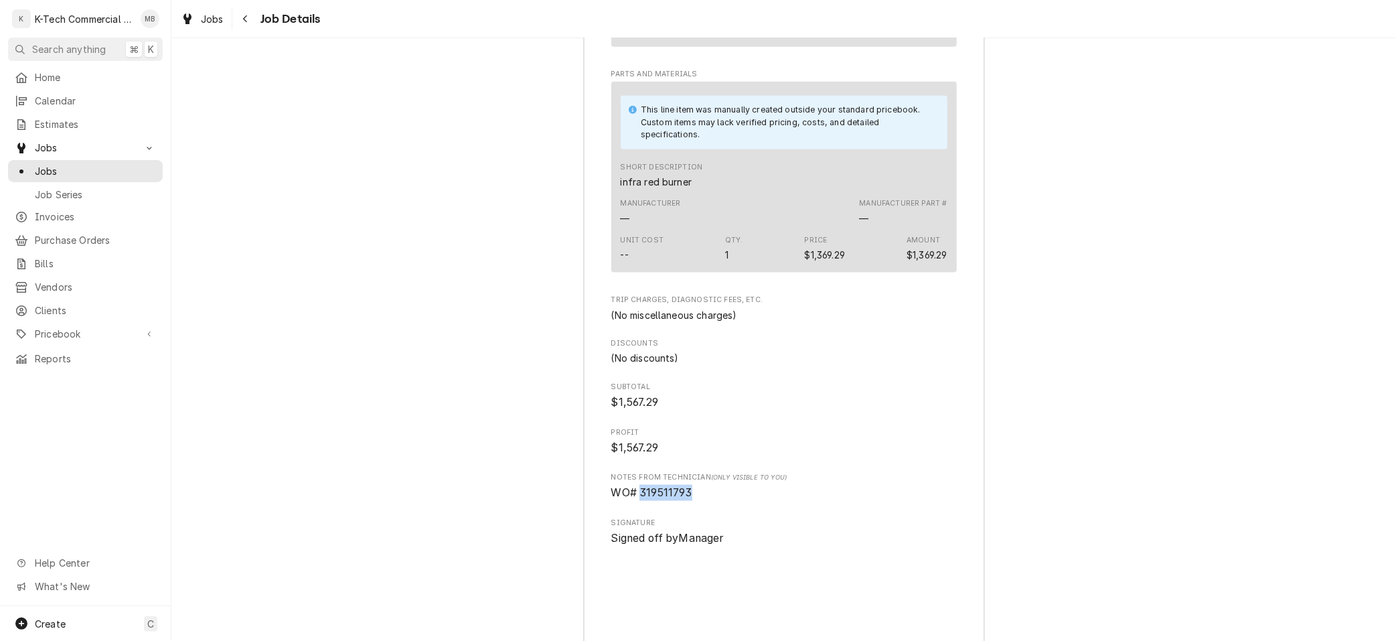
drag, startPoint x: 643, startPoint y: 526, endPoint x: 714, endPoint y: 528, distance: 70.3
click at [714, 501] on span "WO# 319511793" at bounding box center [784, 493] width 346 height 16
copy span "319511793"
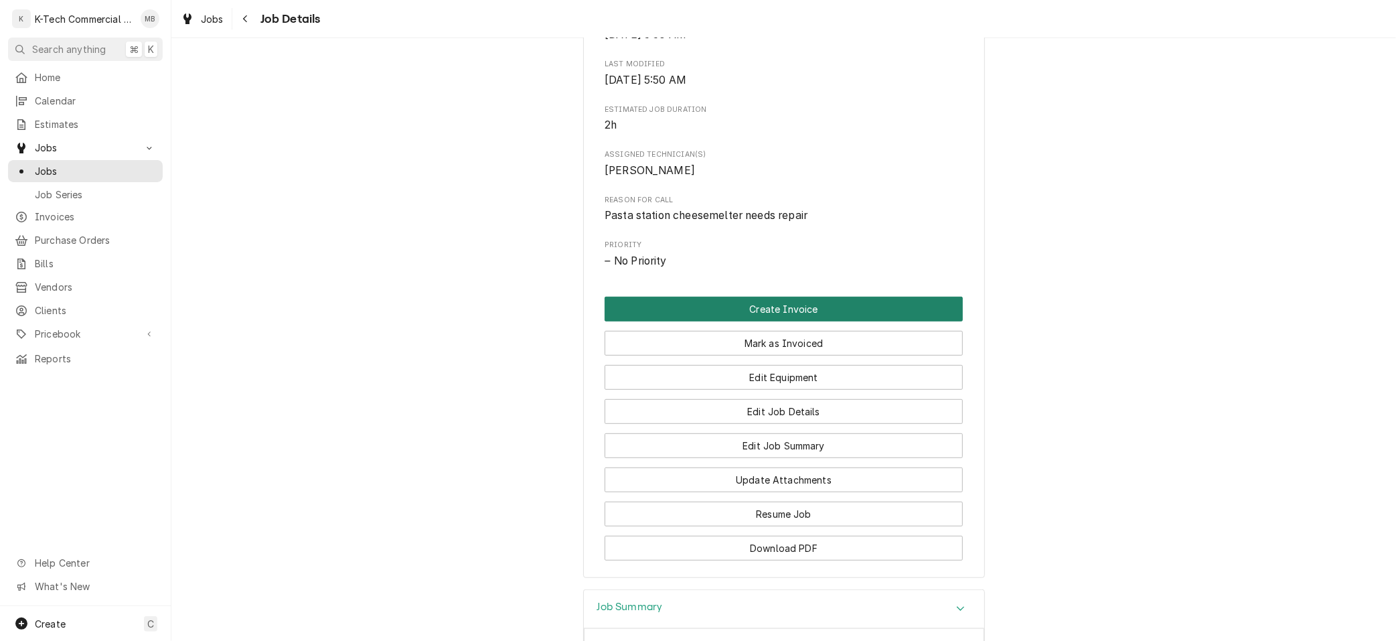
scroll to position [473, 0]
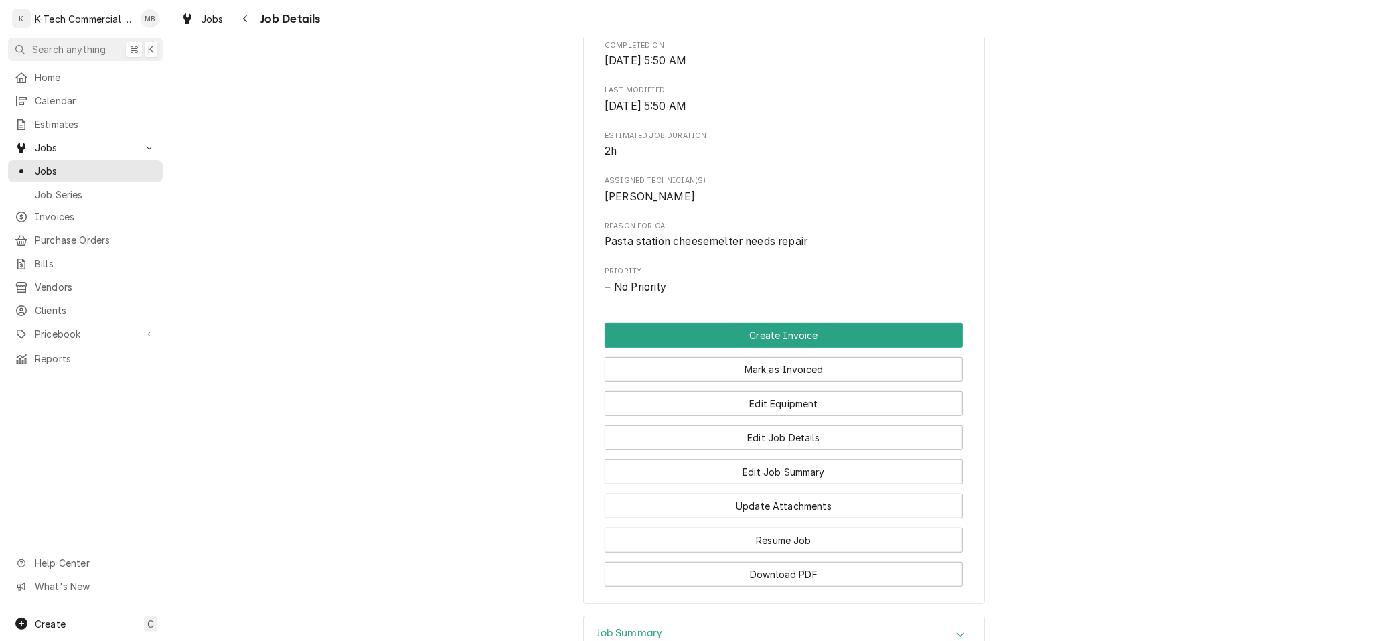
click at [793, 382] on button "Mark as Invoiced" at bounding box center [784, 369] width 358 height 25
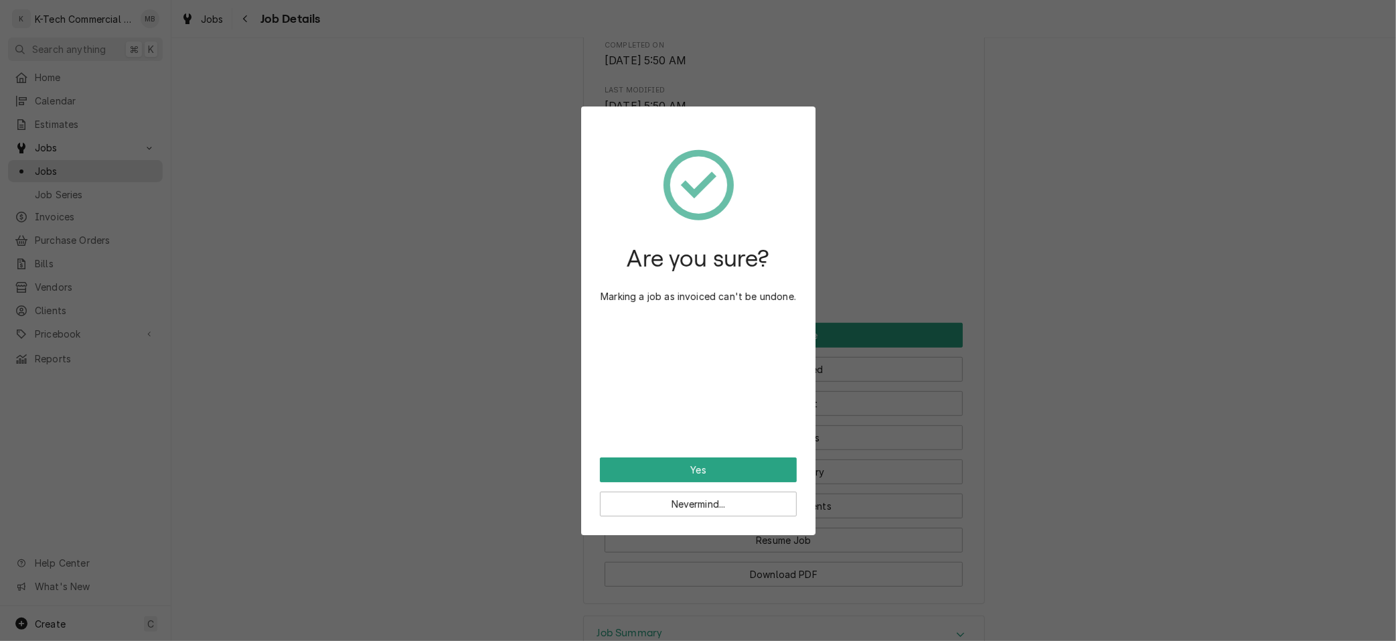
click at [684, 466] on button "Yes" at bounding box center [698, 469] width 197 height 25
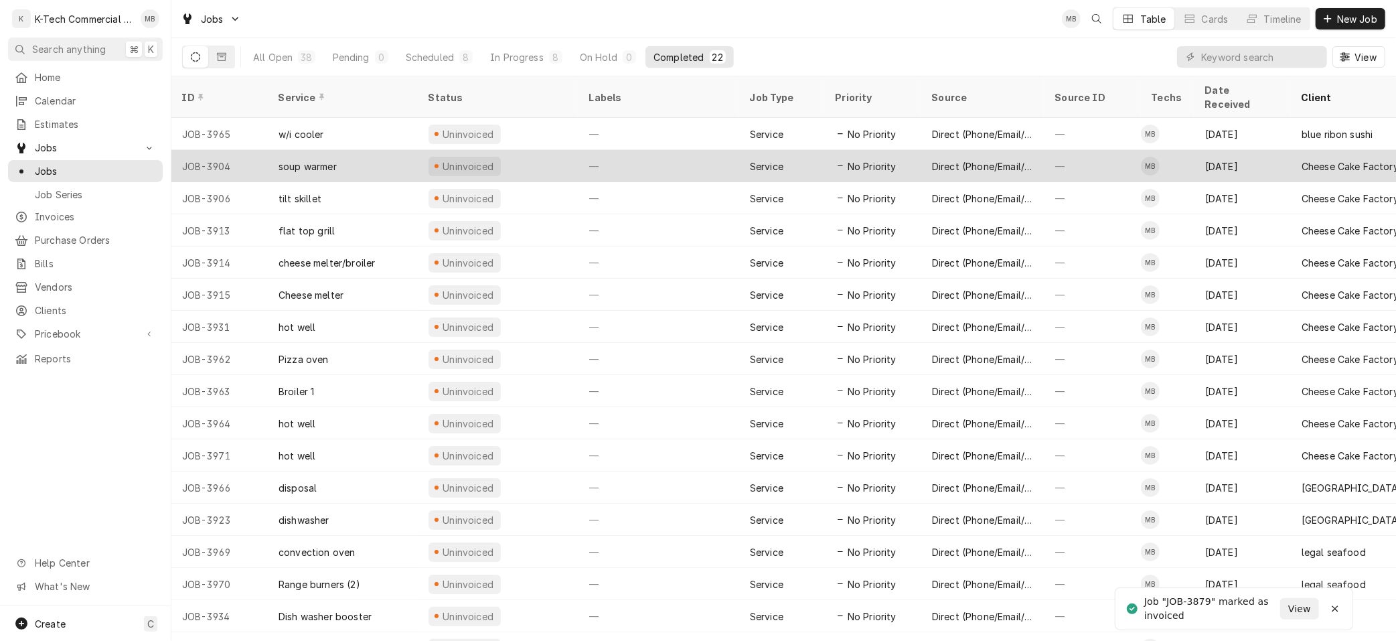
click at [1310, 159] on div "Cheese Cake Factory" at bounding box center [1350, 166] width 97 height 14
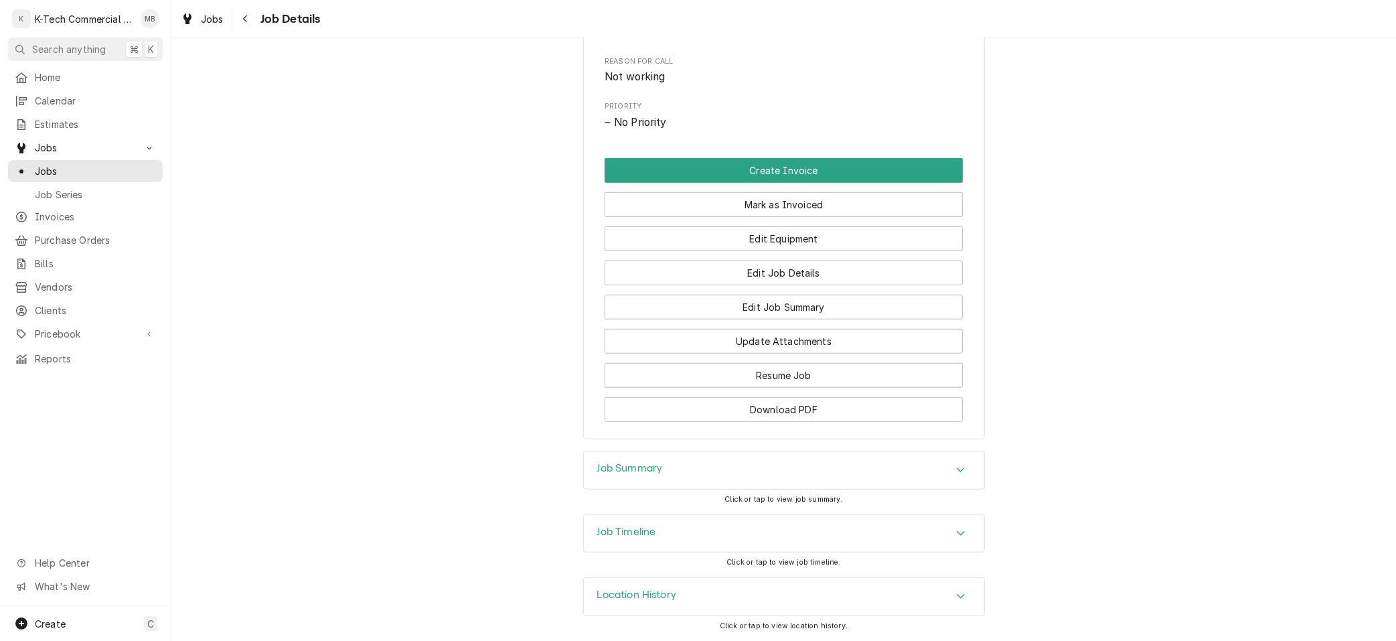
click at [753, 473] on div "Job Summary" at bounding box center [784, 469] width 400 height 37
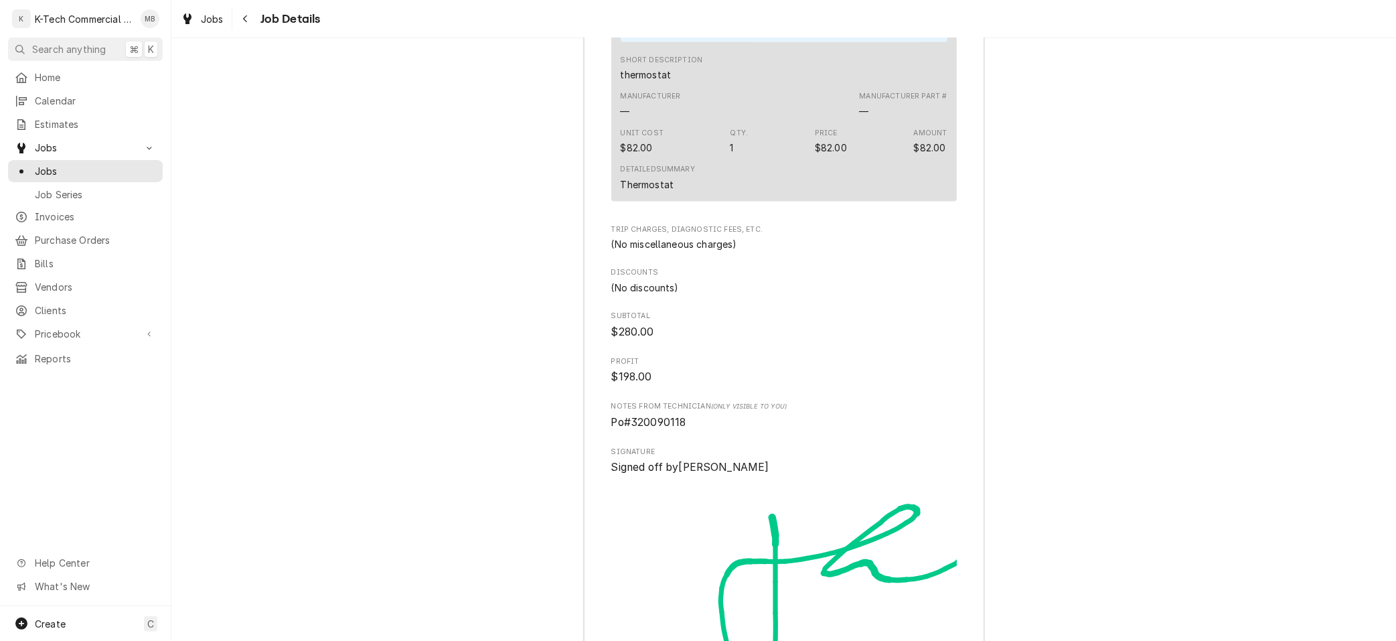
scroll to position [1576, 0]
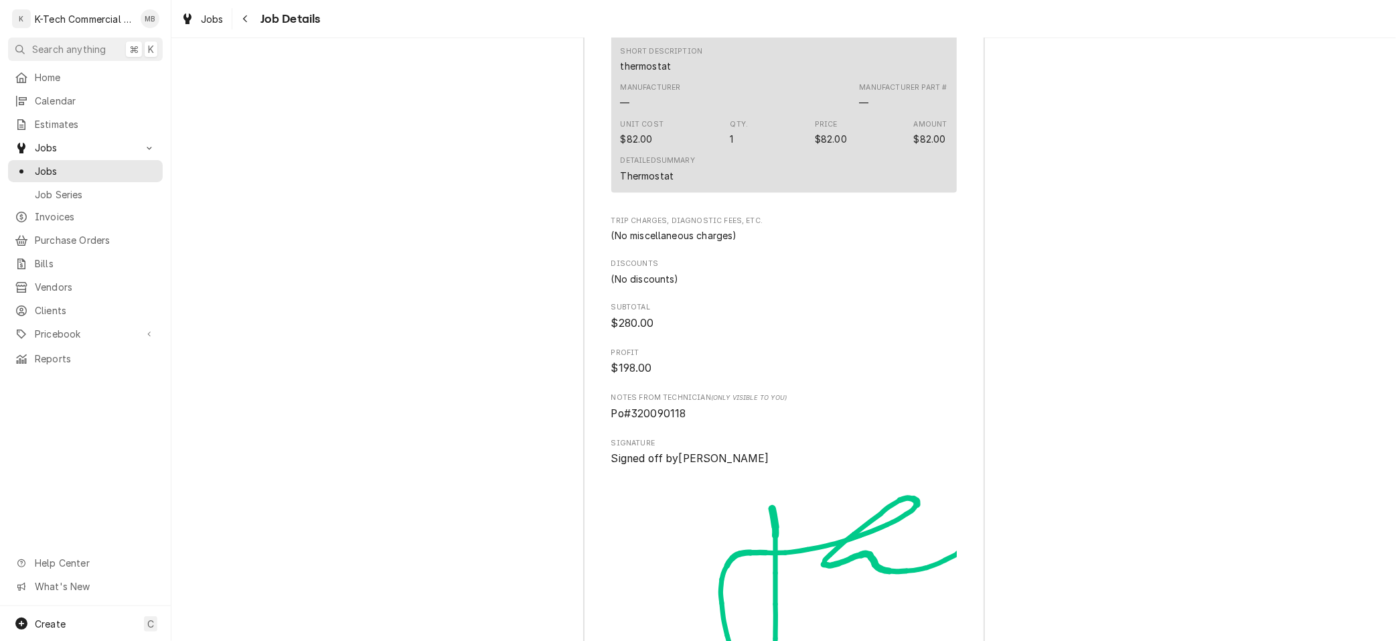
drag, startPoint x: 635, startPoint y: 440, endPoint x: 672, endPoint y: 438, distance: 37.6
click at [684, 422] on span "Po#320090118" at bounding box center [784, 414] width 346 height 16
drag, startPoint x: 633, startPoint y: 432, endPoint x: 700, endPoint y: 429, distance: 66.3
click at [700, 421] on span "Po#320090118" at bounding box center [784, 413] width 346 height 16
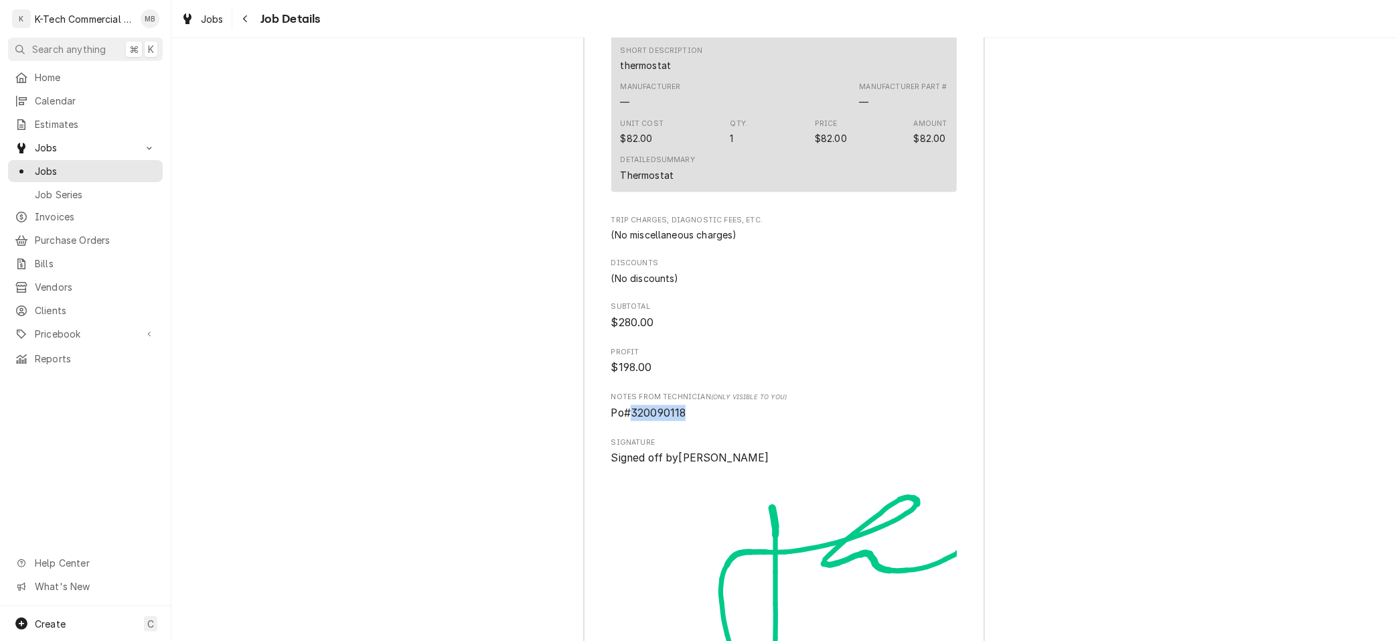
copy span "320090118"
click at [248, 19] on icon "Navigate back" at bounding box center [245, 18] width 6 height 9
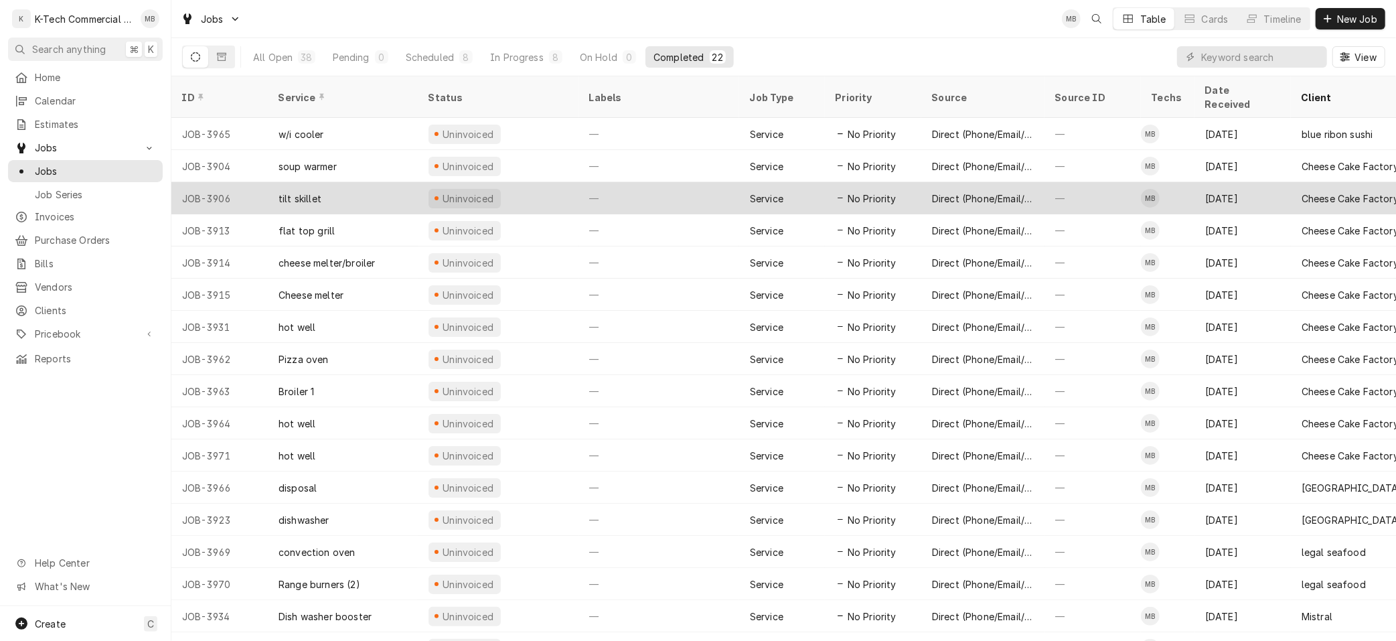
click at [1276, 189] on div "Jul 30" at bounding box center [1243, 198] width 96 height 32
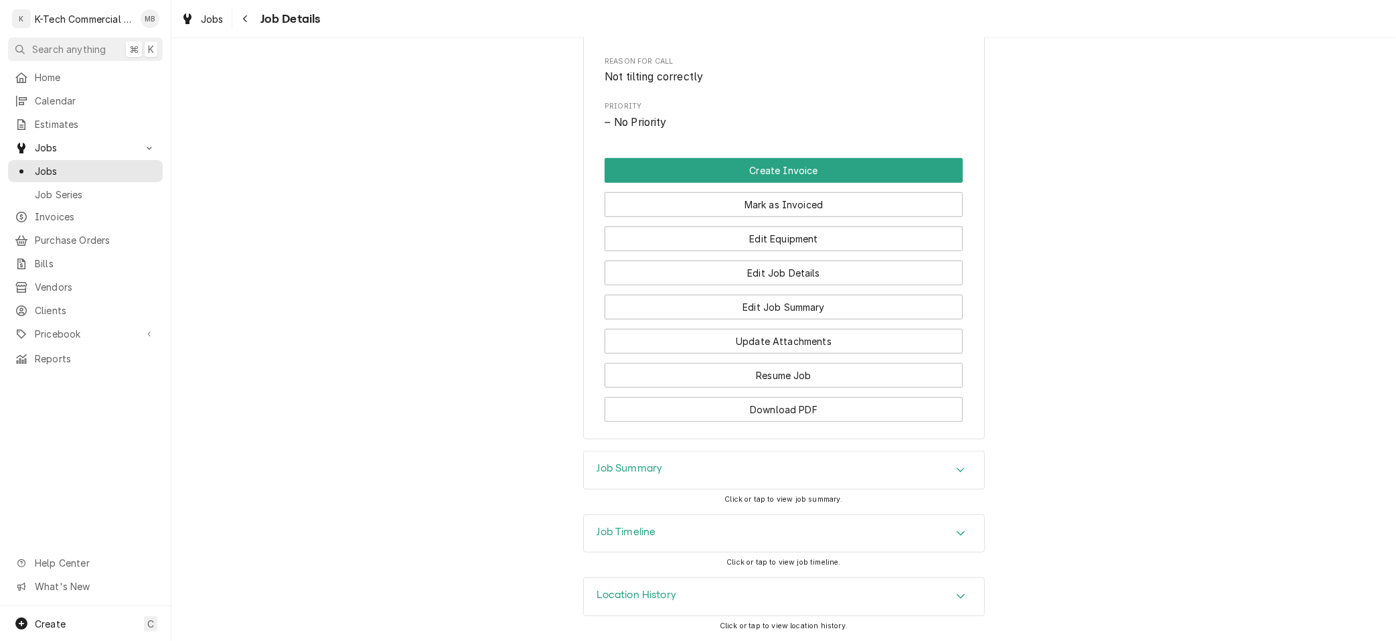
click at [739, 464] on div "Job Summary" at bounding box center [784, 469] width 400 height 37
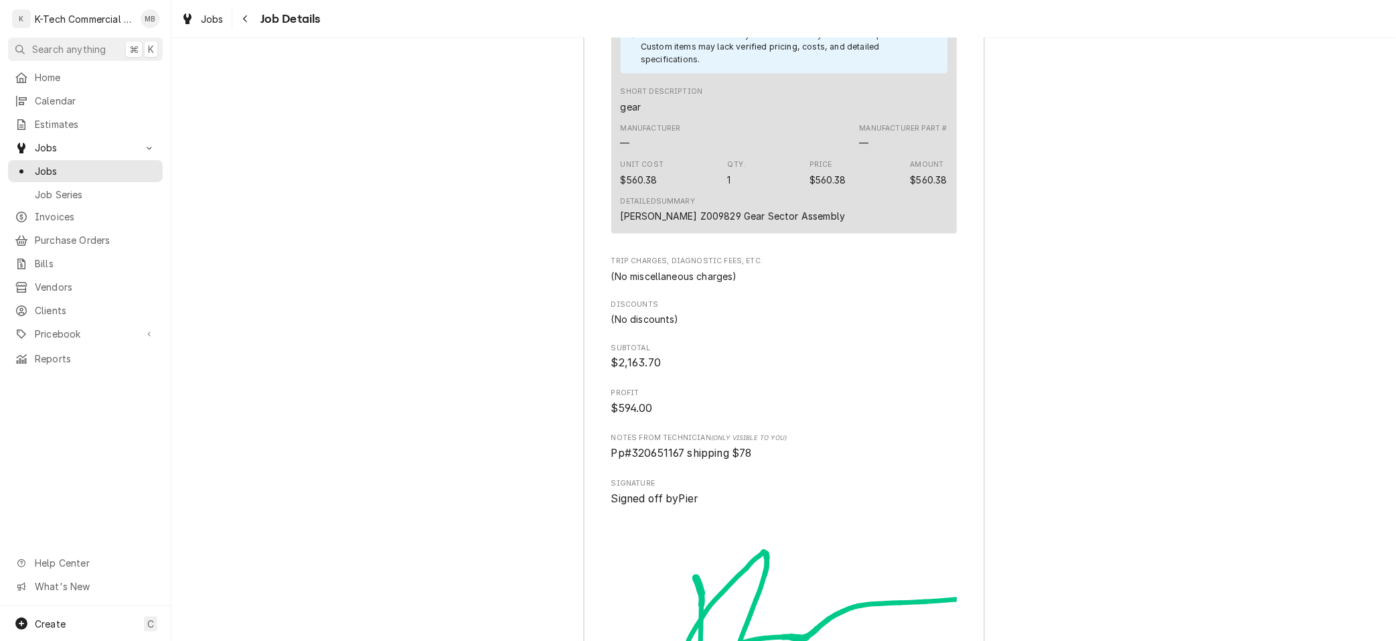
scroll to position [1819, 0]
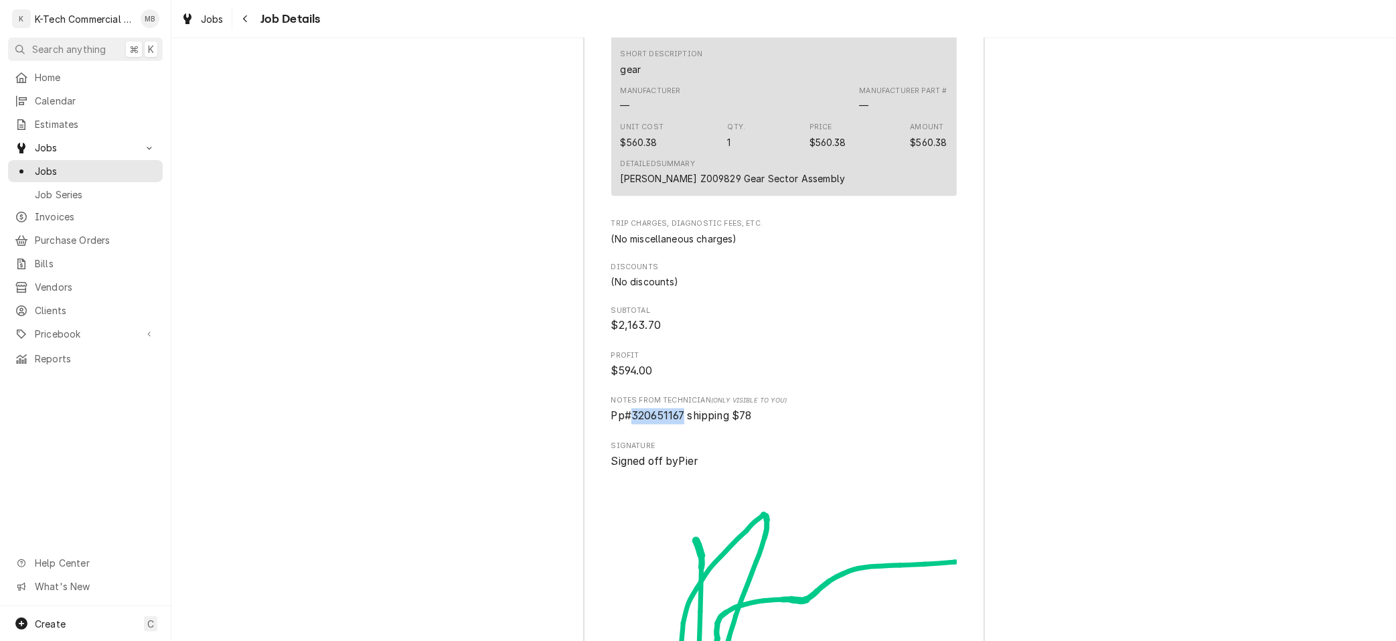
drag, startPoint x: 635, startPoint y: 435, endPoint x: 684, endPoint y: 435, distance: 48.9
click at [684, 423] on span "Pp#320651167 shipping $78" at bounding box center [681, 416] width 141 height 13
copy span "320651167"
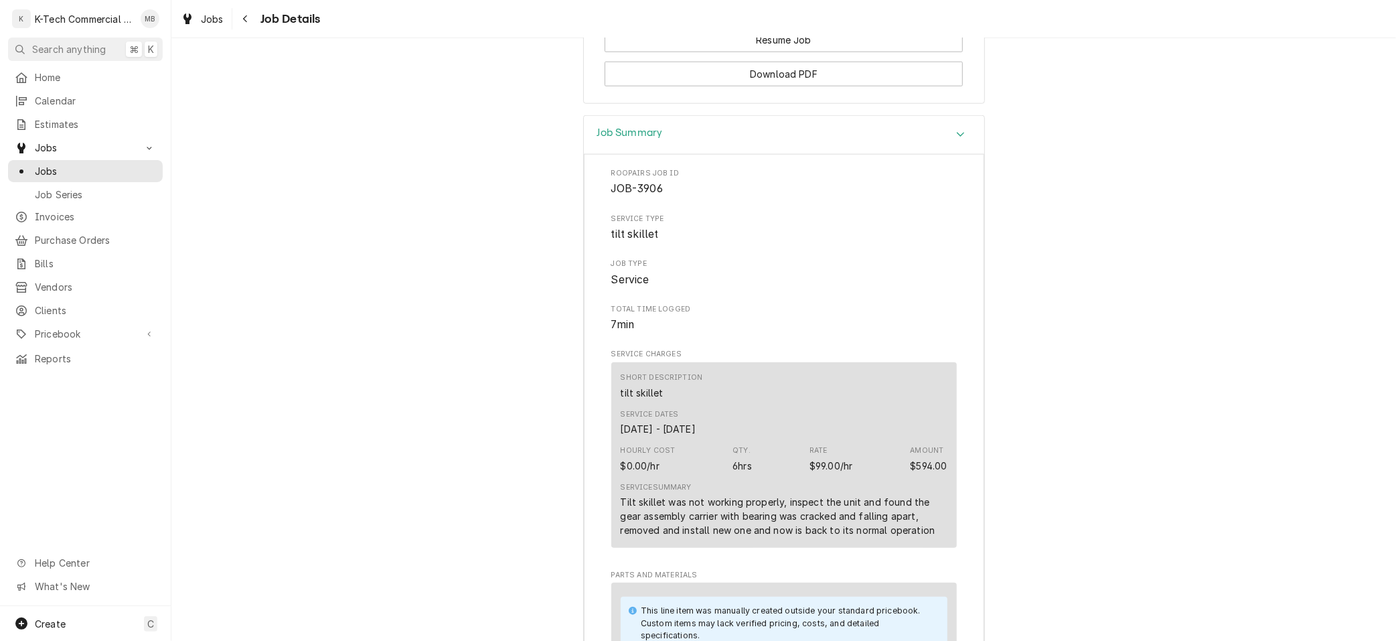
scroll to position [482, 0]
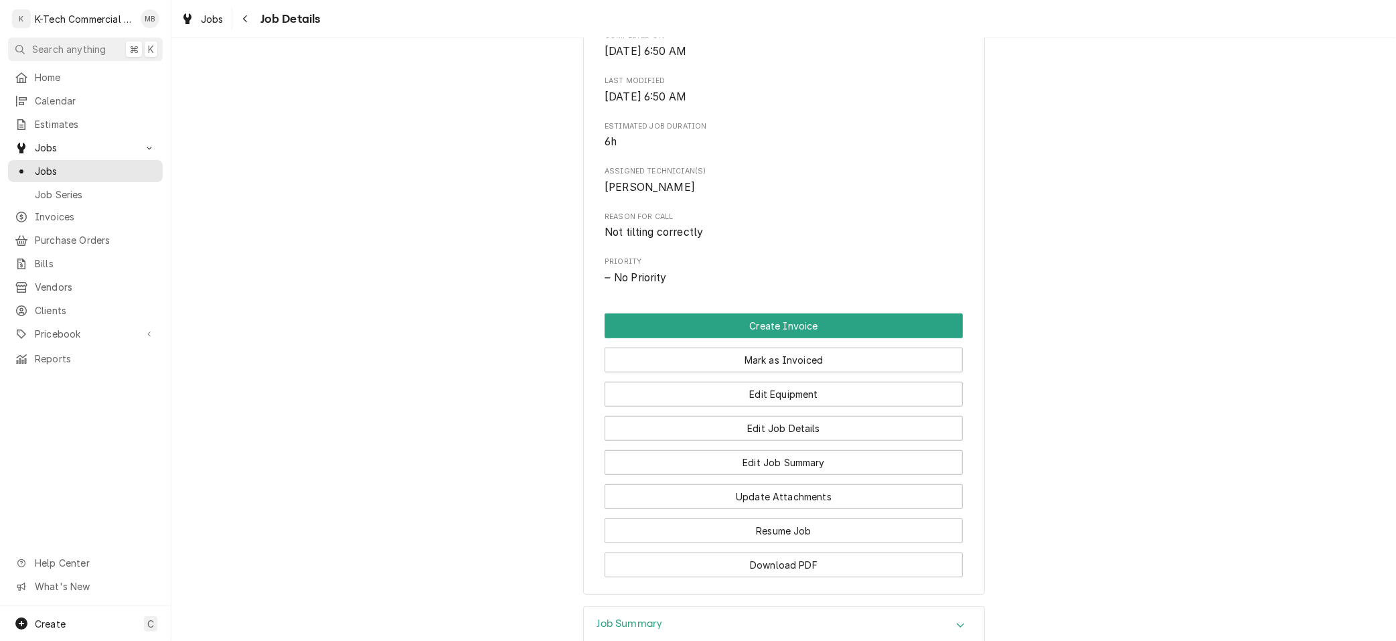
drag, startPoint x: 780, startPoint y: 363, endPoint x: 745, endPoint y: 419, distance: 65.6
click at [780, 363] on button "Mark as Invoiced" at bounding box center [784, 360] width 358 height 25
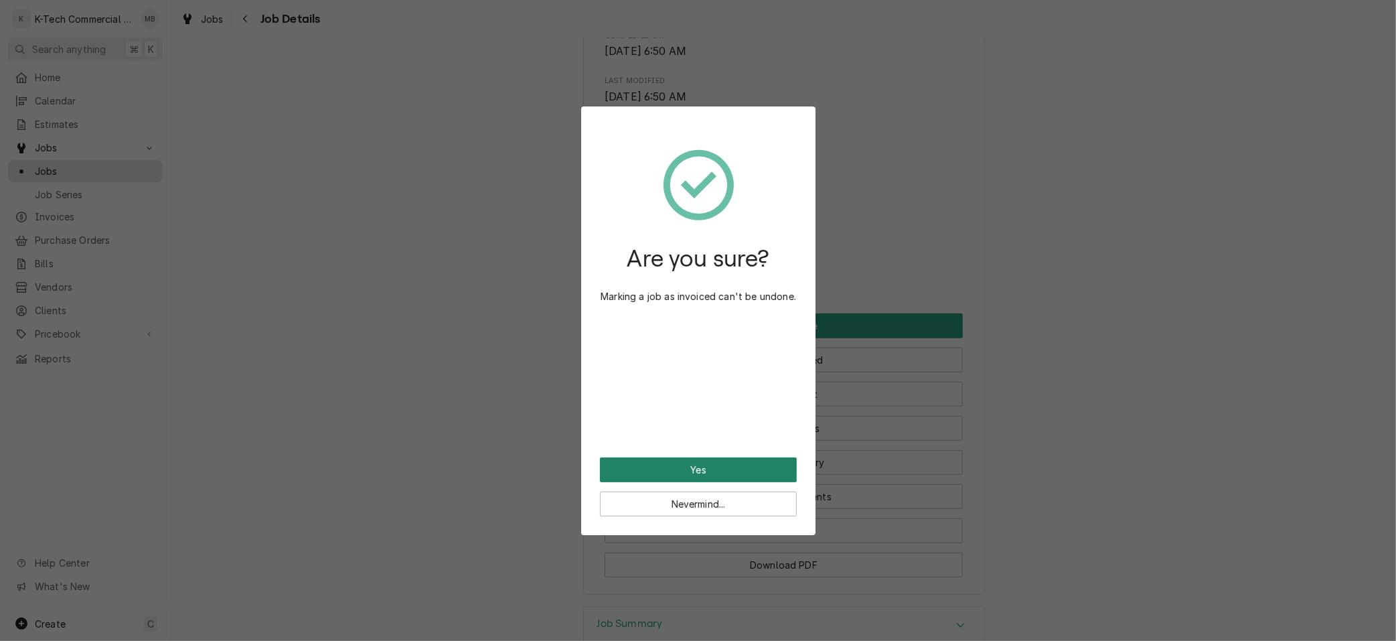
click at [706, 467] on button "Yes" at bounding box center [698, 469] width 197 height 25
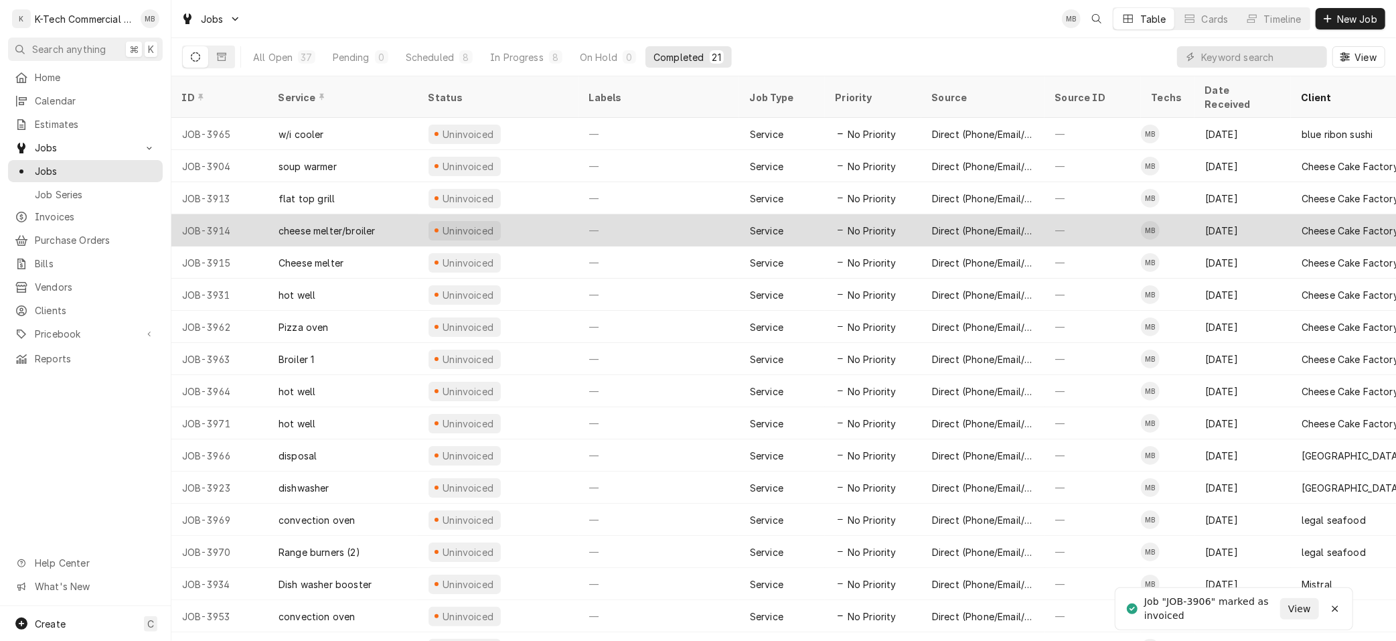
click at [1260, 214] on div "[DATE]" at bounding box center [1243, 230] width 96 height 32
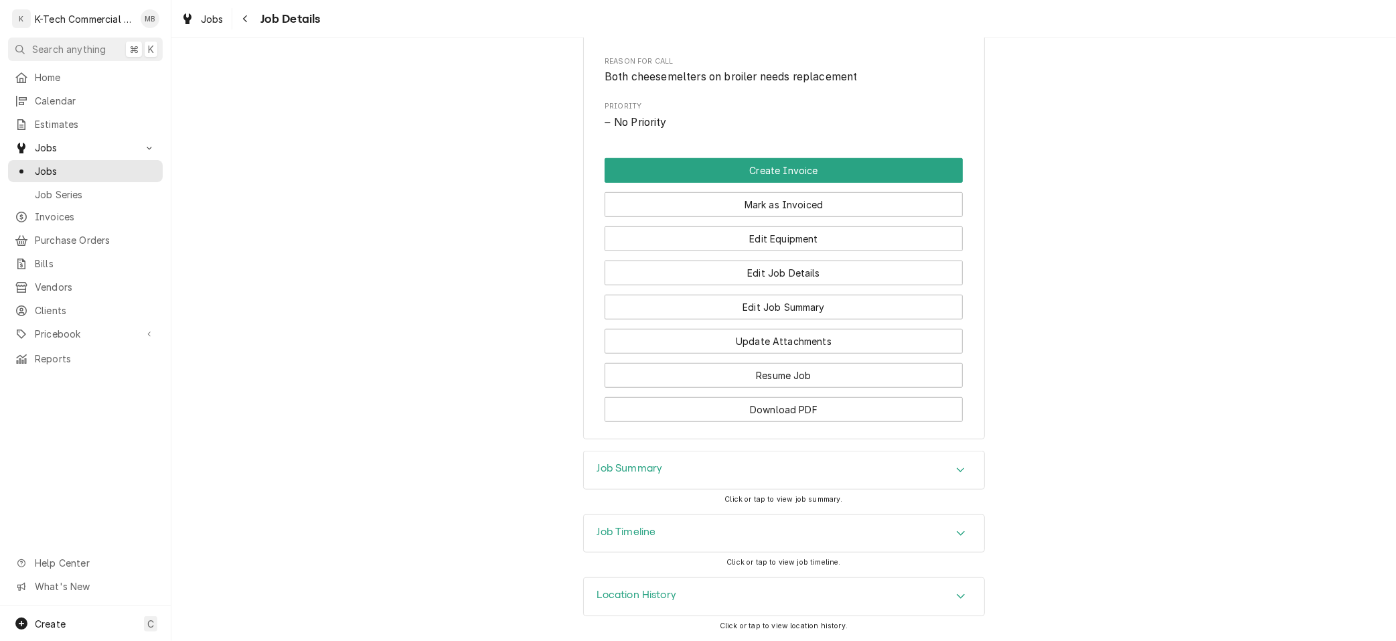
click at [793, 465] on div "Job Summary" at bounding box center [784, 469] width 400 height 37
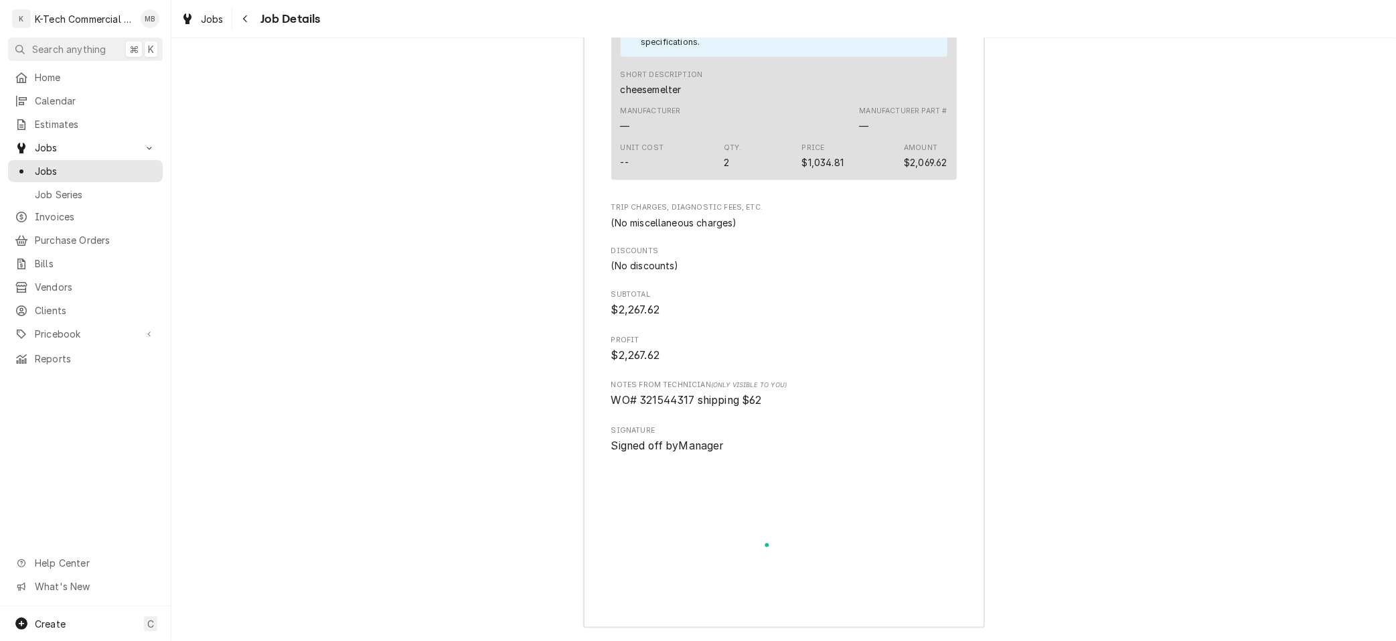
scroll to position [1558, 0]
drag, startPoint x: 643, startPoint y: 410, endPoint x: 684, endPoint y: 411, distance: 40.2
click at [686, 401] on span "WO# 321544317 shipping $62" at bounding box center [686, 394] width 151 height 13
click at [641, 401] on span "WO# 321544317 shipping $62" at bounding box center [686, 394] width 151 height 13
drag, startPoint x: 643, startPoint y: 413, endPoint x: 695, endPoint y: 412, distance: 52.2
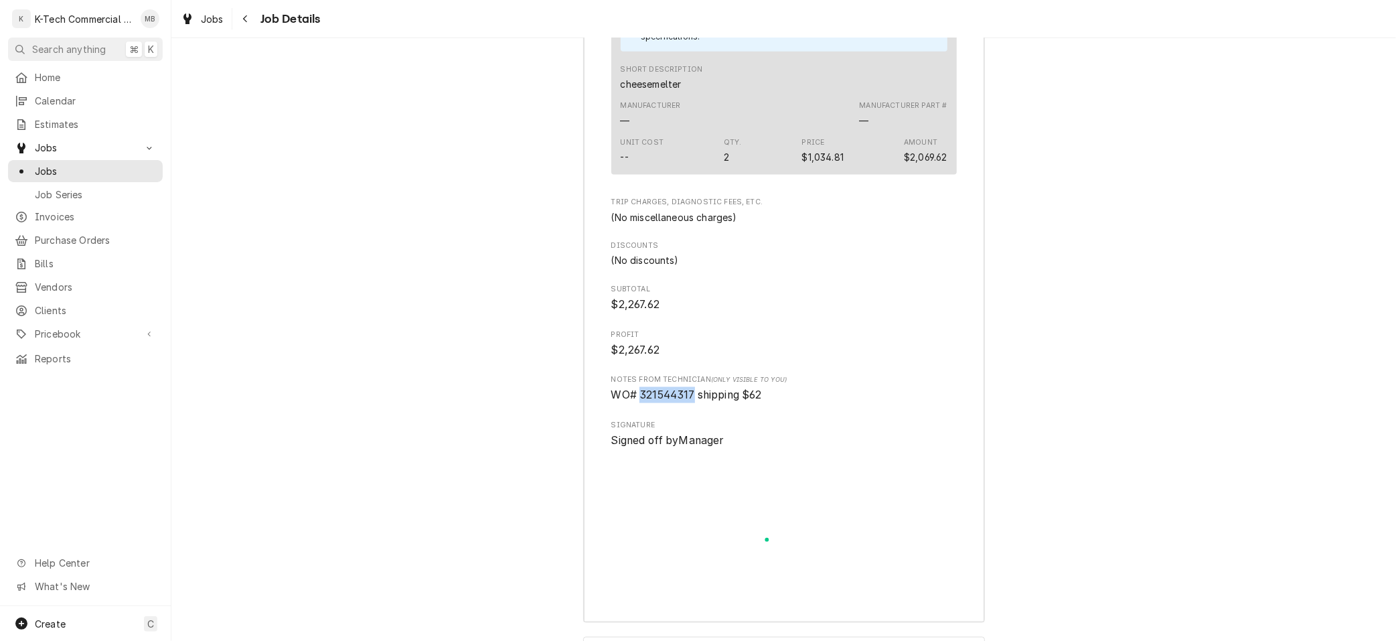
click at [695, 401] on span "WO# 321544317 shipping $62" at bounding box center [686, 394] width 151 height 13
copy span "321544317"
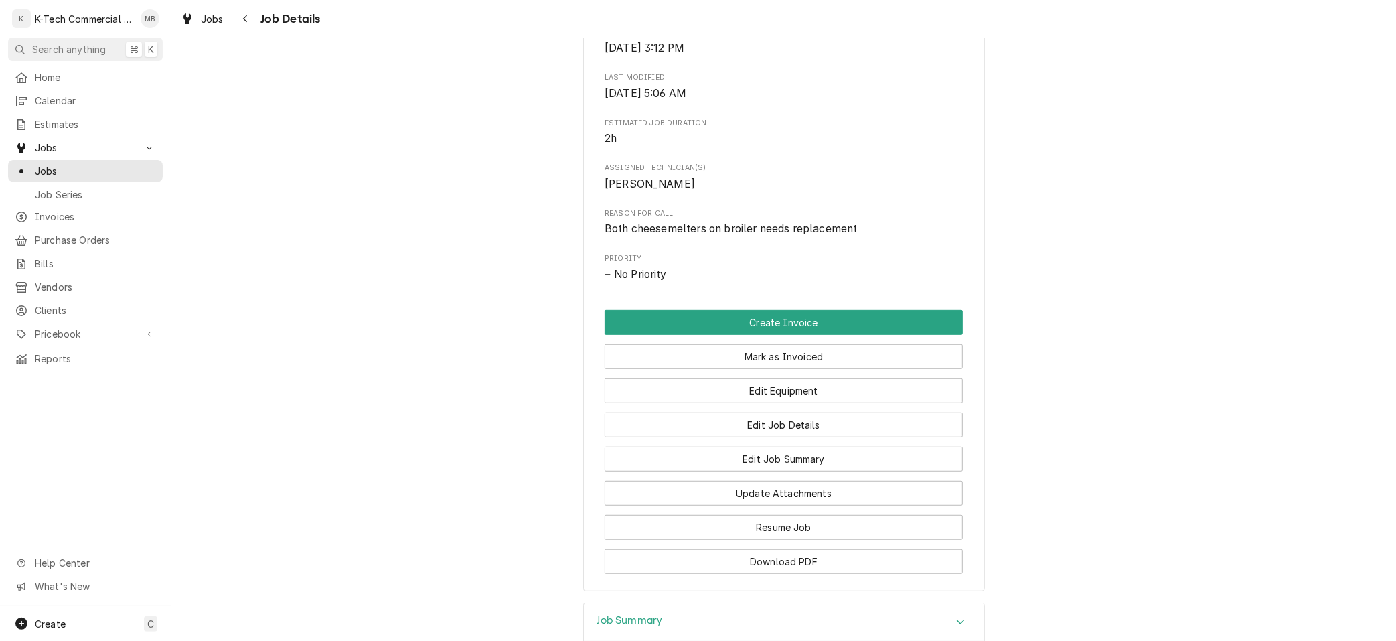
scroll to position [477, 0]
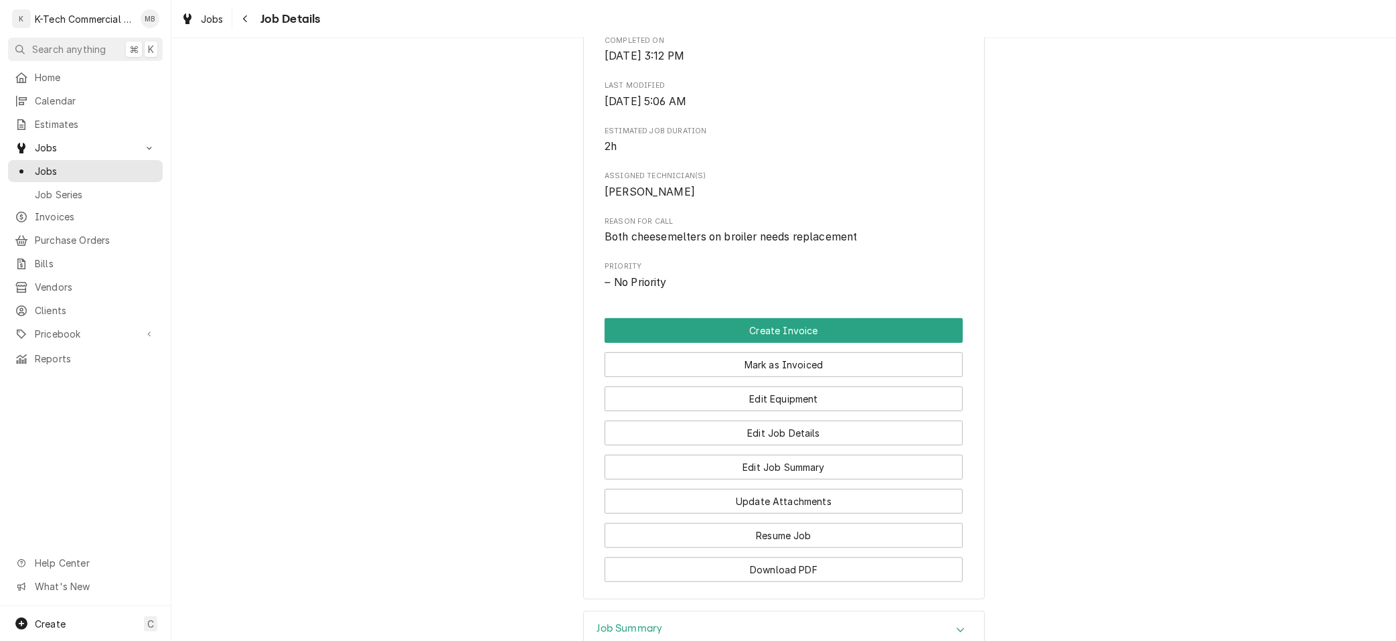
drag, startPoint x: 834, startPoint y: 365, endPoint x: 764, endPoint y: 404, distance: 80.1
click at [833, 365] on button "Mark as Invoiced" at bounding box center [784, 364] width 358 height 25
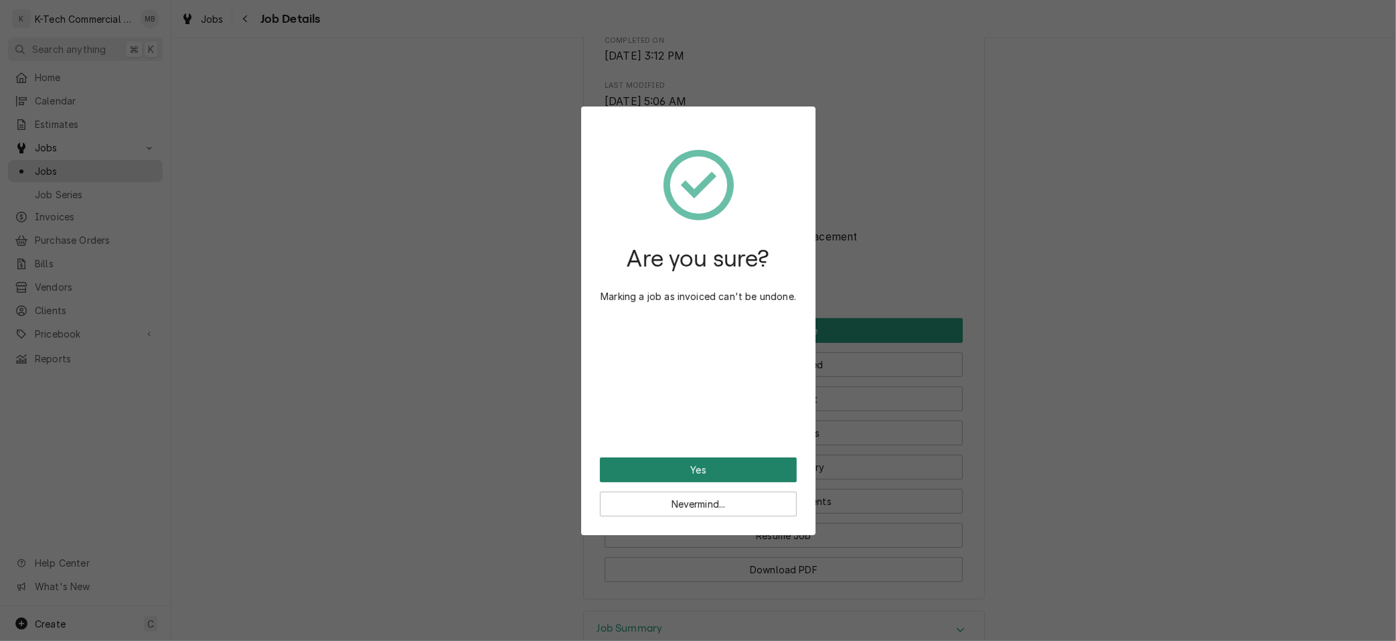
click at [723, 465] on button "Yes" at bounding box center [698, 469] width 197 height 25
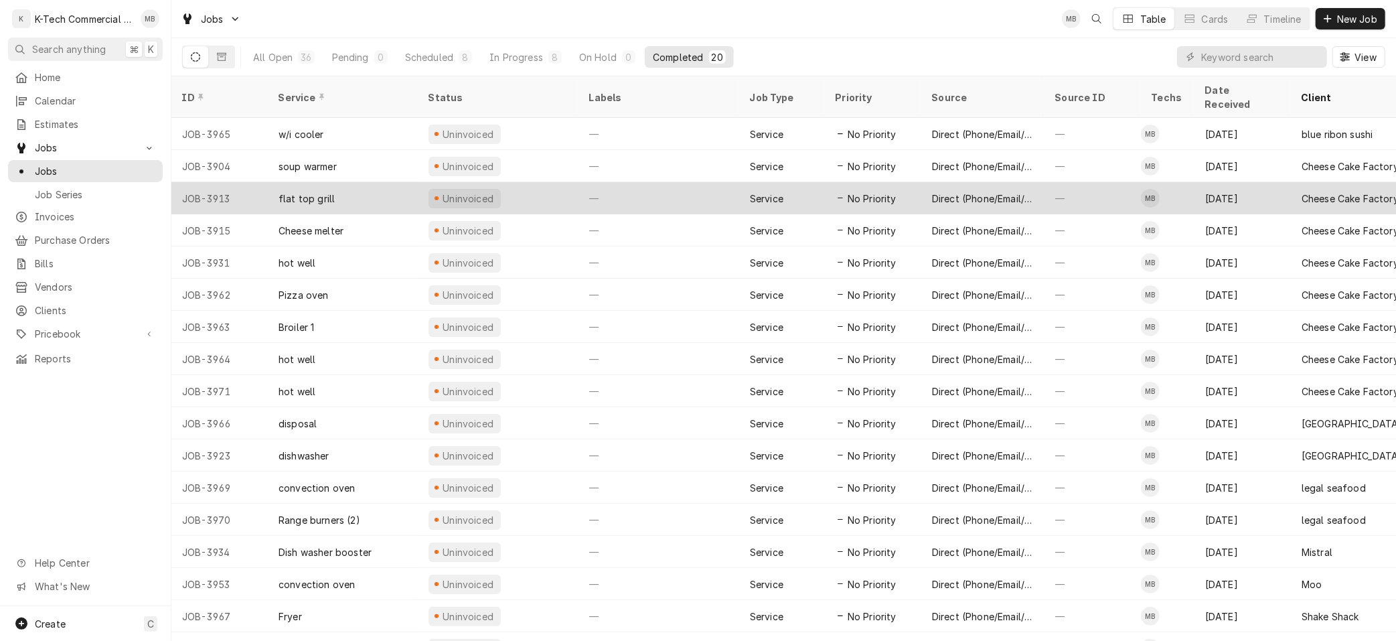
click at [1342, 190] on div "Cheese Cake Factory" at bounding box center [1366, 198] width 150 height 32
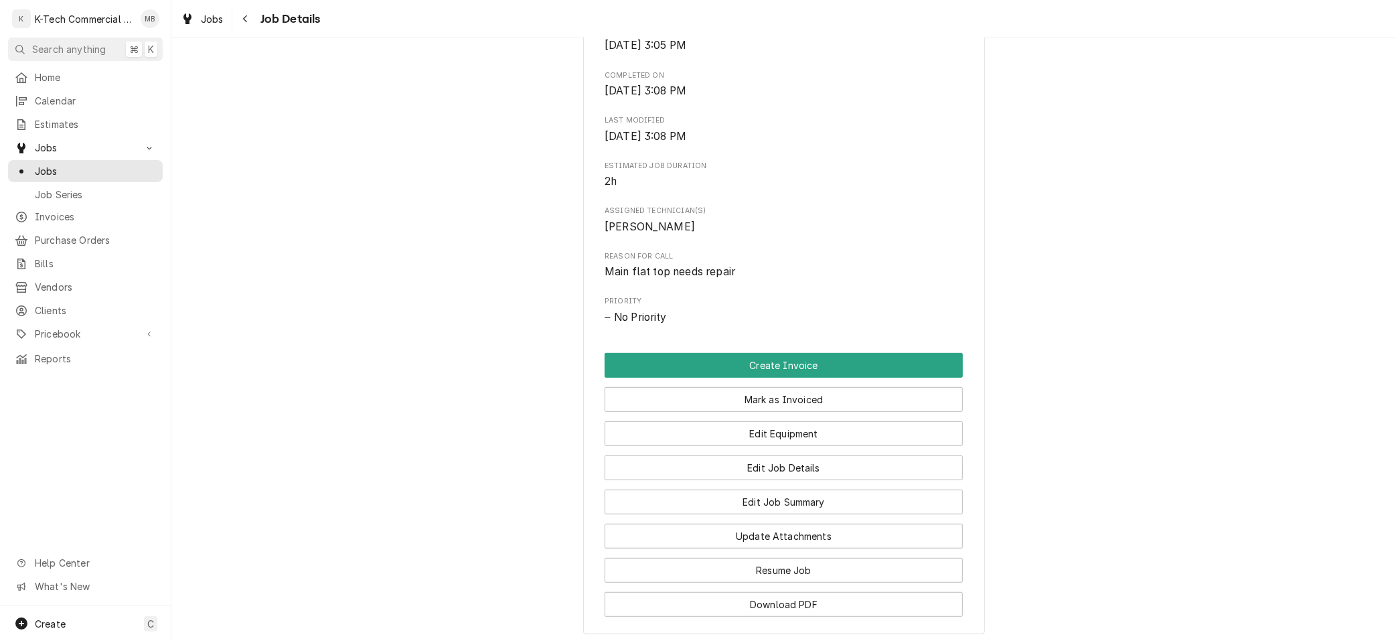
scroll to position [542, 0]
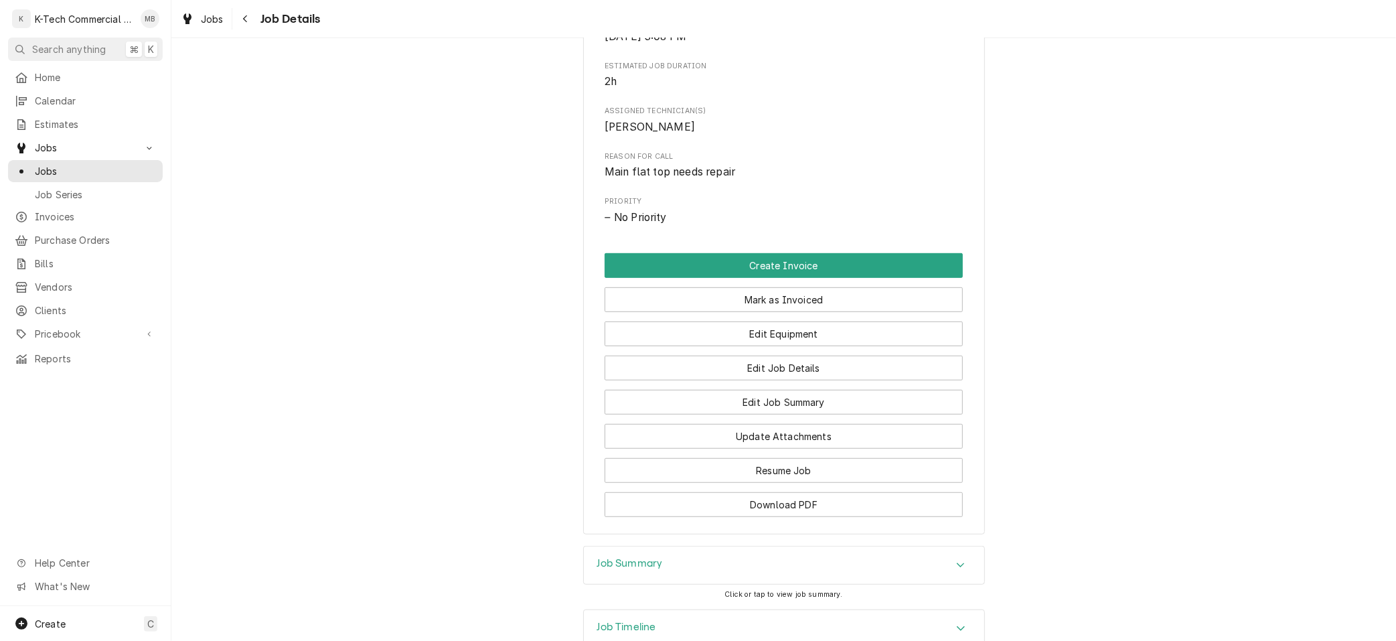
click at [724, 564] on div "Job Summary" at bounding box center [784, 564] width 400 height 37
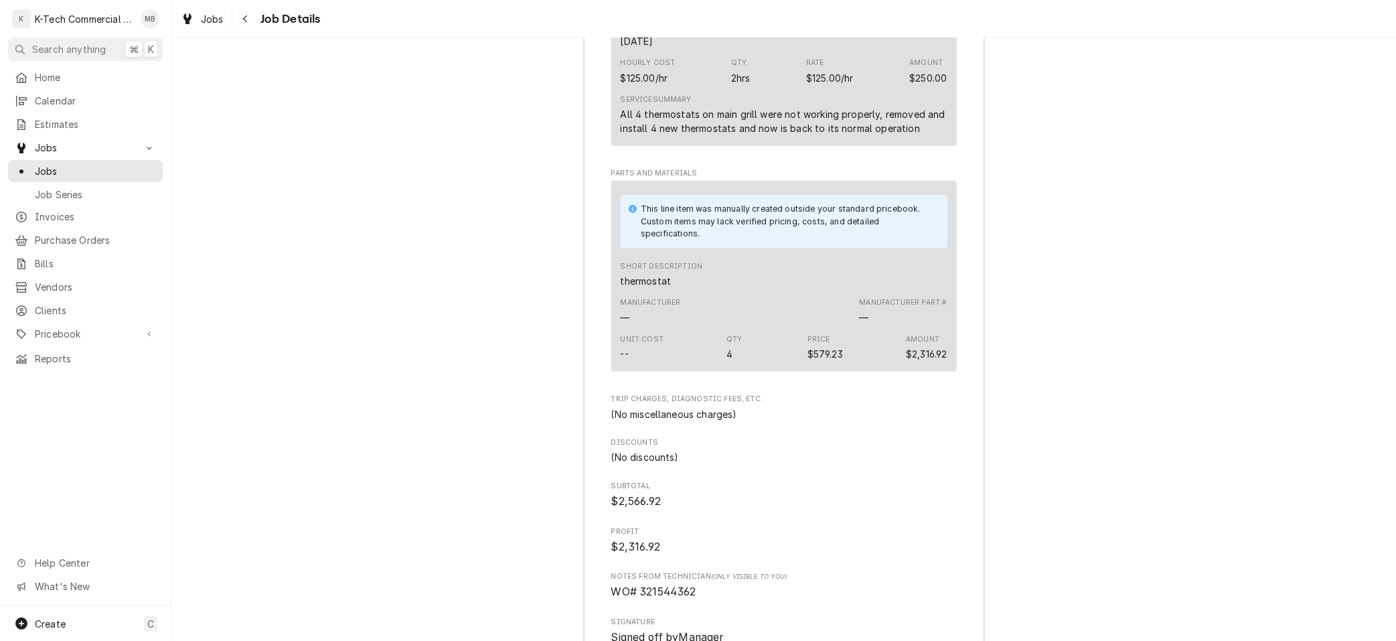
scroll to position [1405, 0]
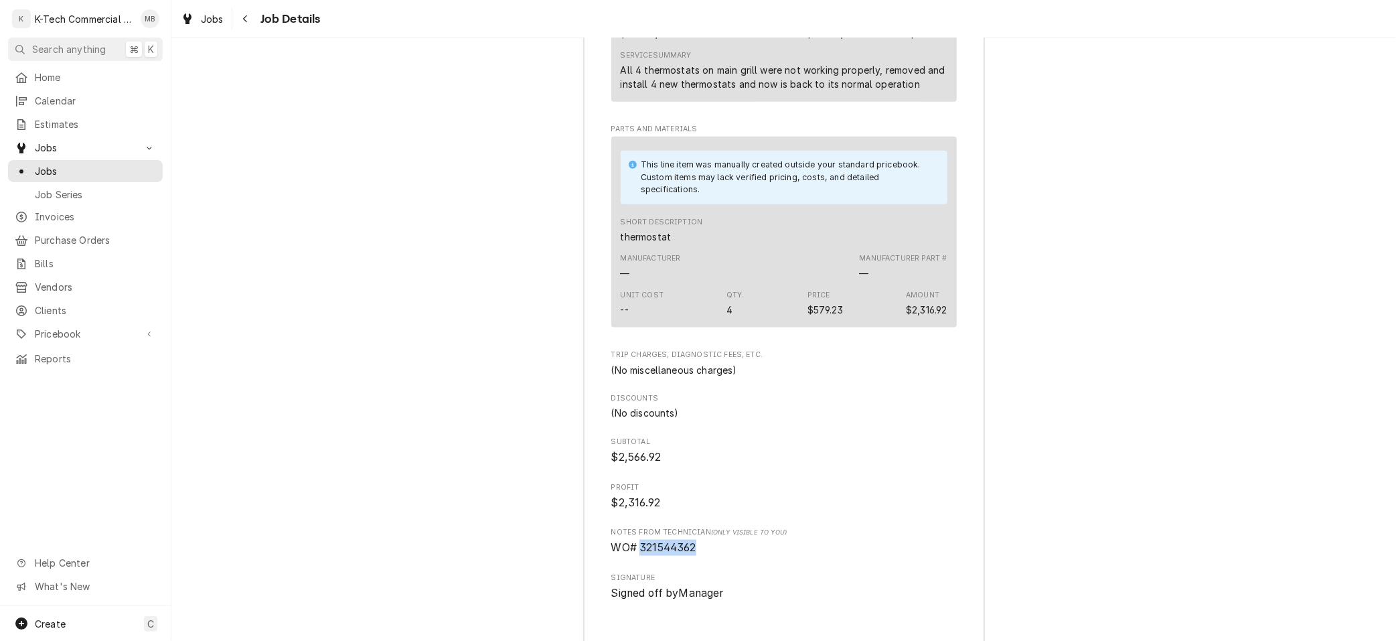
drag, startPoint x: 640, startPoint y: 561, endPoint x: 714, endPoint y: 565, distance: 73.8
click at [714, 556] on span "WO# 321544362" at bounding box center [784, 548] width 346 height 16
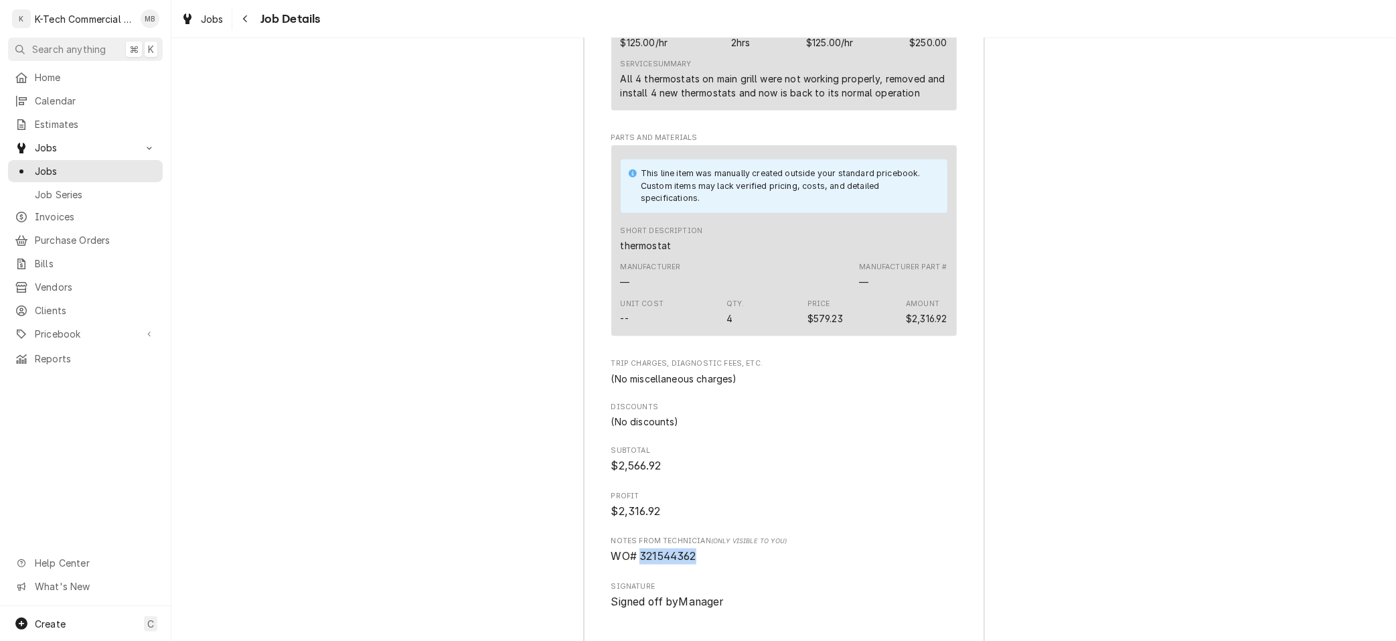
scroll to position [1393, 0]
copy span "321544362"
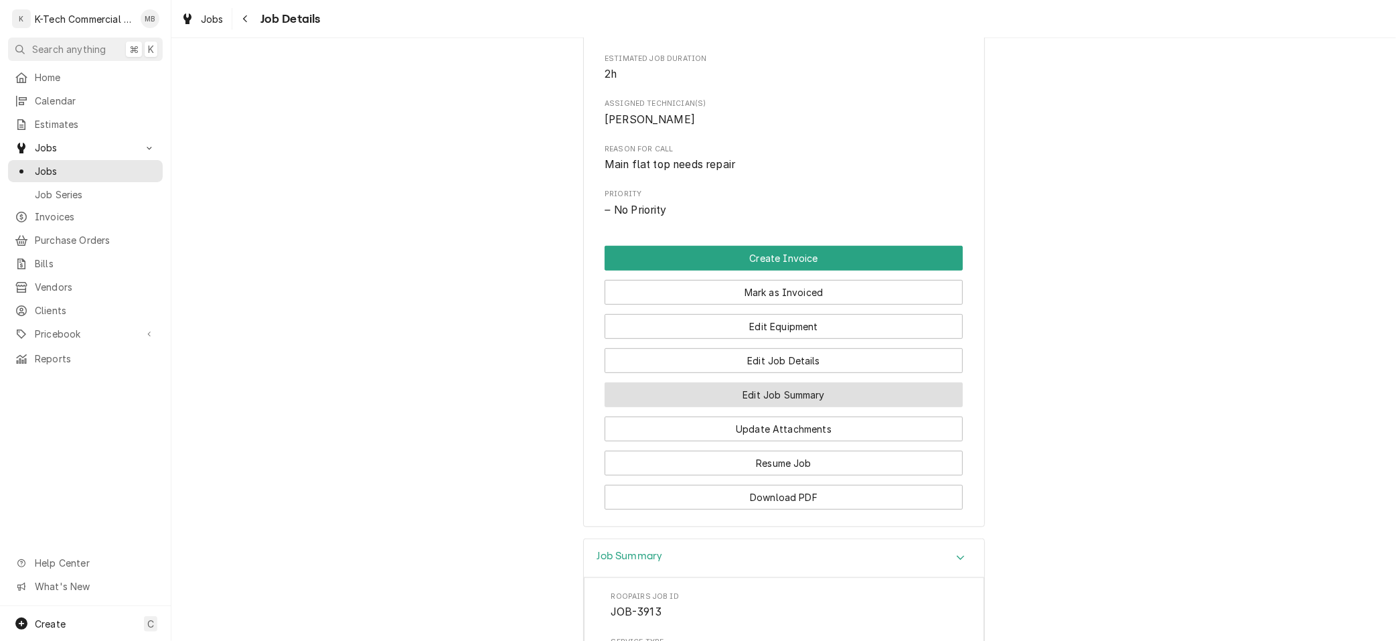
scroll to position [538, 0]
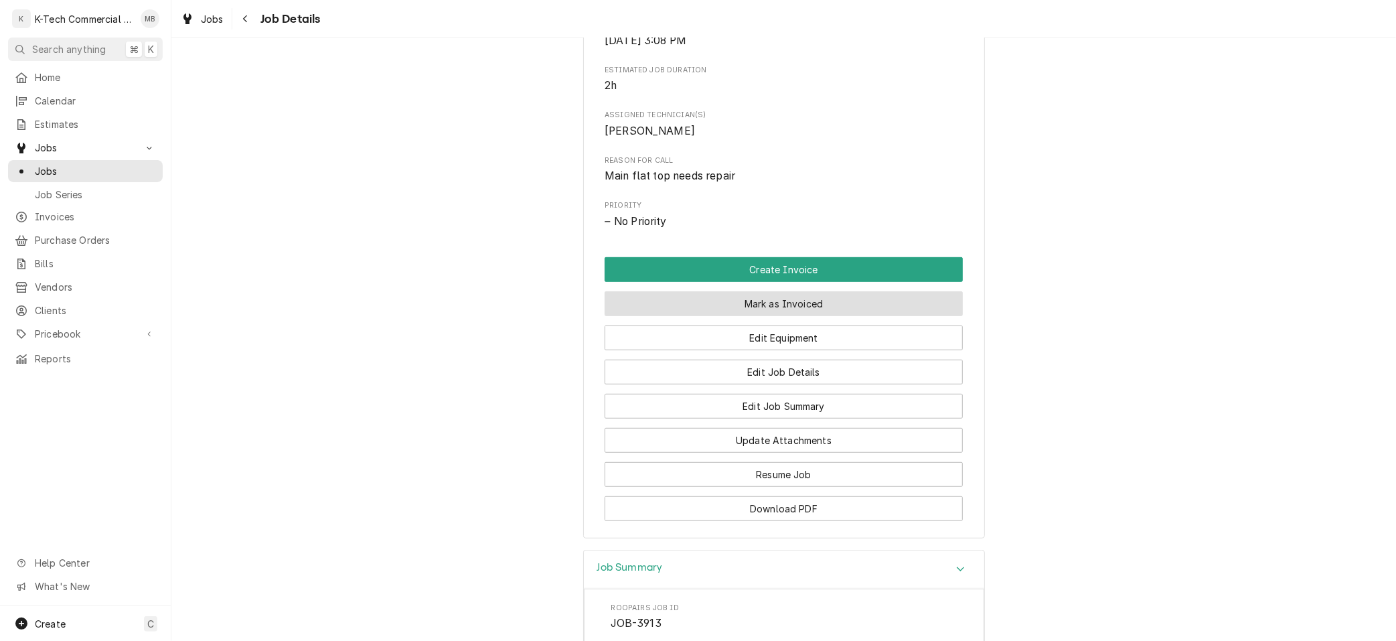
click at [806, 305] on button "Mark as Invoiced" at bounding box center [784, 303] width 358 height 25
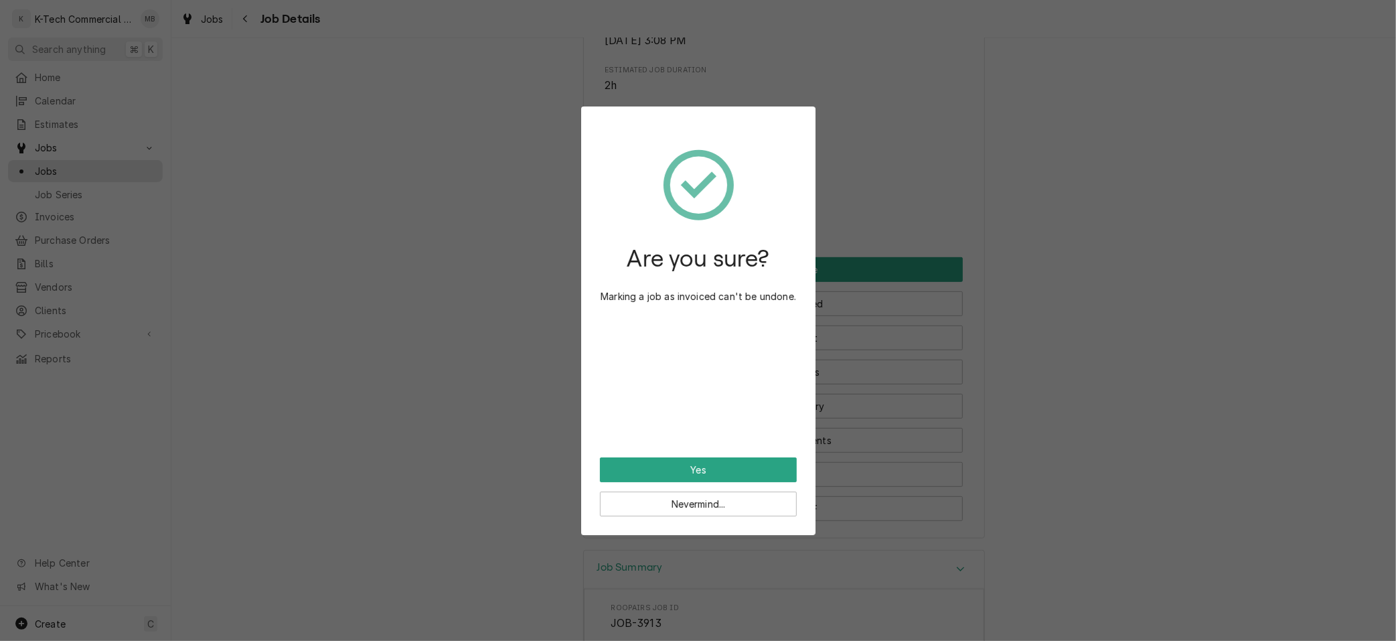
click at [721, 466] on button "Yes" at bounding box center [698, 469] width 197 height 25
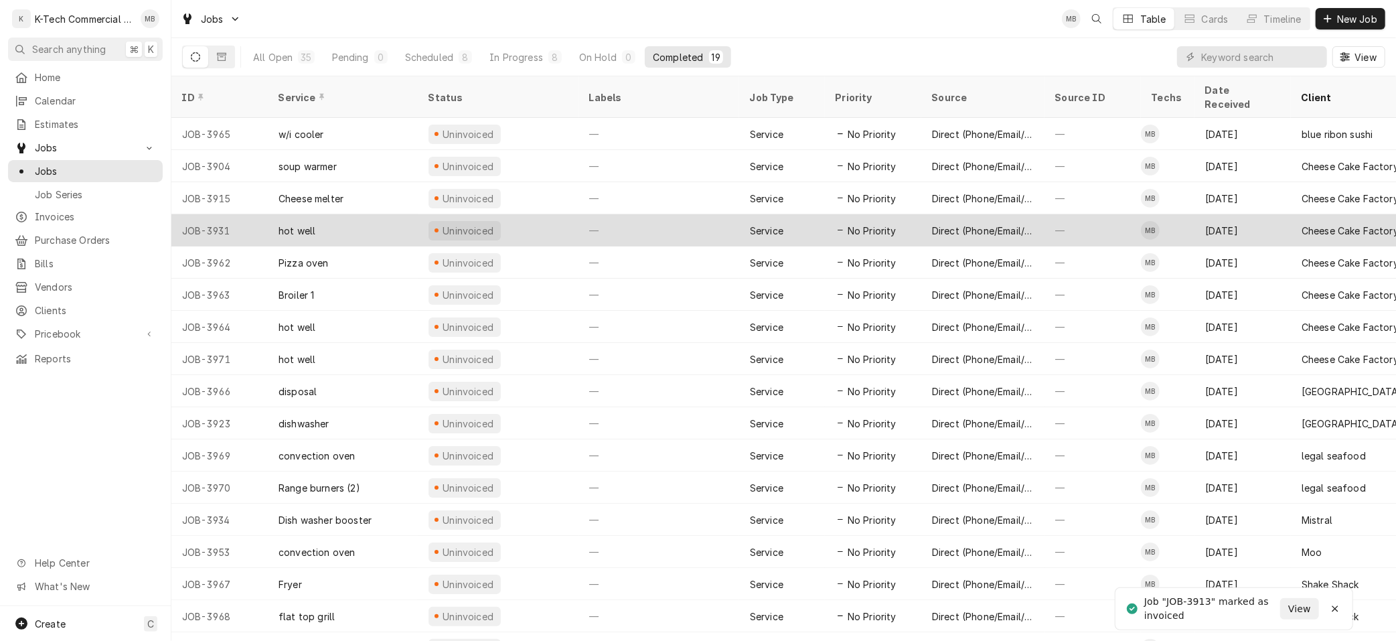
click at [1243, 214] on div "[DATE]" at bounding box center [1243, 230] width 96 height 32
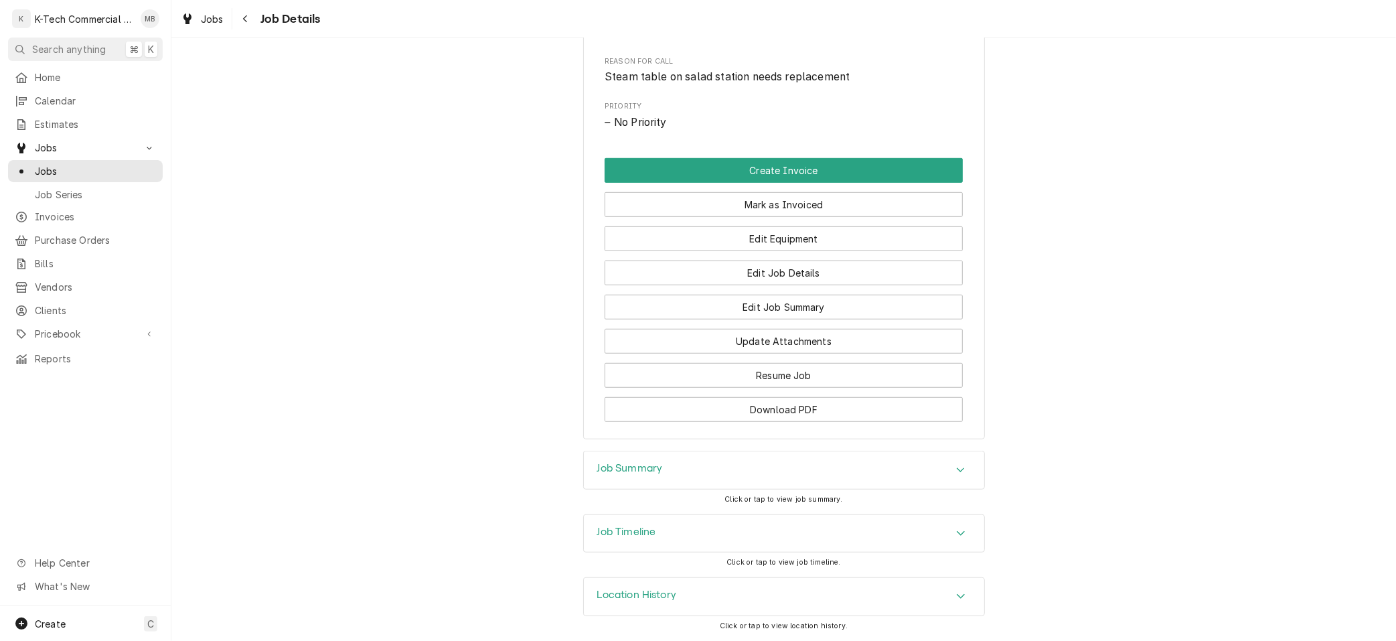
click at [798, 459] on div "Job Summary" at bounding box center [784, 469] width 400 height 37
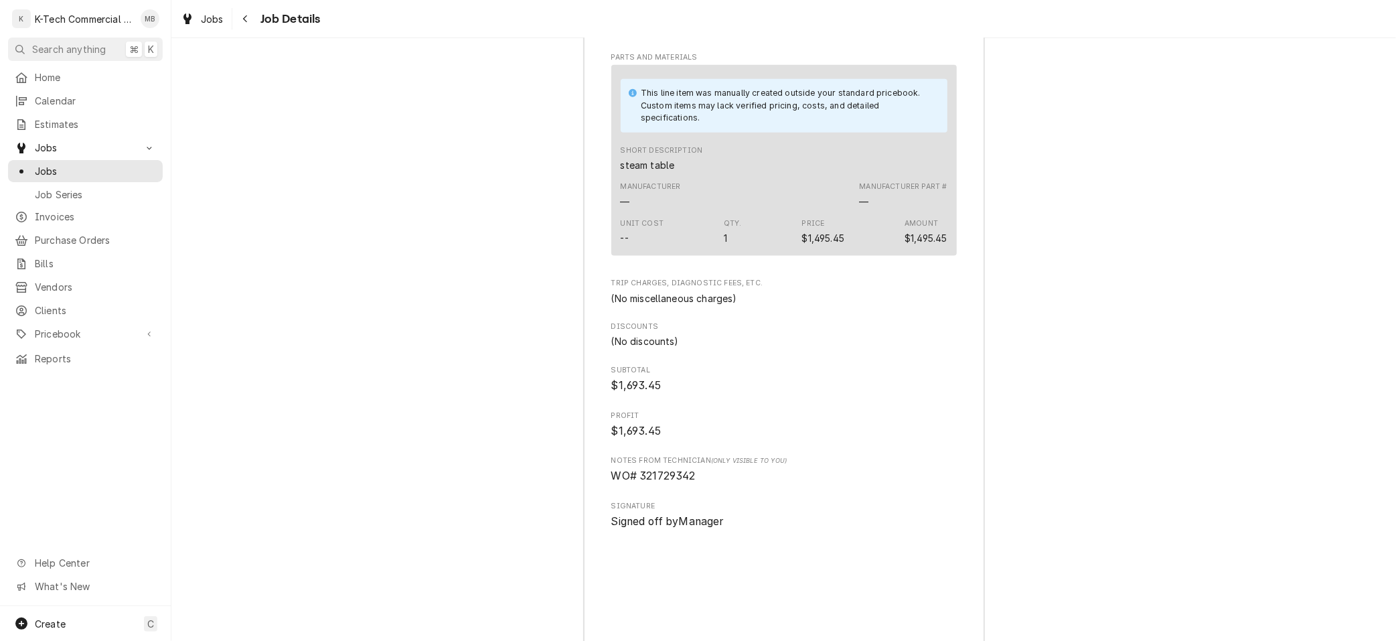
scroll to position [1479, 0]
drag, startPoint x: 641, startPoint y: 507, endPoint x: 741, endPoint y: 505, distance: 99.1
click at [741, 481] on span "WO# 321729342" at bounding box center [784, 473] width 346 height 16
copy span "321729342"
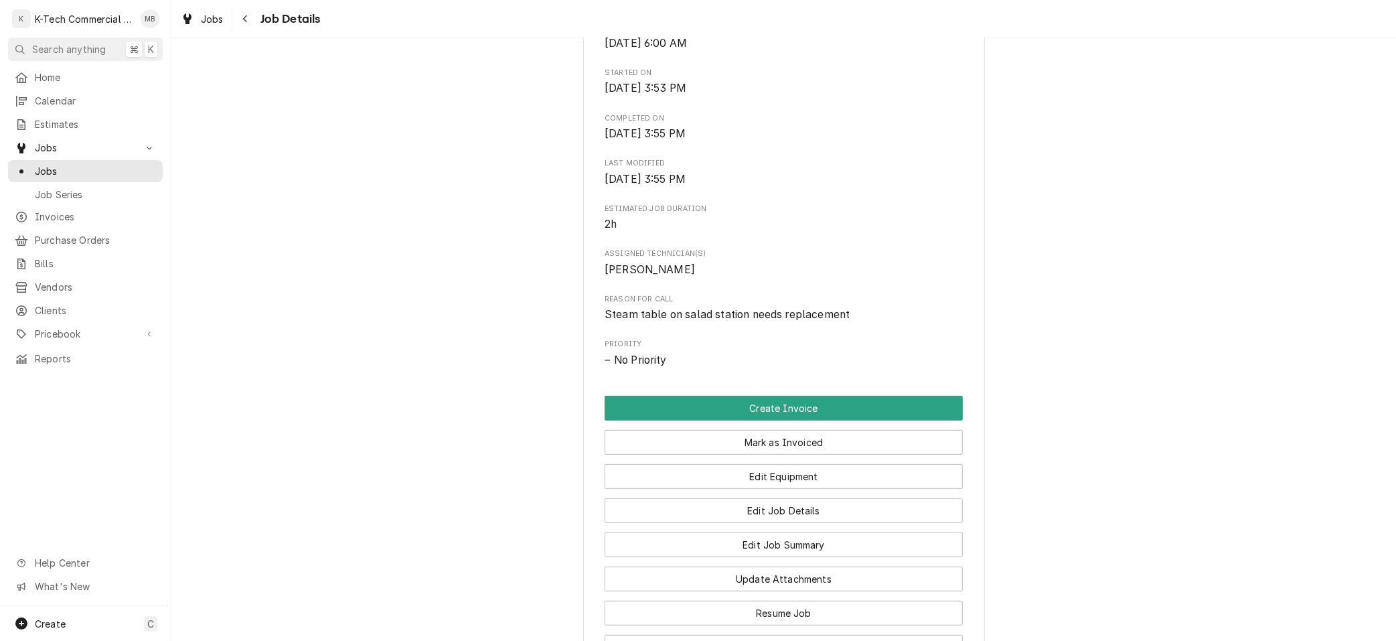
scroll to position [398, 0]
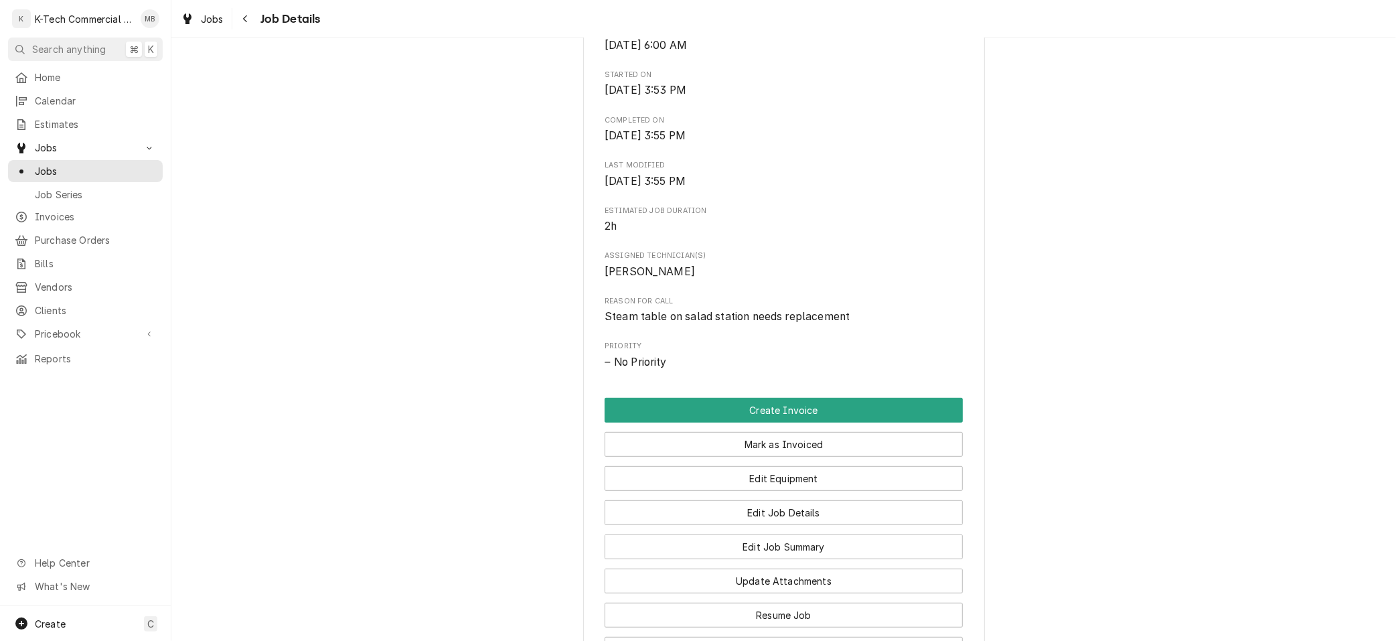
drag, startPoint x: 794, startPoint y: 465, endPoint x: 758, endPoint y: 498, distance: 49.3
click at [794, 457] on button "Mark as Invoiced" at bounding box center [784, 444] width 358 height 25
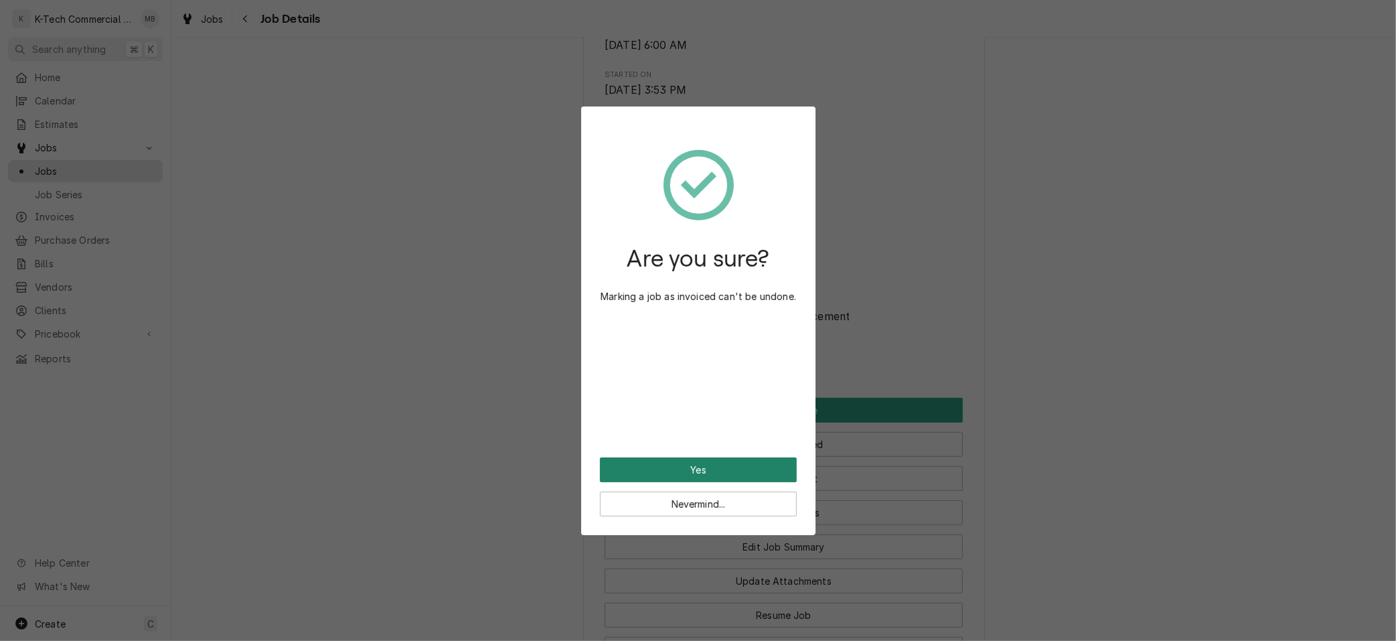
click at [746, 463] on button "Yes" at bounding box center [698, 469] width 197 height 25
